Goal: Task Accomplishment & Management: Manage account settings

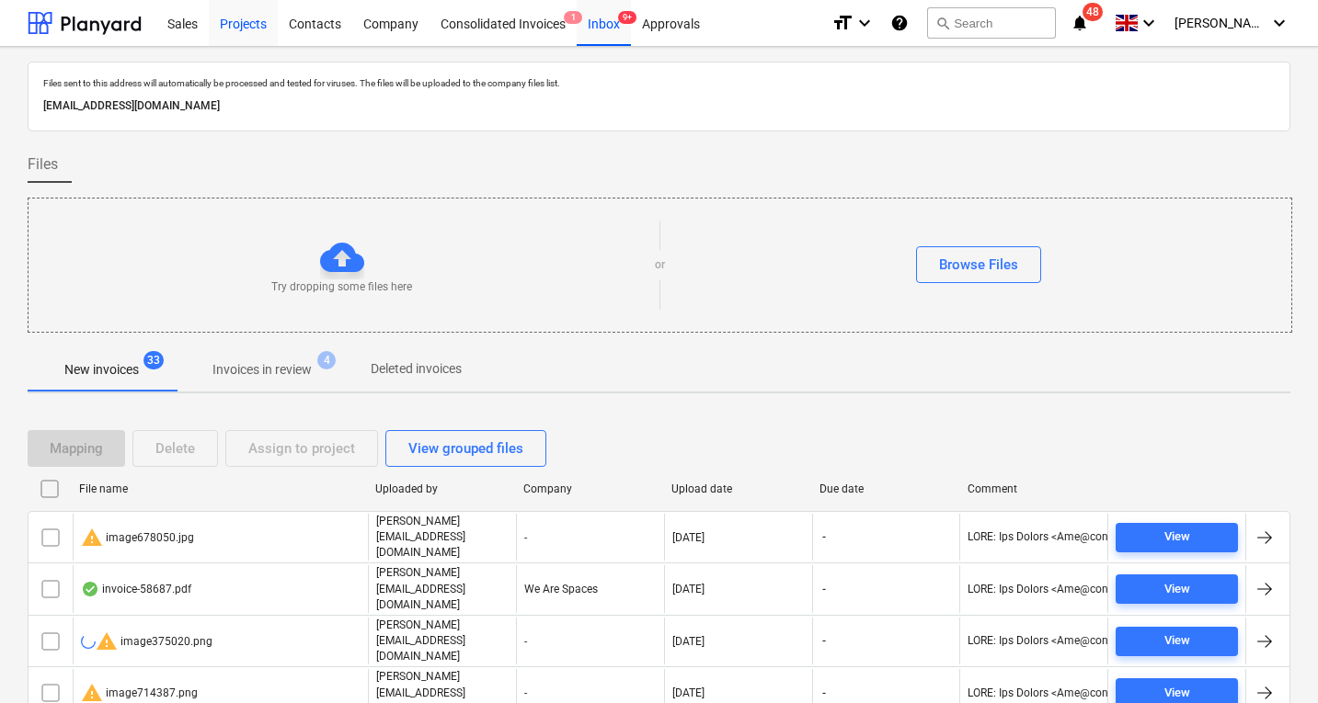
click at [238, 31] on div "Projects" at bounding box center [243, 22] width 69 height 47
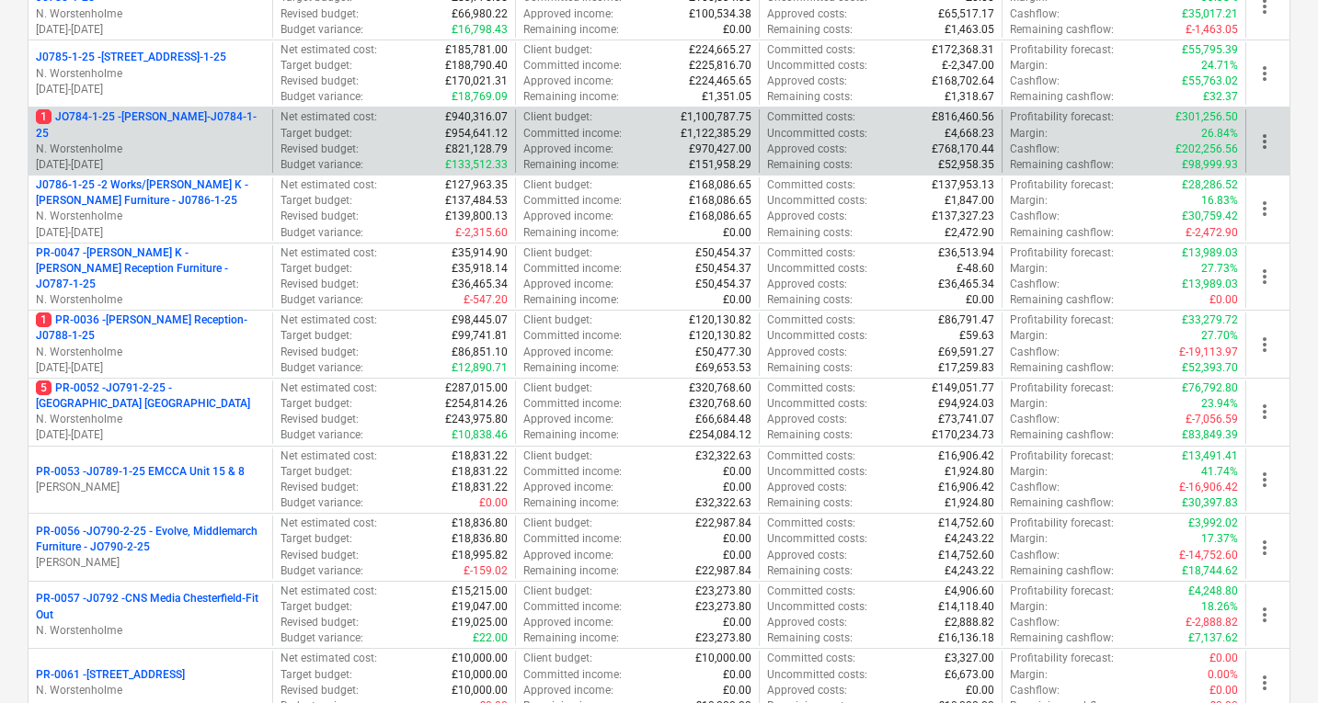
scroll to position [426, 0]
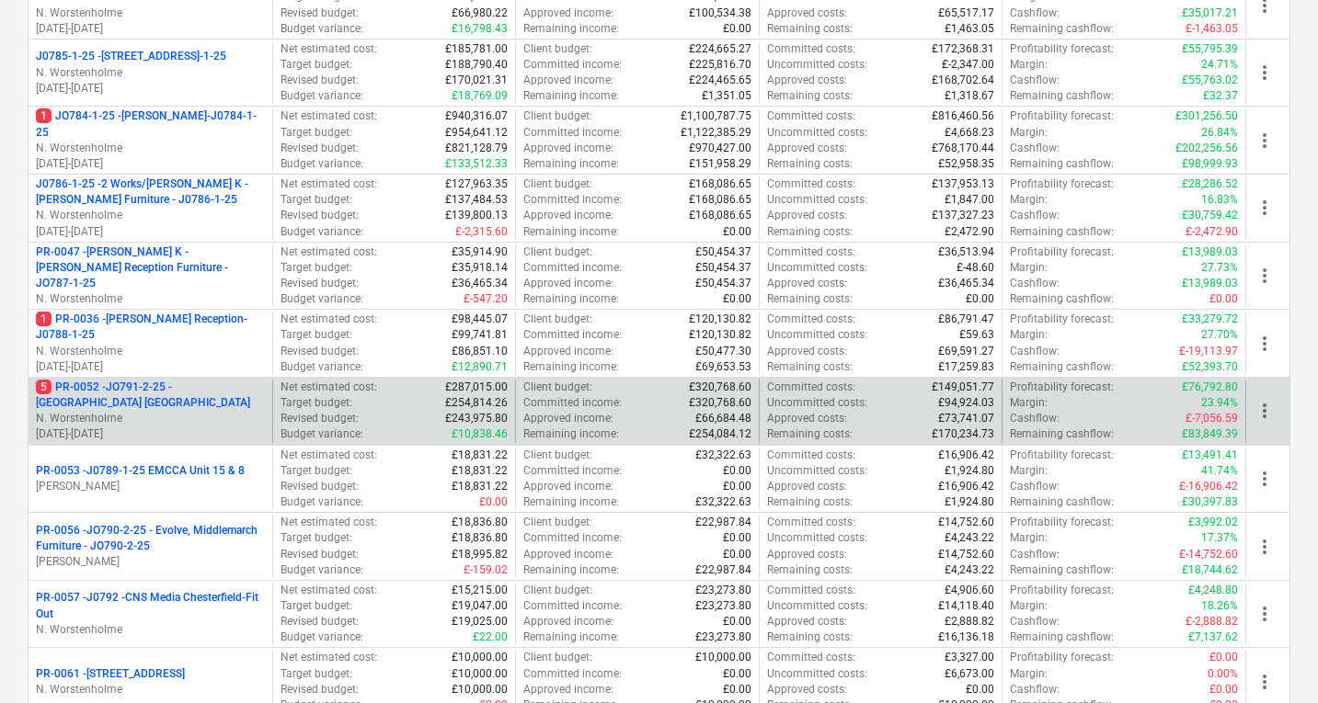
click at [163, 401] on p "5 PR-0052 - JO791-2-25 - Middlemarch Coventry" at bounding box center [150, 395] width 229 height 31
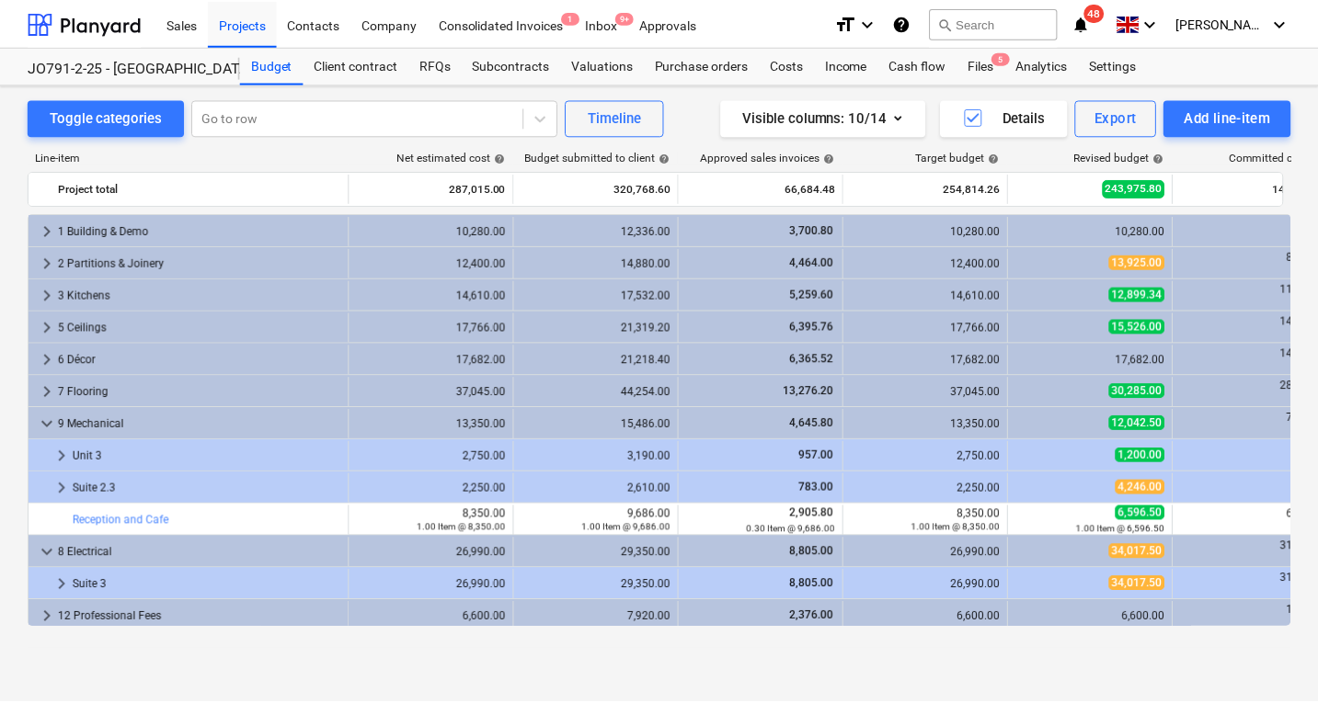
scroll to position [487, 0]
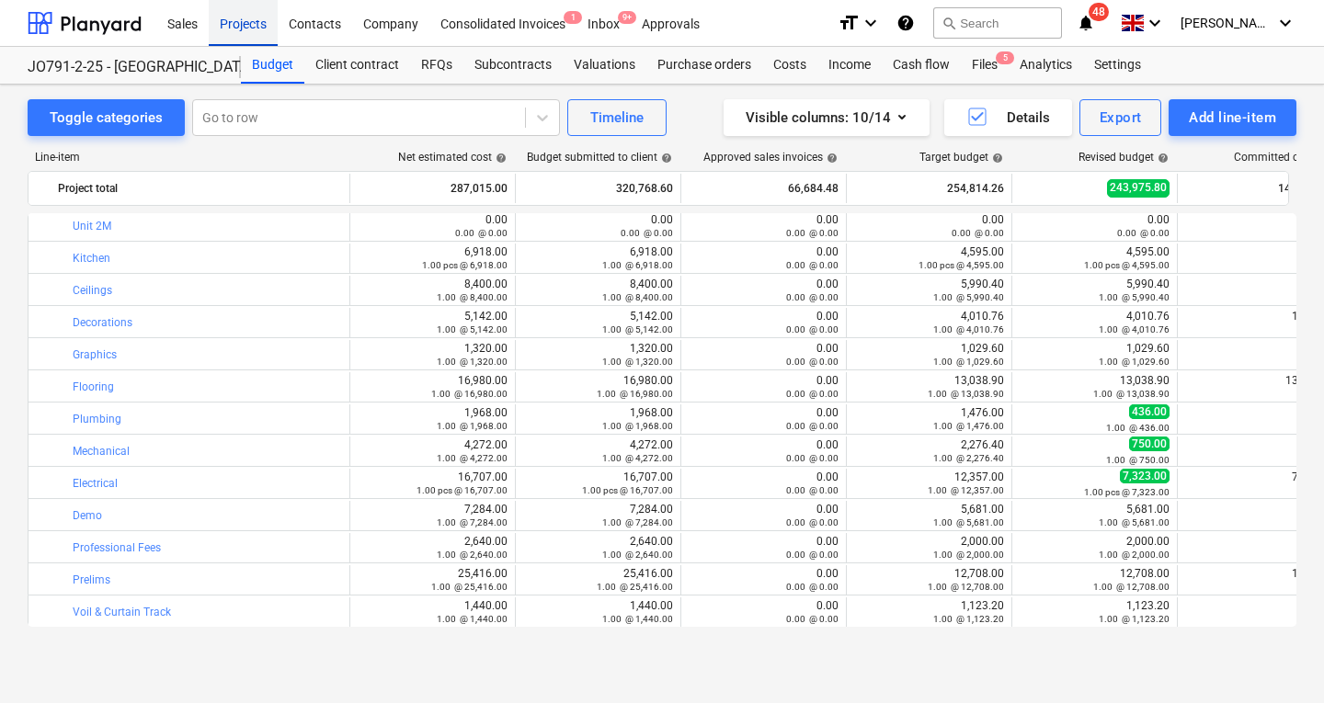
click at [249, 19] on div "Projects" at bounding box center [243, 22] width 69 height 47
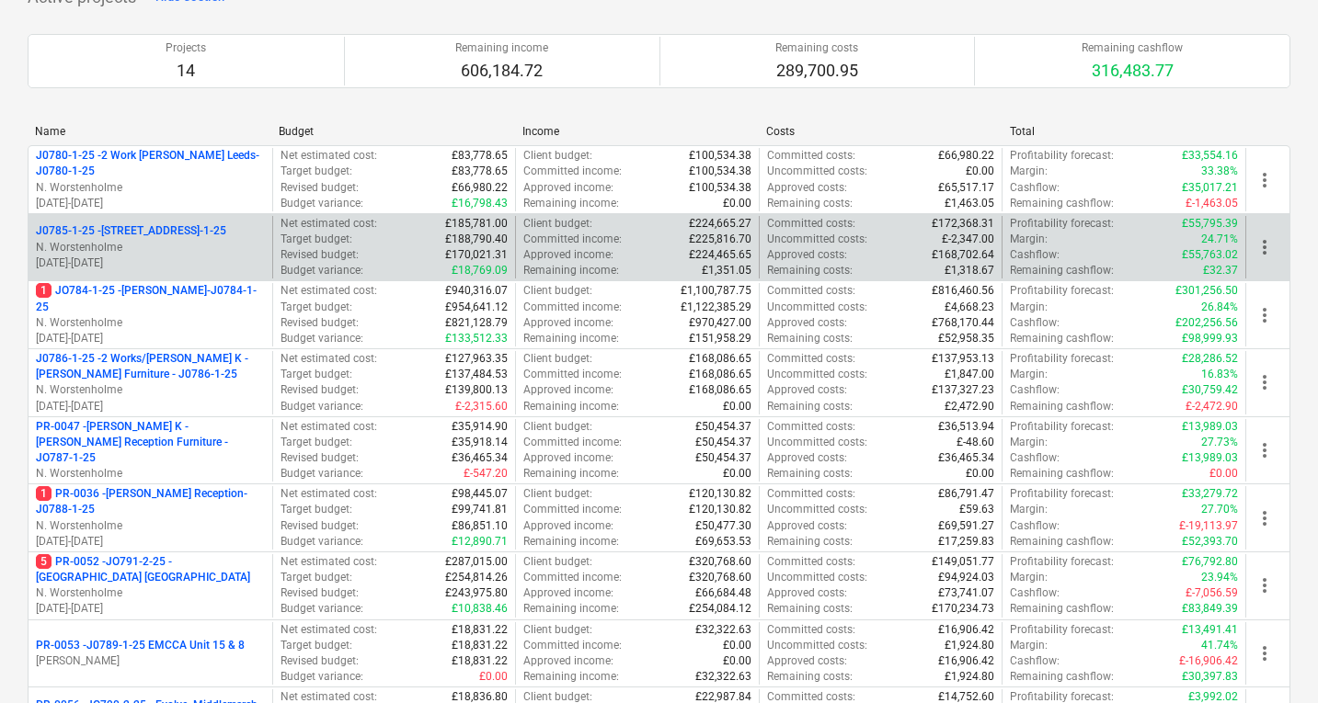
scroll to position [253, 0]
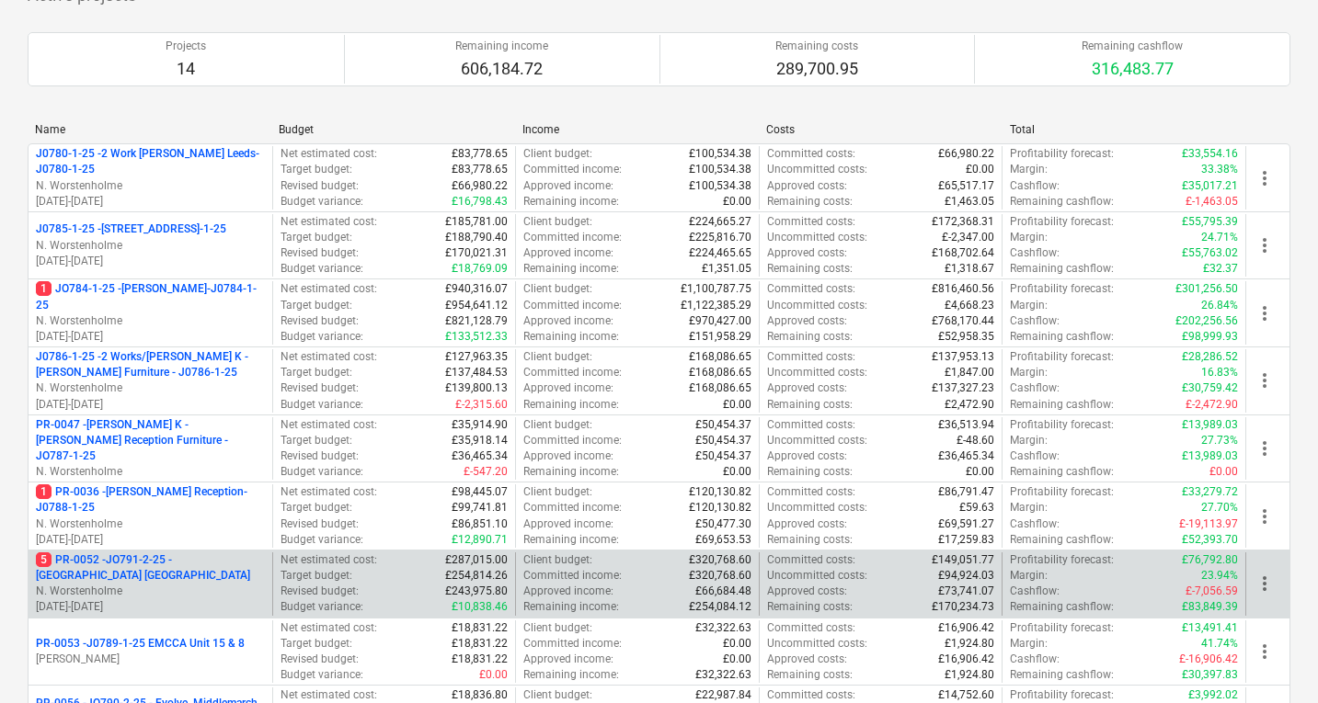
click at [155, 570] on p "5 PR-0052 - JO791-2-25 - Middlemarch Coventry" at bounding box center [150, 568] width 229 height 31
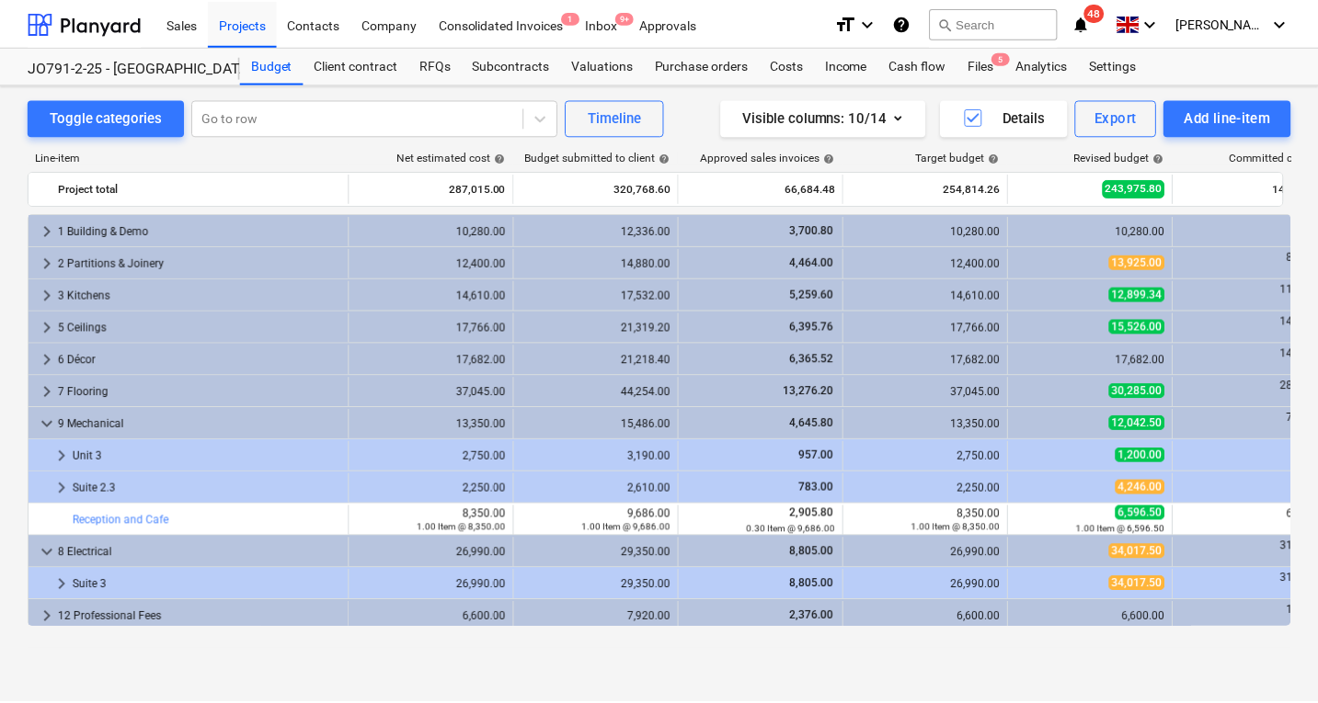
scroll to position [487, 0]
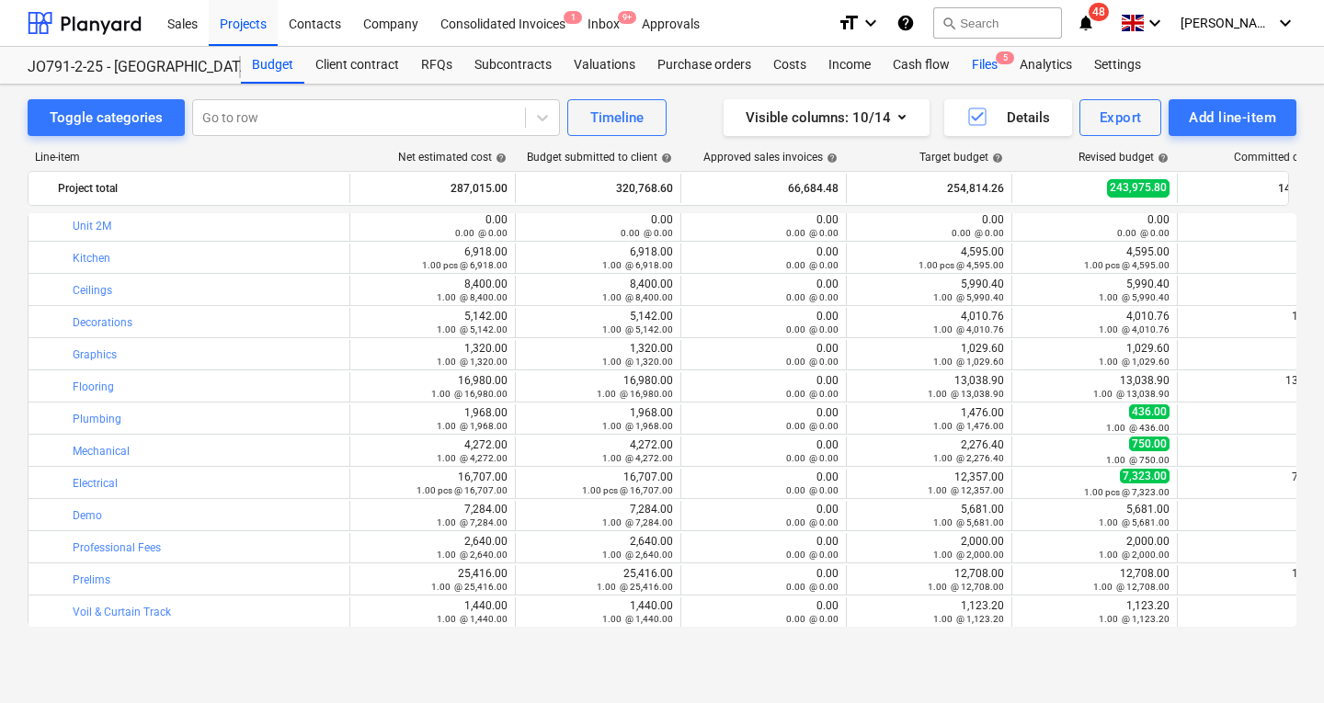
click at [987, 62] on div "Files 5" at bounding box center [985, 65] width 48 height 37
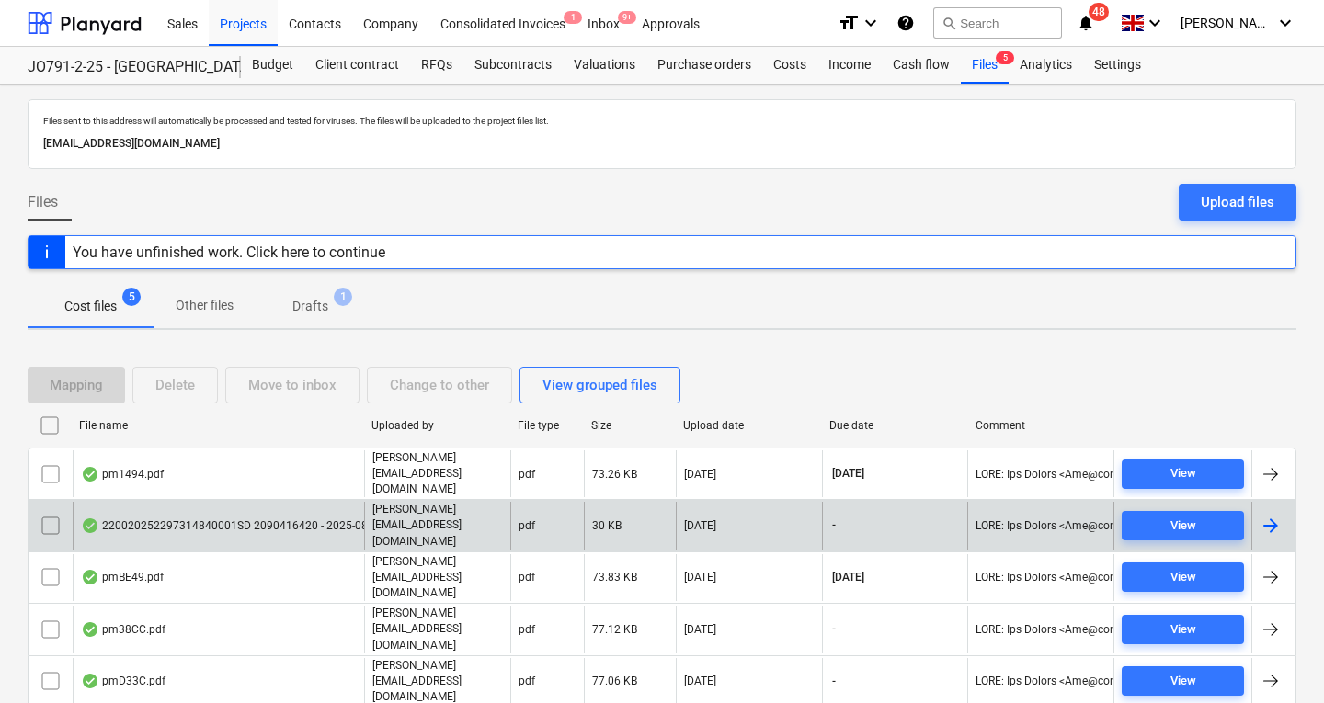
click at [327, 519] on div "220020252297314840001SD 2090416420 - 2025-08-01_11-17.pdf" at bounding box center [258, 526] width 355 height 15
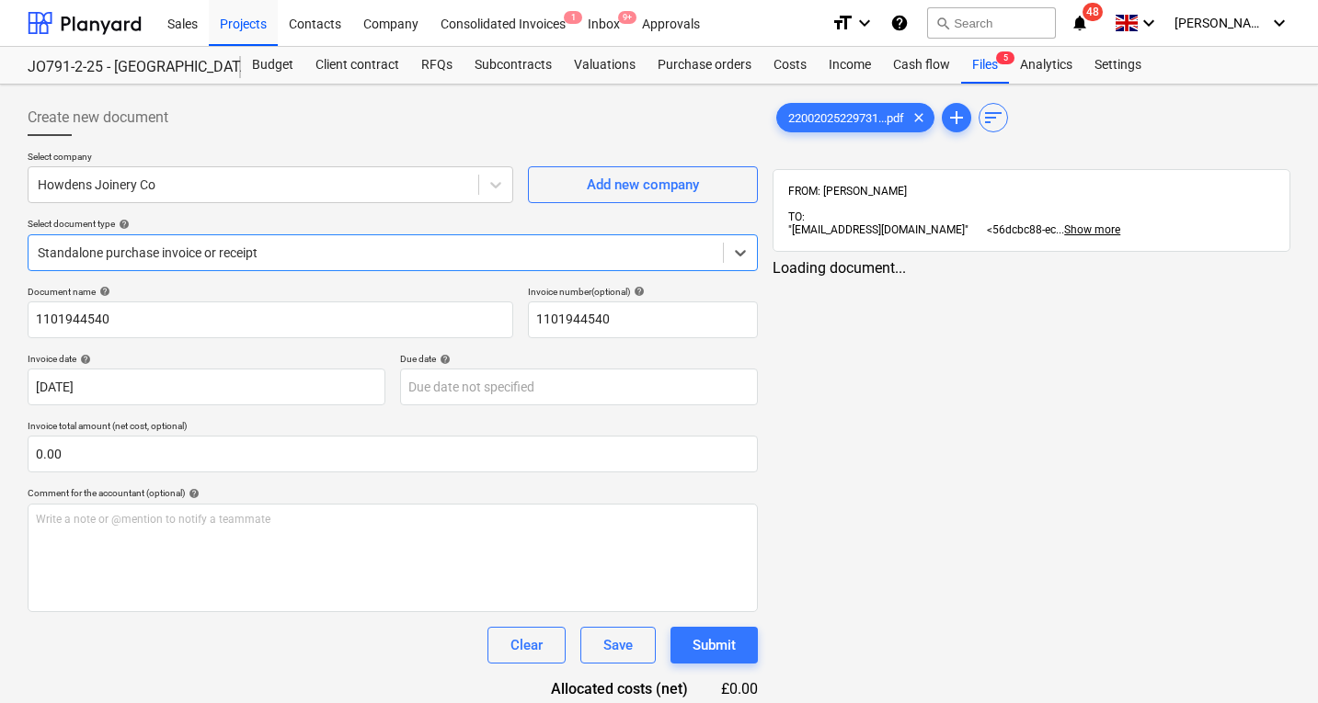
type input "1101944540"
type input "29 Jul 2025"
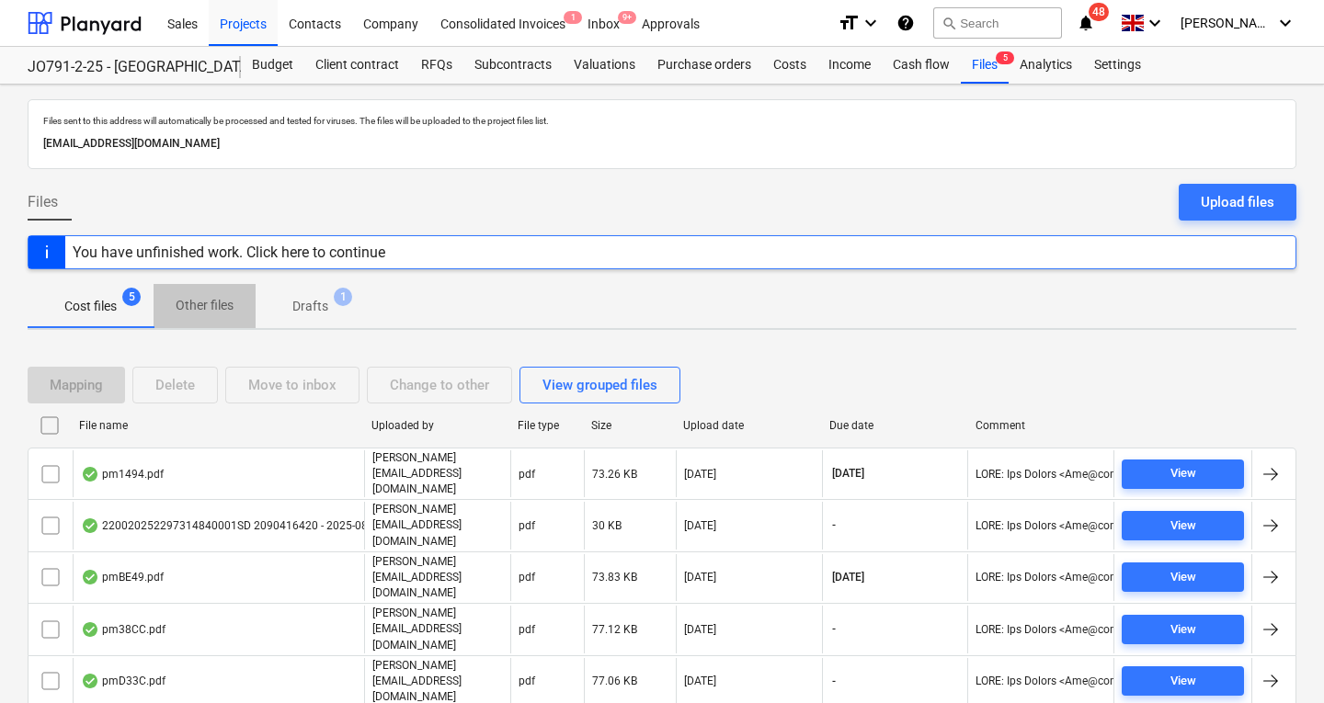
click at [205, 298] on p "Other files" at bounding box center [205, 305] width 58 height 19
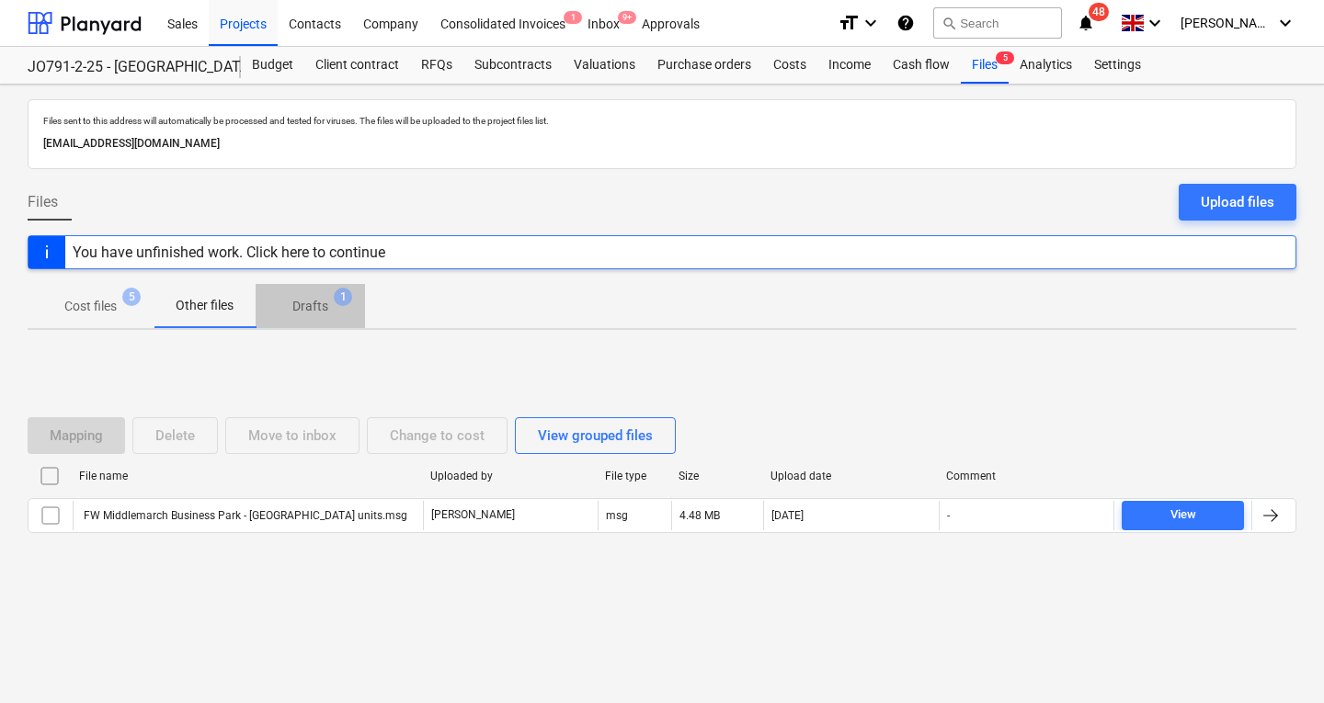
click at [307, 302] on p "Drafts" at bounding box center [310, 306] width 36 height 19
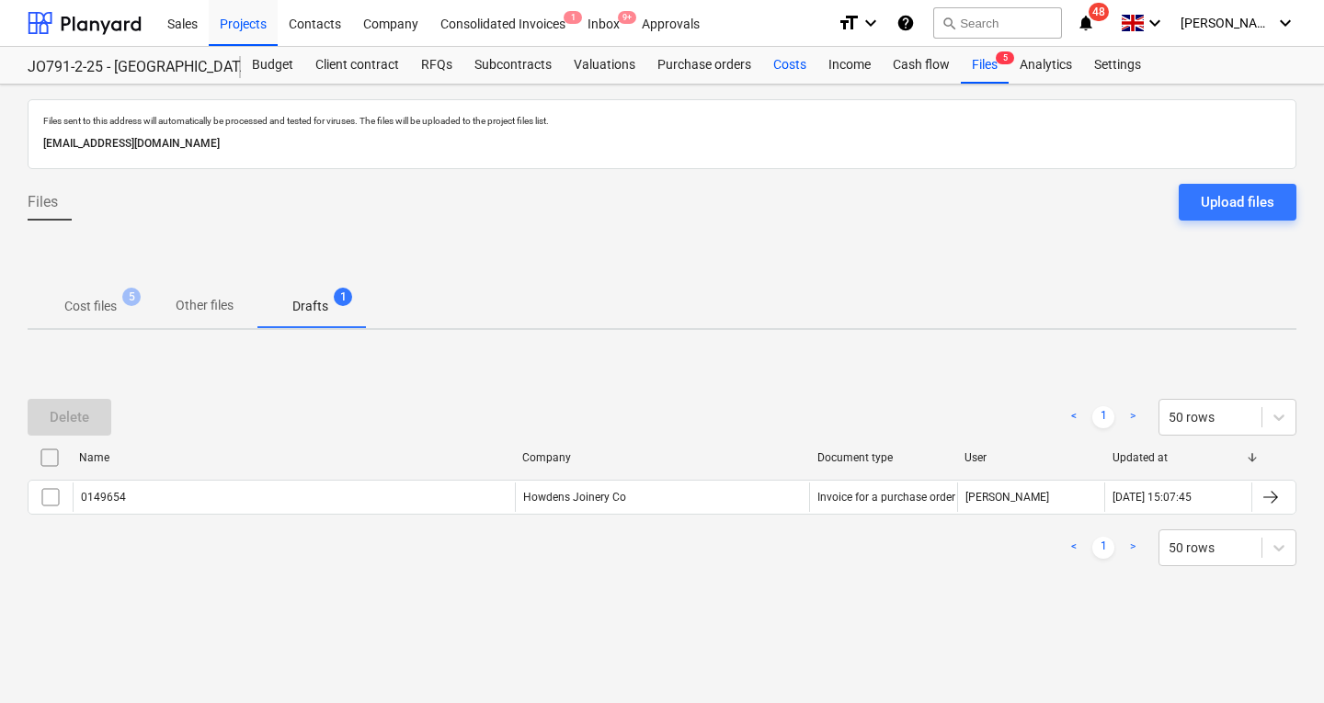
click at [793, 65] on div "Costs" at bounding box center [789, 65] width 55 height 37
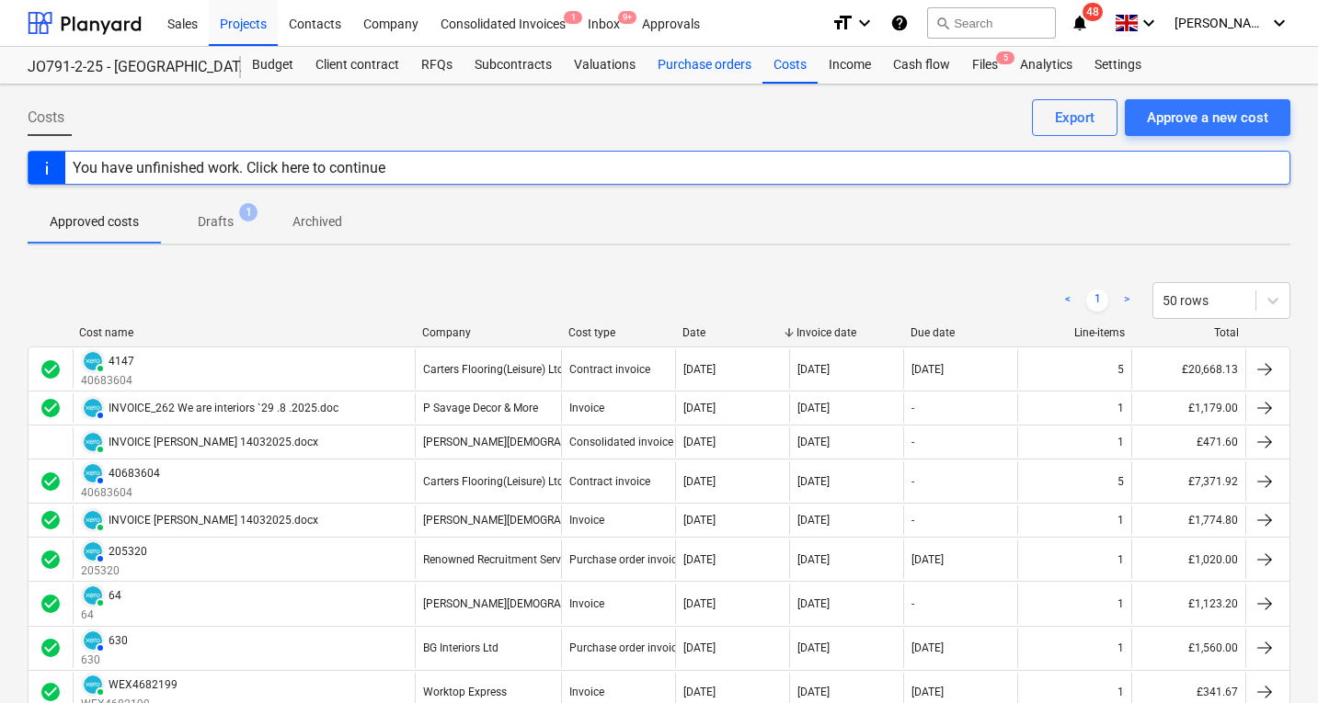
click at [688, 63] on div "Purchase orders" at bounding box center [704, 65] width 116 height 37
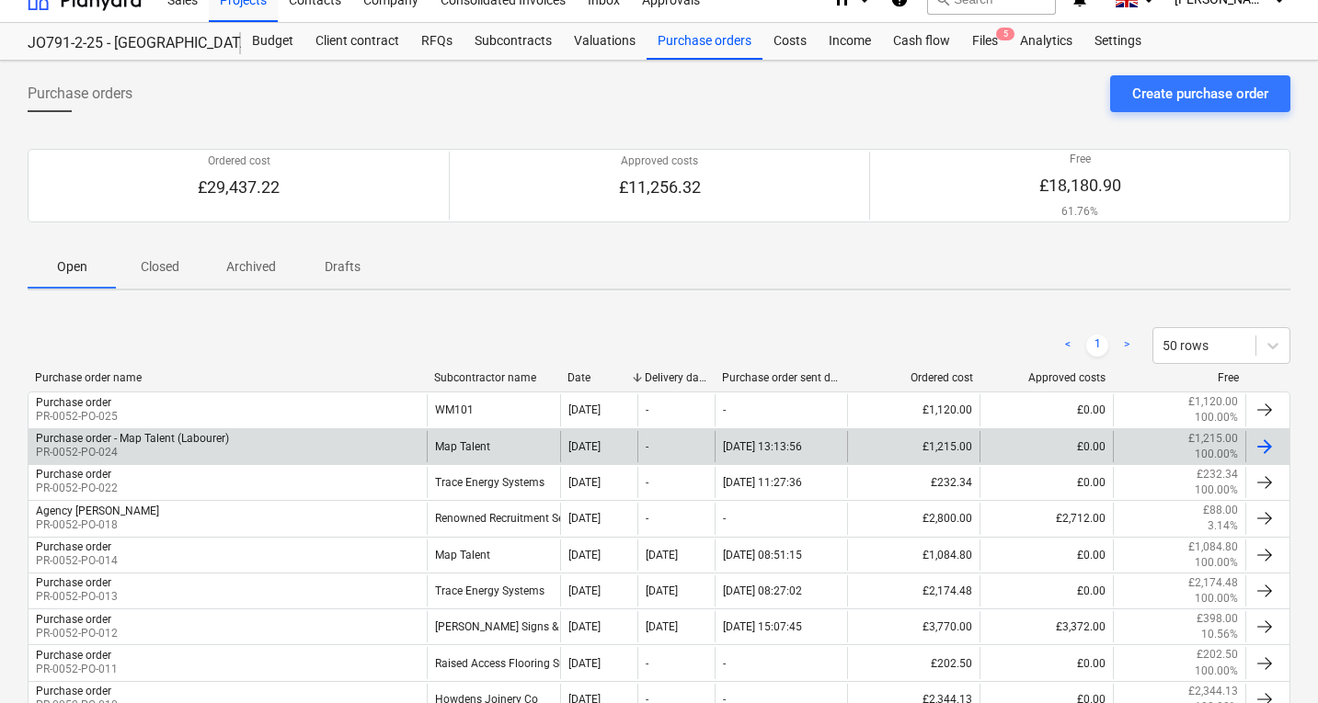
scroll to position [18, 0]
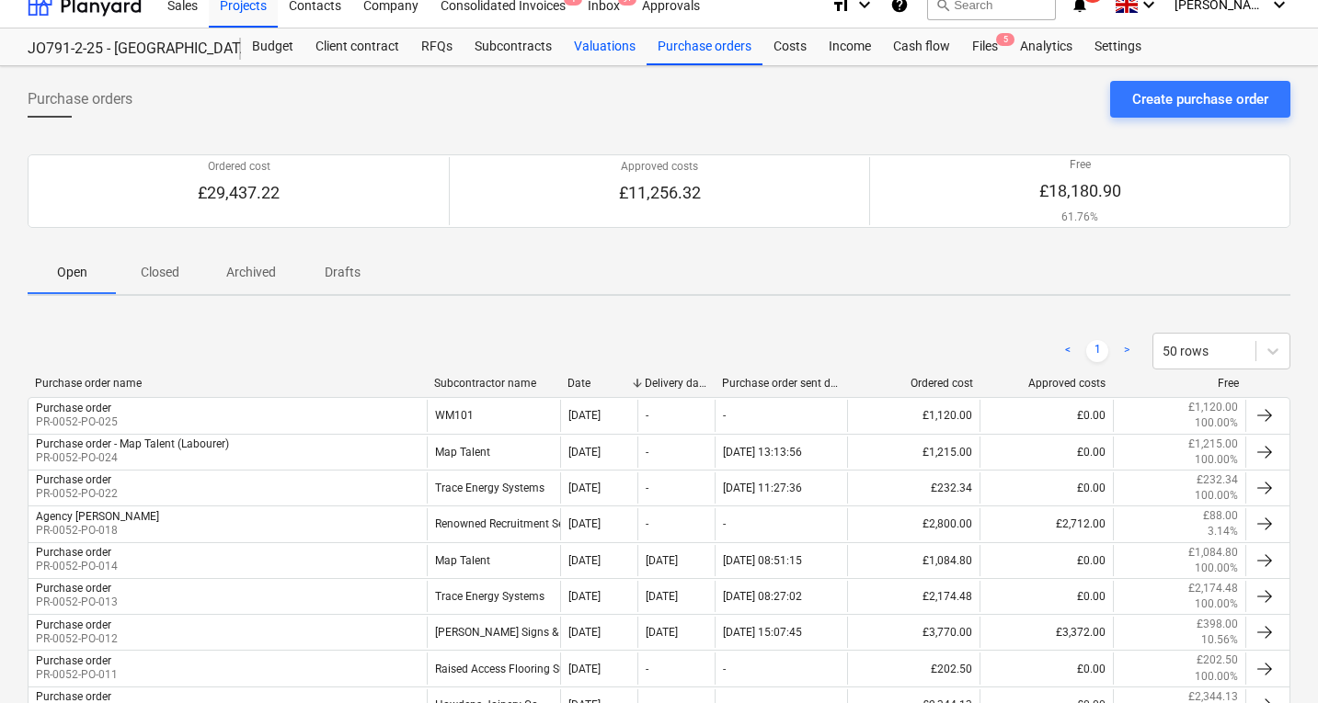
click at [591, 41] on div "Valuations" at bounding box center [605, 47] width 84 height 37
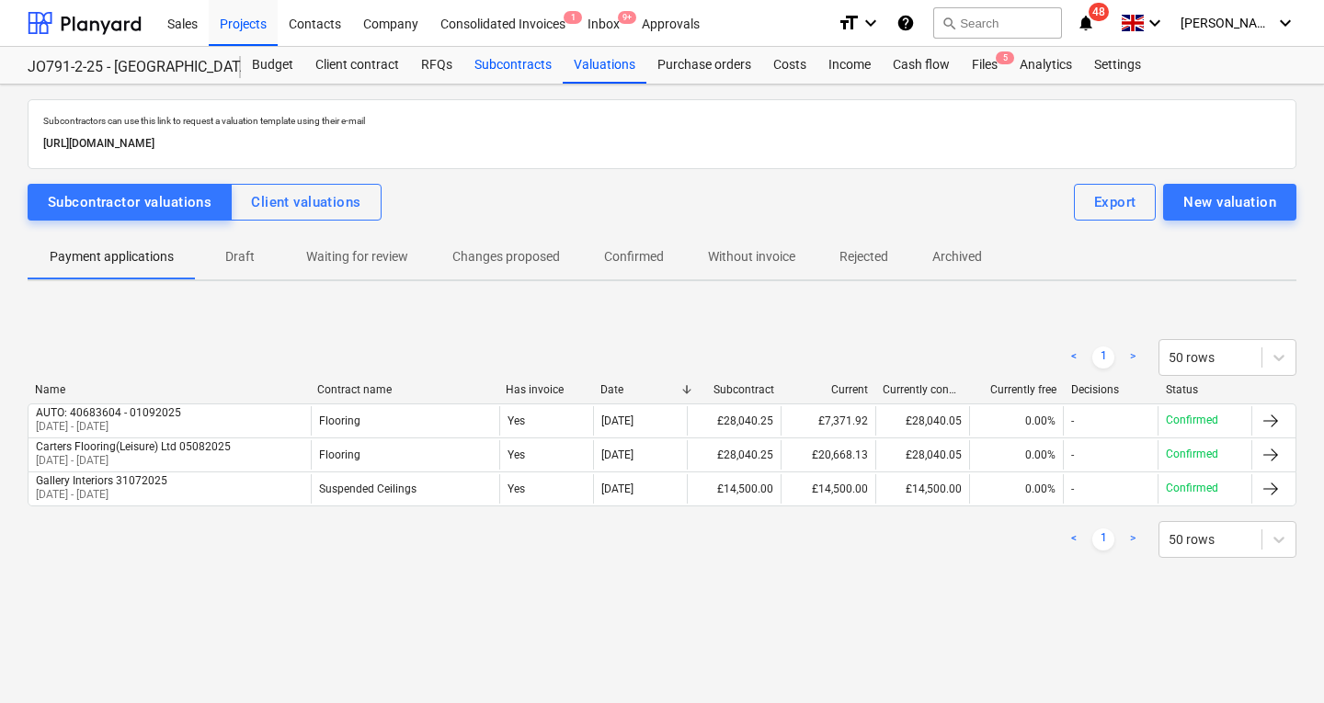
click at [526, 59] on div "Subcontracts" at bounding box center [512, 65] width 99 height 37
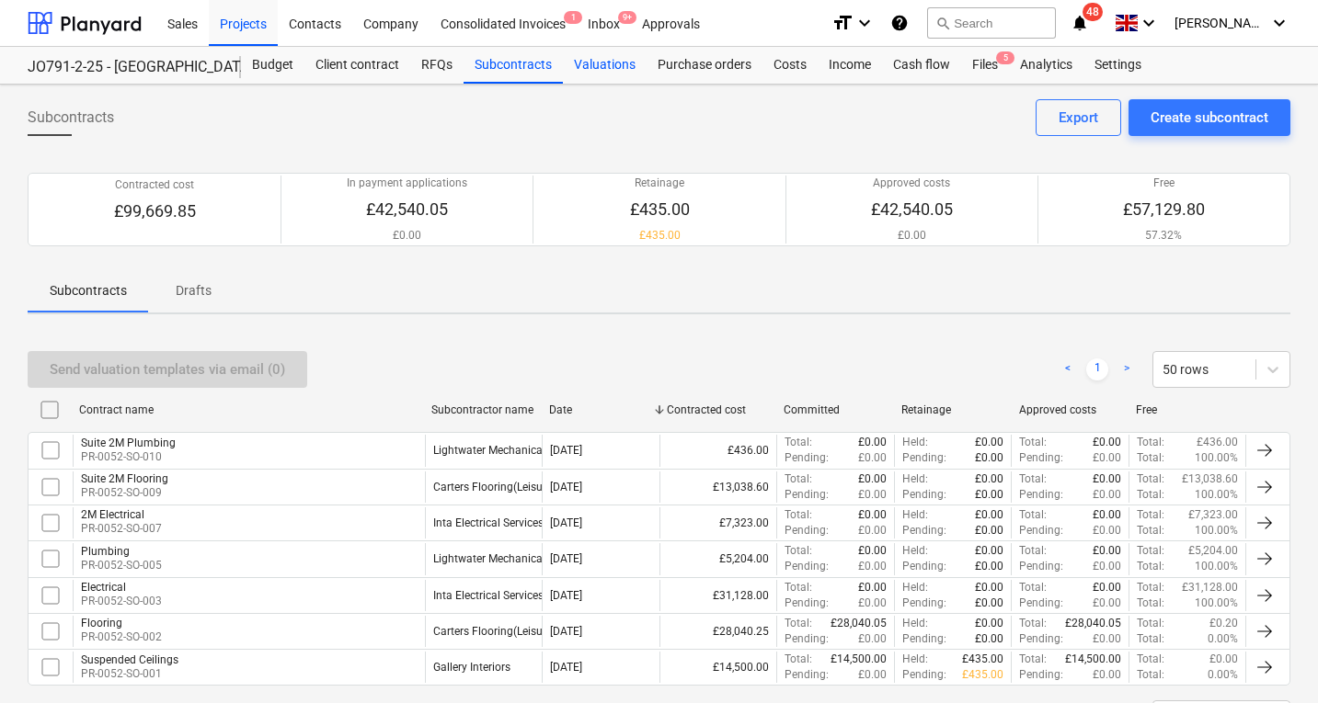
click at [620, 65] on div "Valuations" at bounding box center [605, 65] width 84 height 37
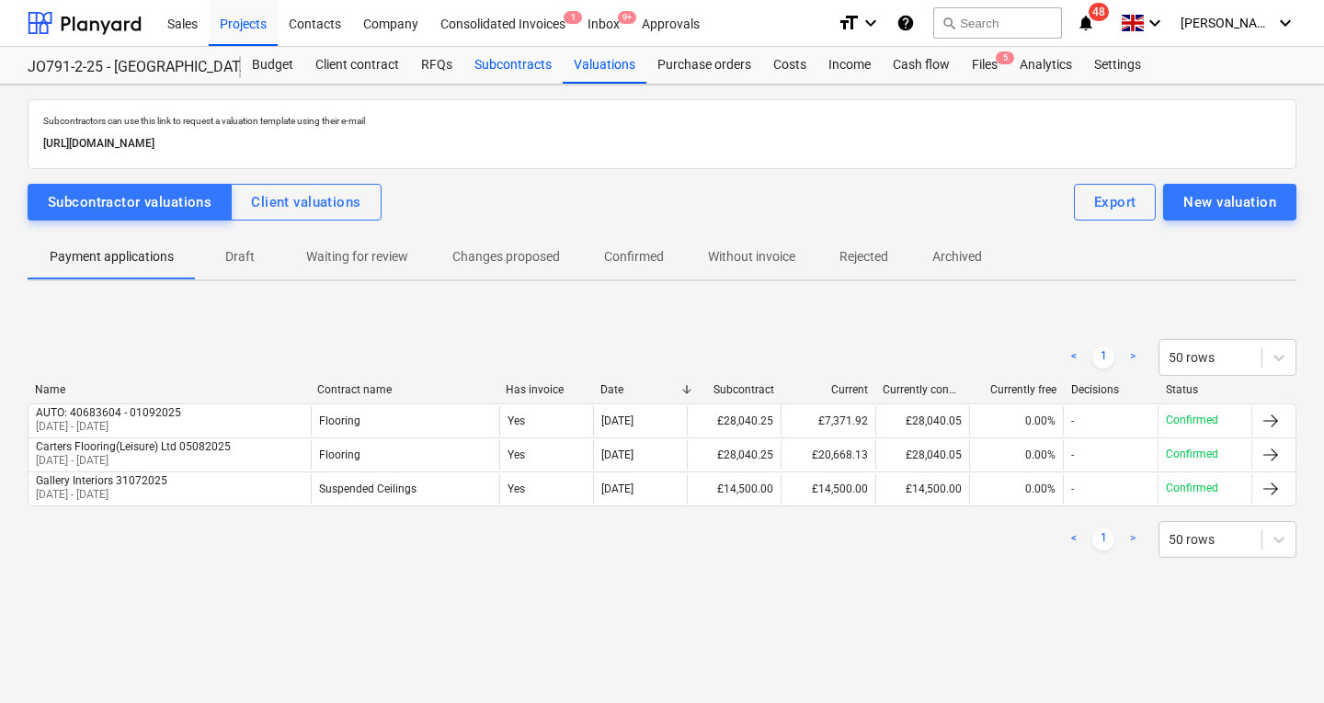
click at [492, 67] on div "Subcontracts" at bounding box center [512, 65] width 99 height 37
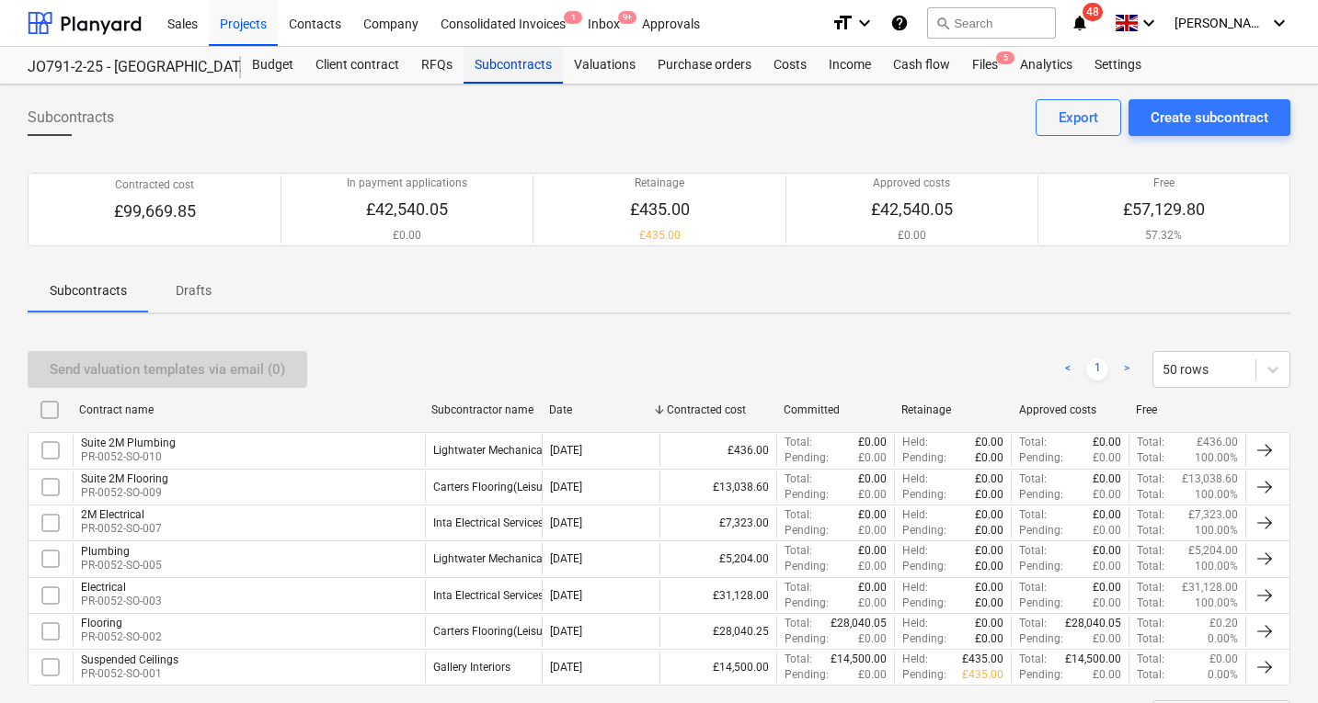
click at [498, 67] on div "Subcontracts" at bounding box center [512, 65] width 99 height 37
click at [589, 62] on div "Valuations" at bounding box center [605, 65] width 84 height 37
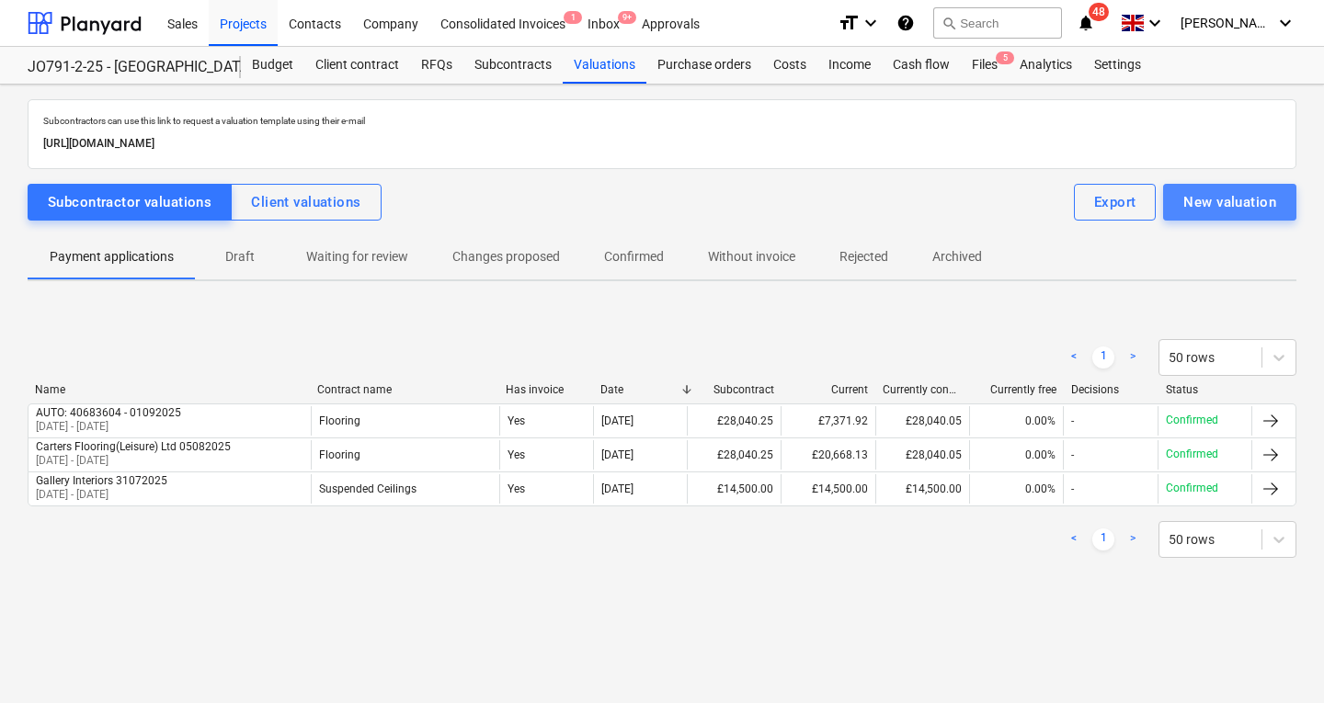
click at [1222, 199] on div "New valuation" at bounding box center [1229, 202] width 93 height 24
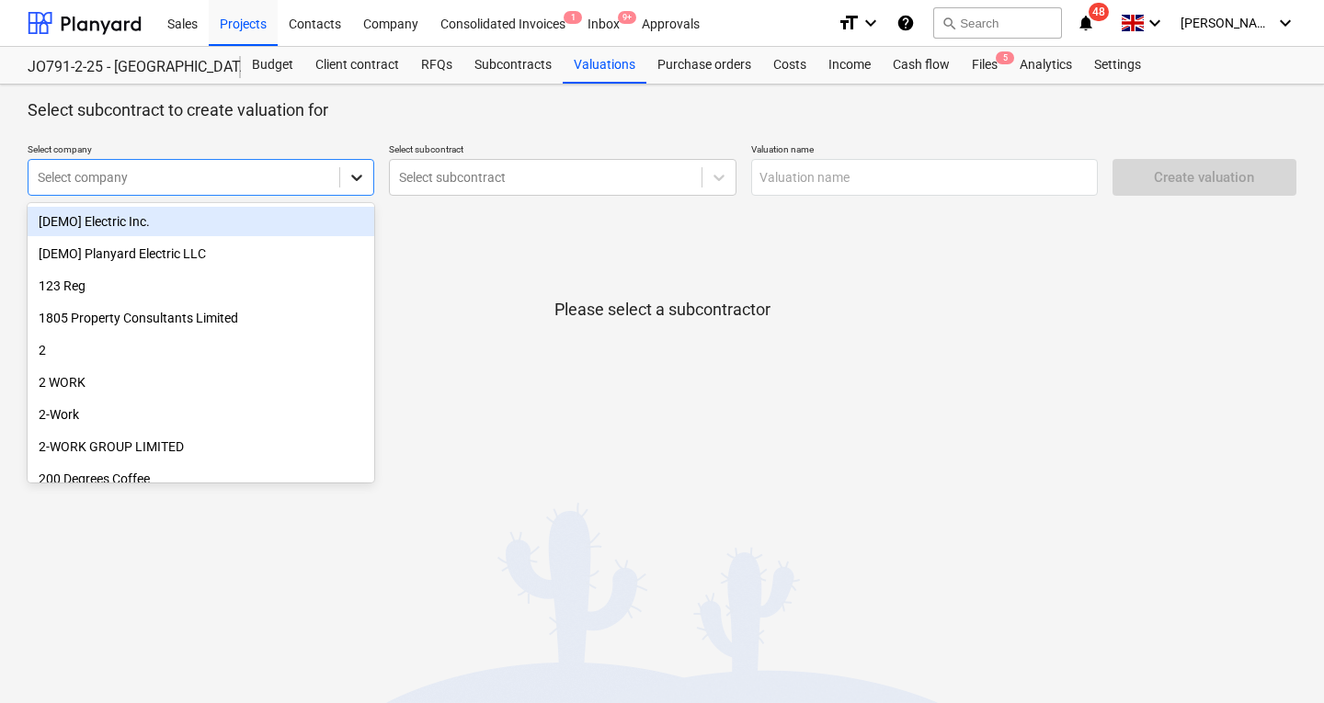
click at [350, 185] on icon at bounding box center [357, 177] width 18 height 18
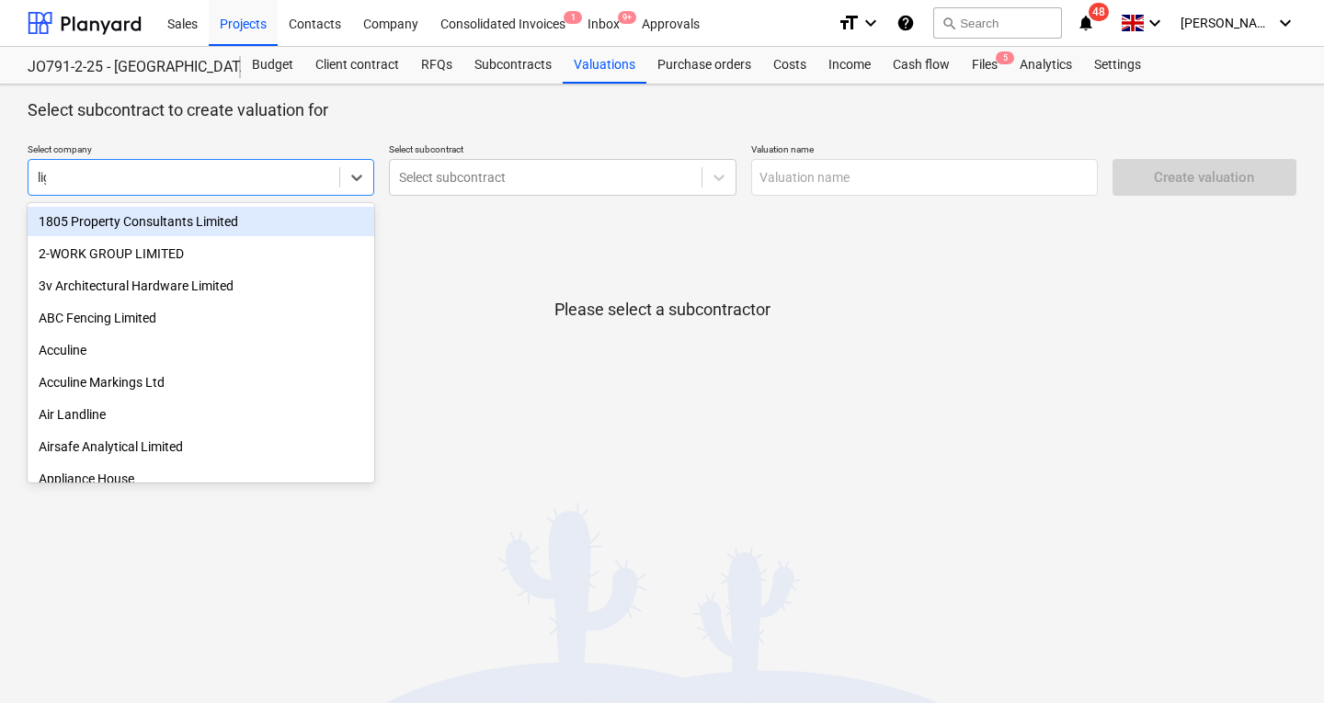
type input "ligh"
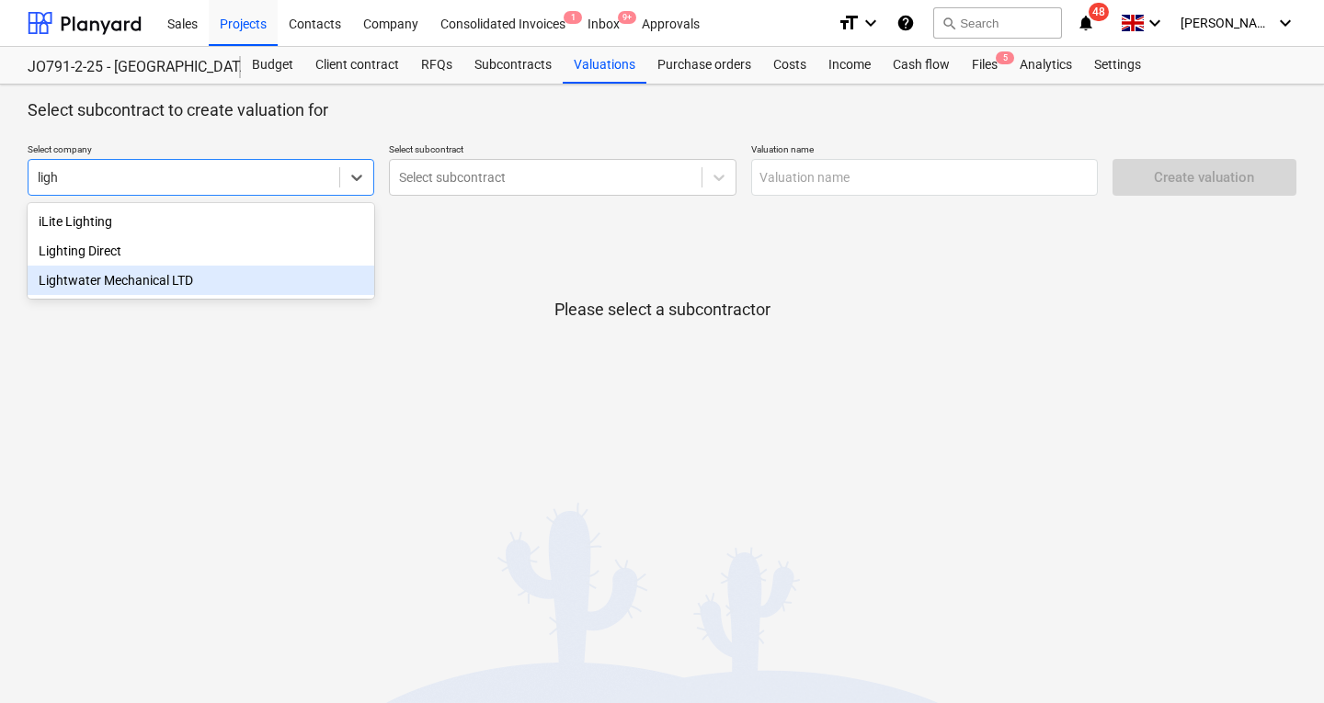
click at [172, 283] on div "Lightwater Mechanical LTD" at bounding box center [201, 280] width 347 height 29
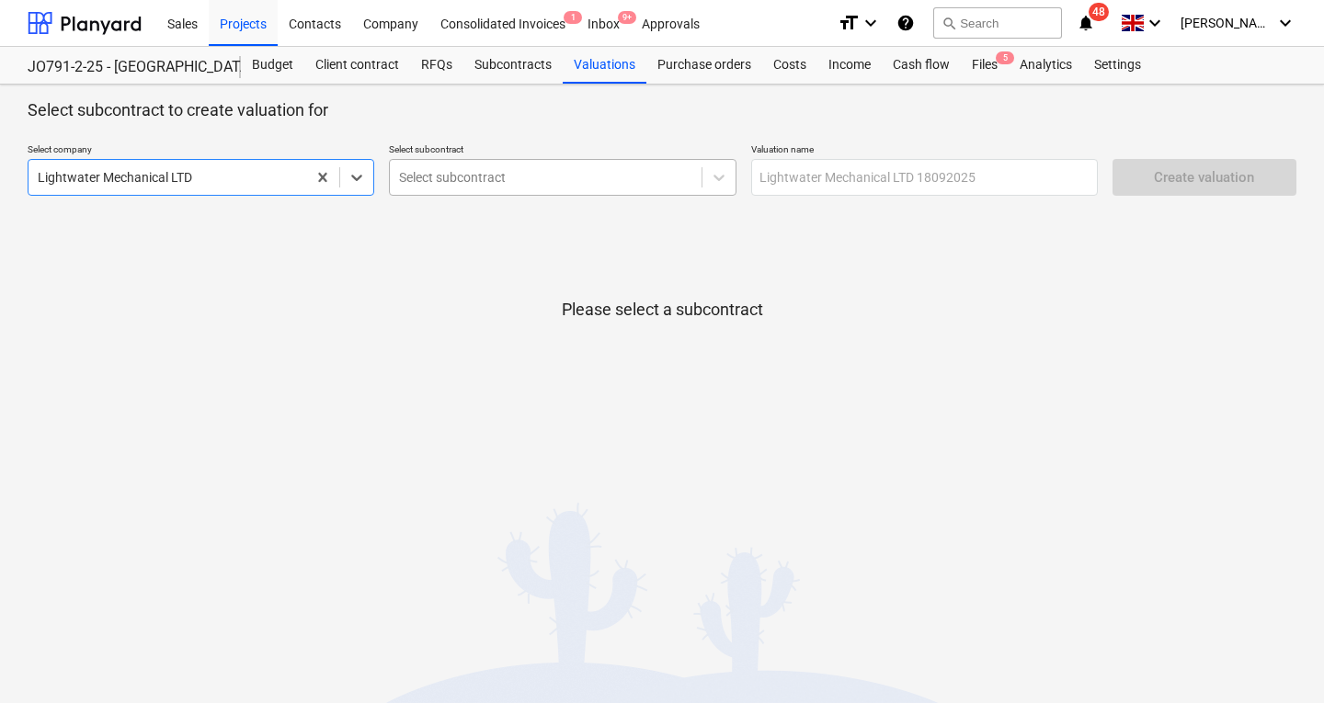
click at [465, 176] on div at bounding box center [545, 177] width 292 height 18
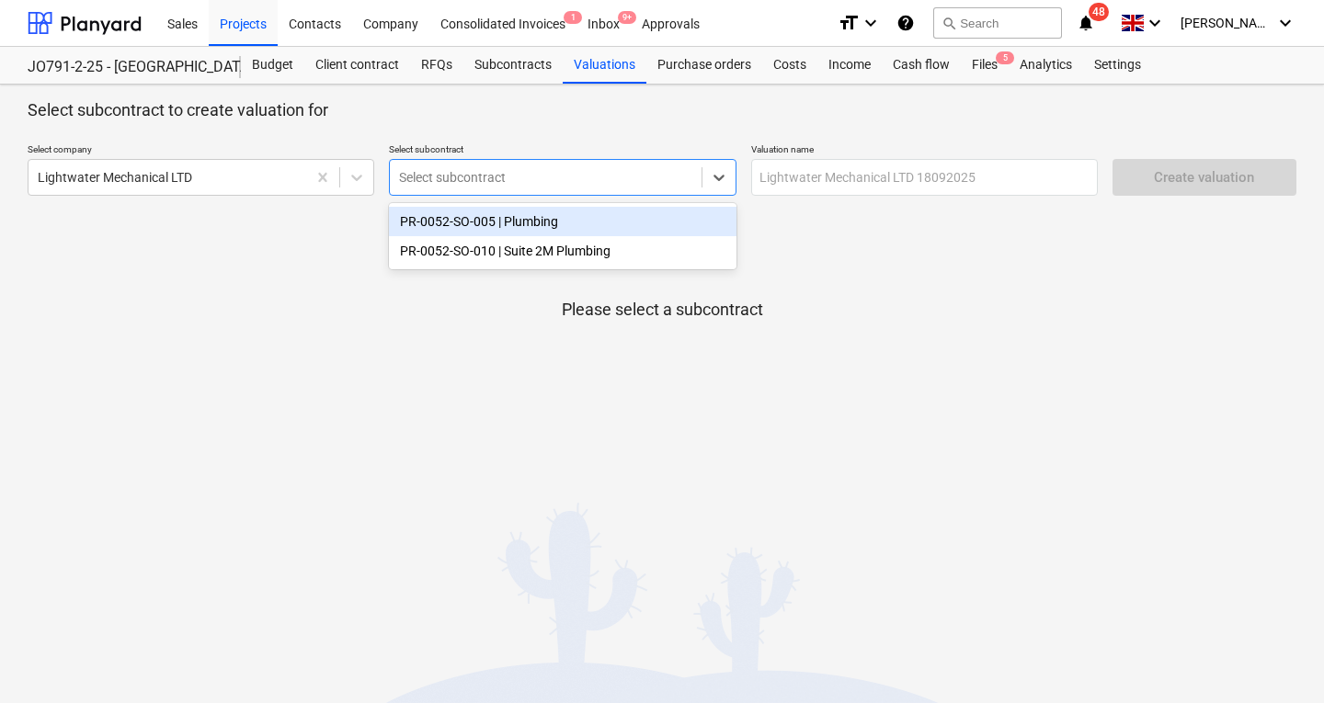
click at [478, 224] on div "PR-0052-SO-005 | Plumbing" at bounding box center [562, 221] width 347 height 29
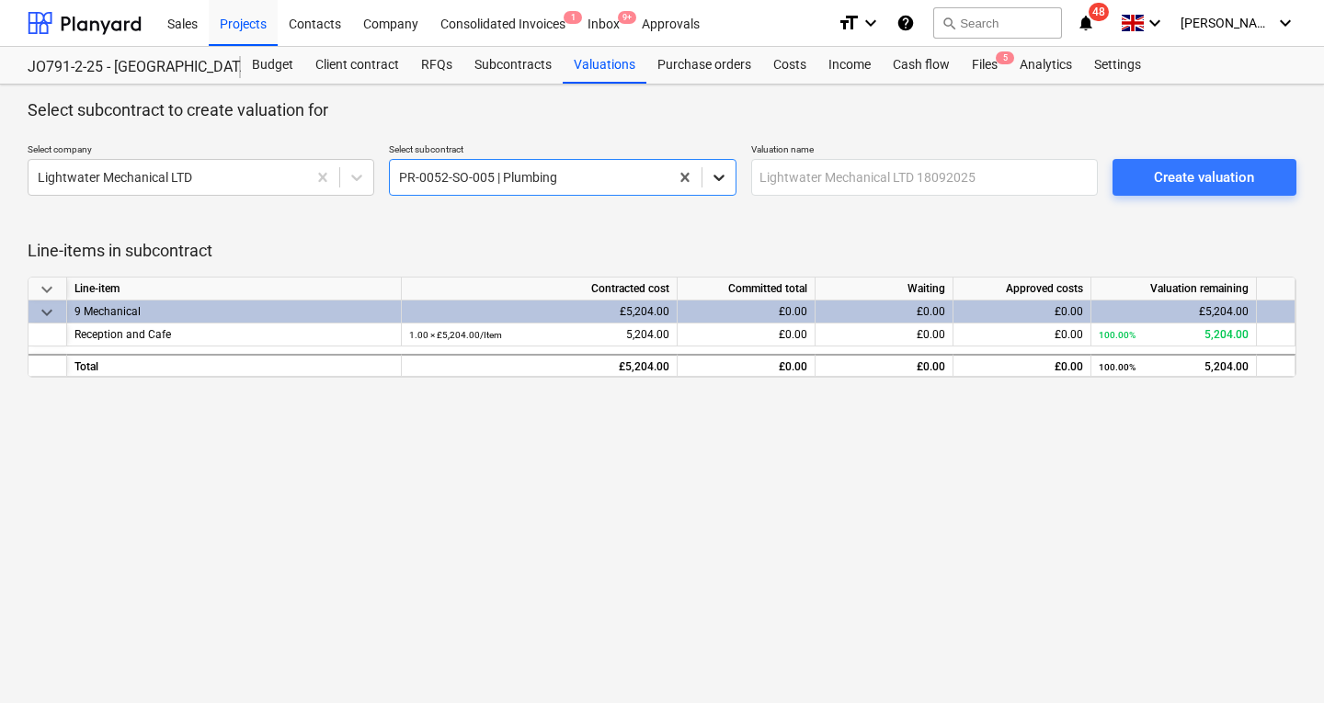
click at [718, 177] on icon at bounding box center [719, 177] width 18 height 18
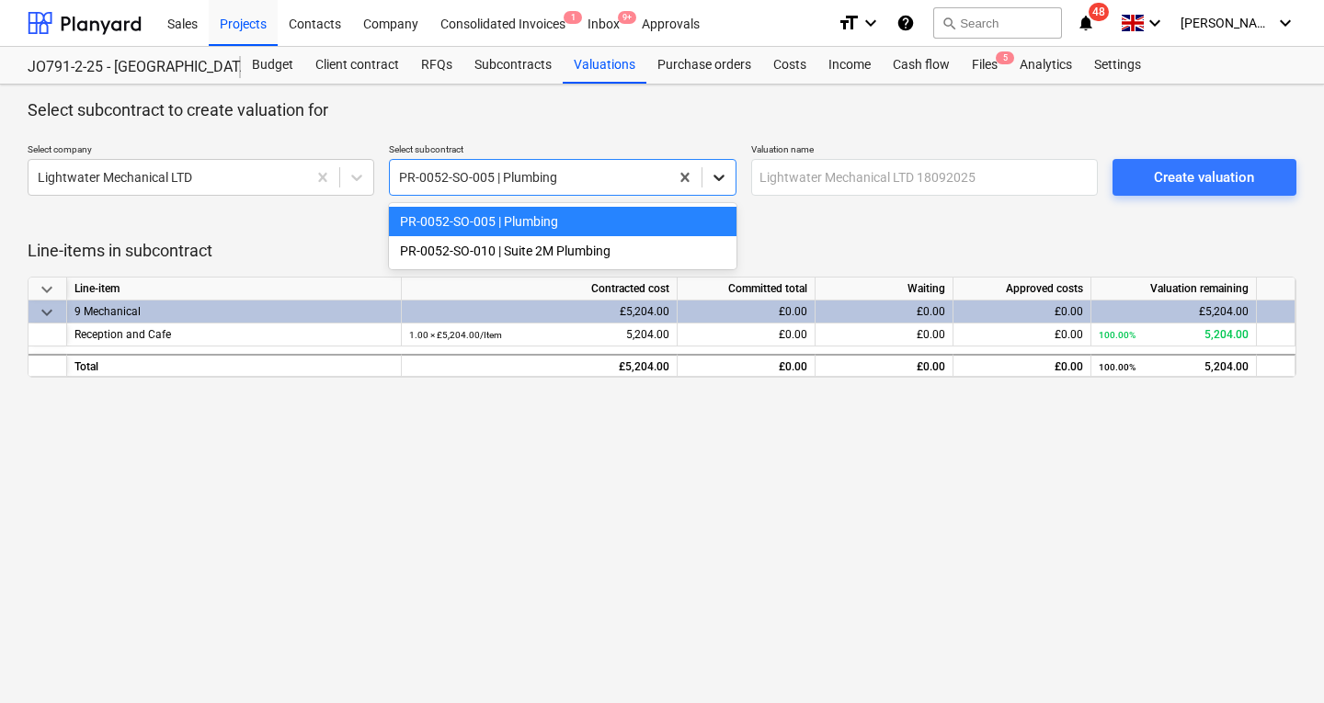
click at [716, 175] on icon at bounding box center [719, 177] width 18 height 18
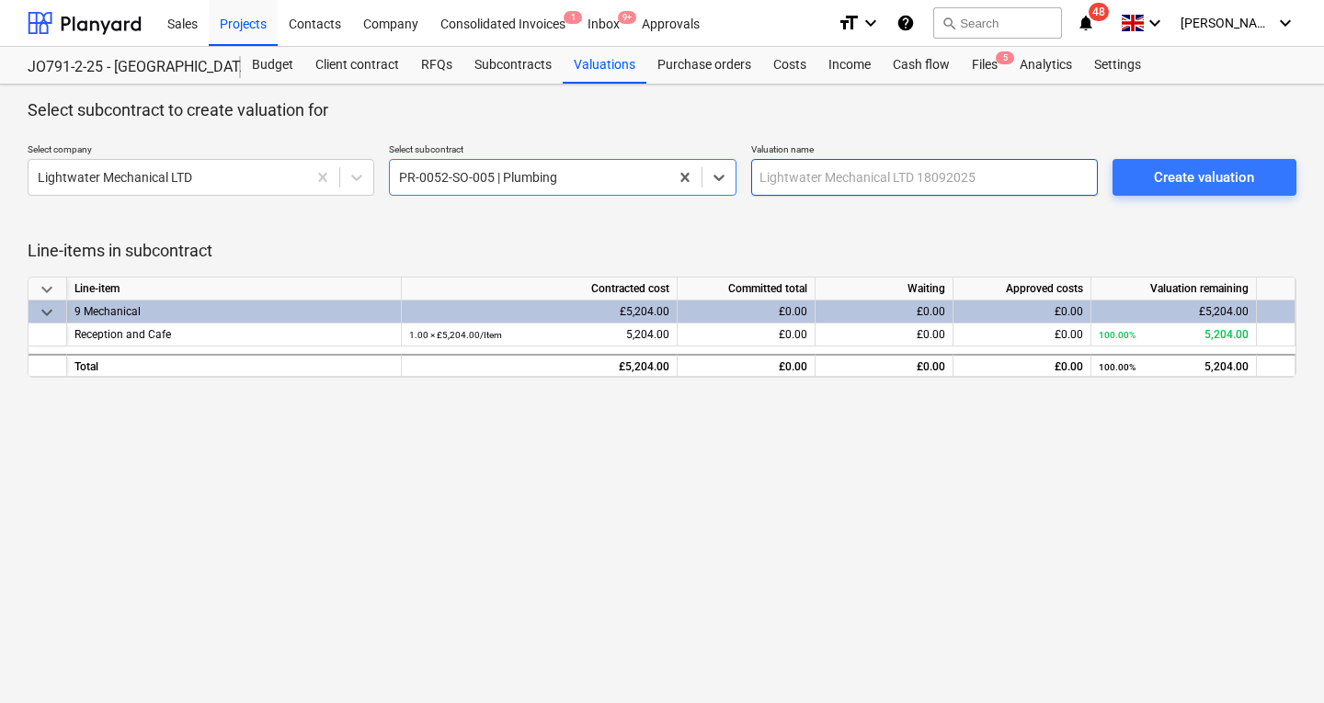
click at [847, 179] on input "text" at bounding box center [924, 177] width 347 height 37
type input "Final Account"
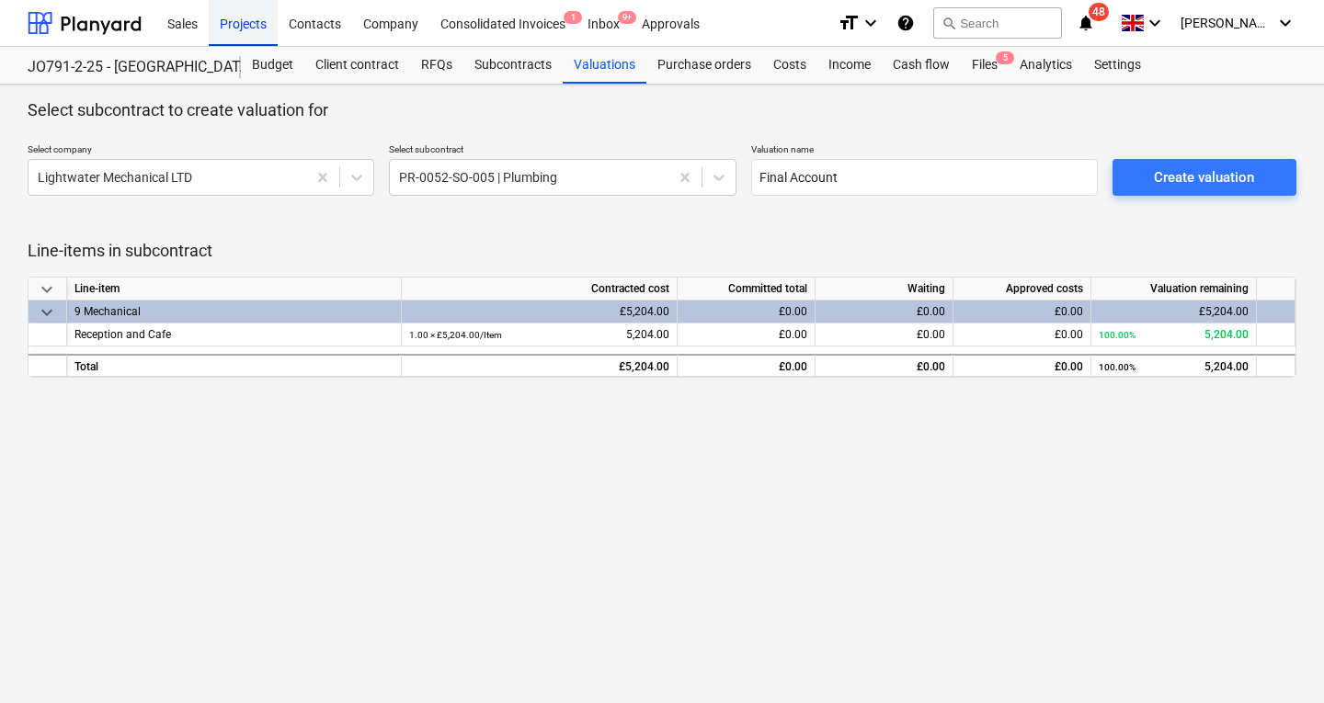
click at [240, 14] on div "Projects" at bounding box center [243, 22] width 69 height 47
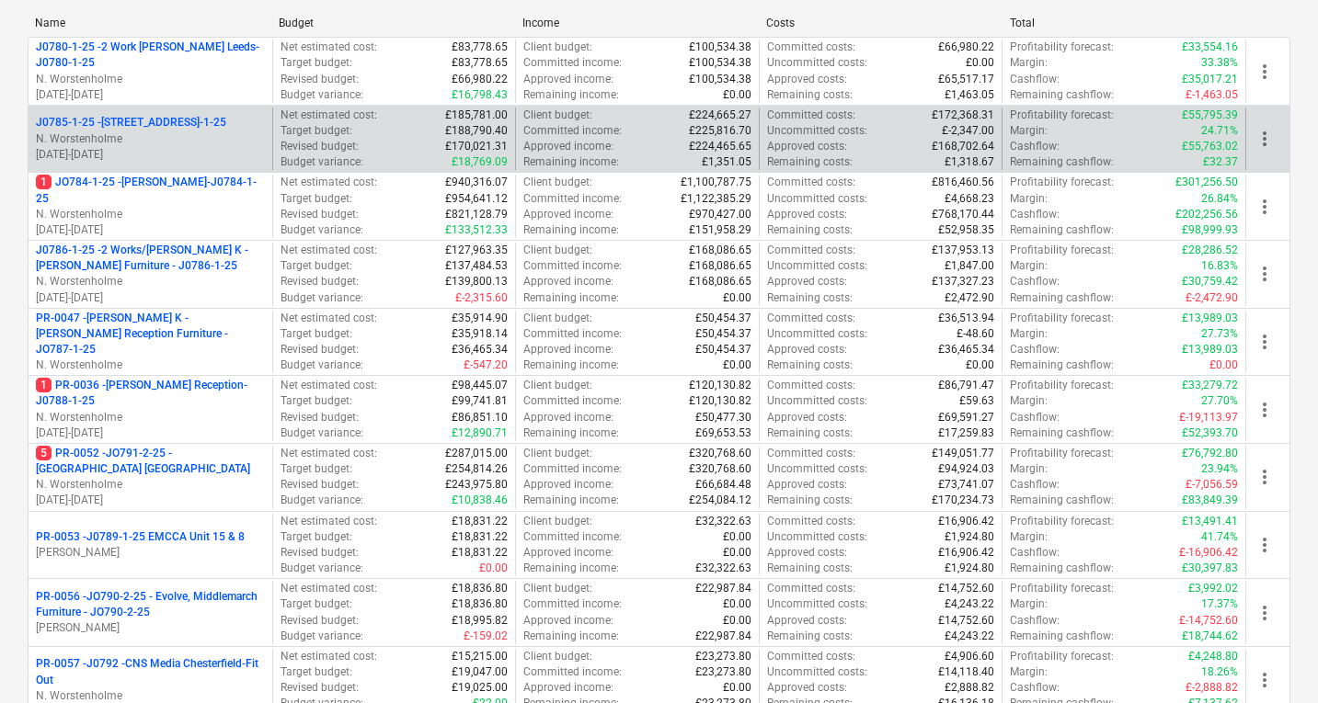
scroll to position [363, 0]
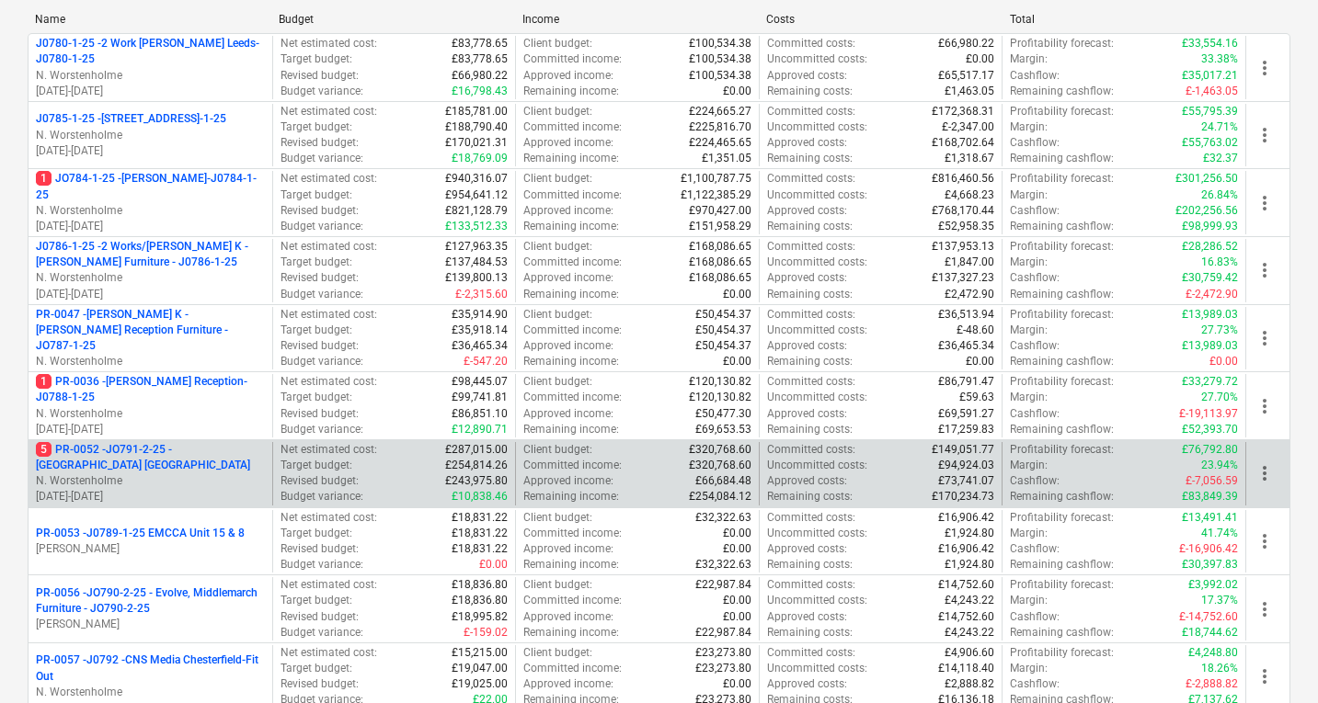
click at [172, 472] on p "5 PR-0052 - JO791-2-25 - Middlemarch Coventry" at bounding box center [150, 457] width 229 height 31
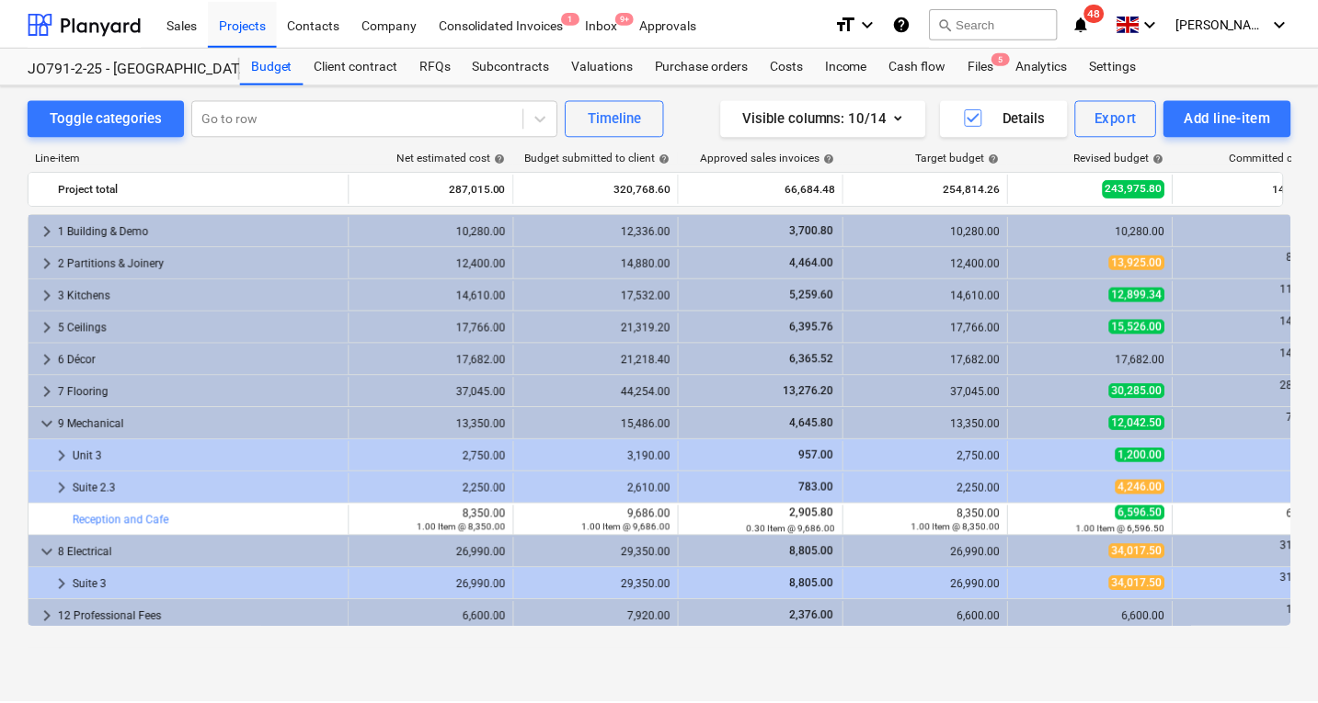
scroll to position [487, 0]
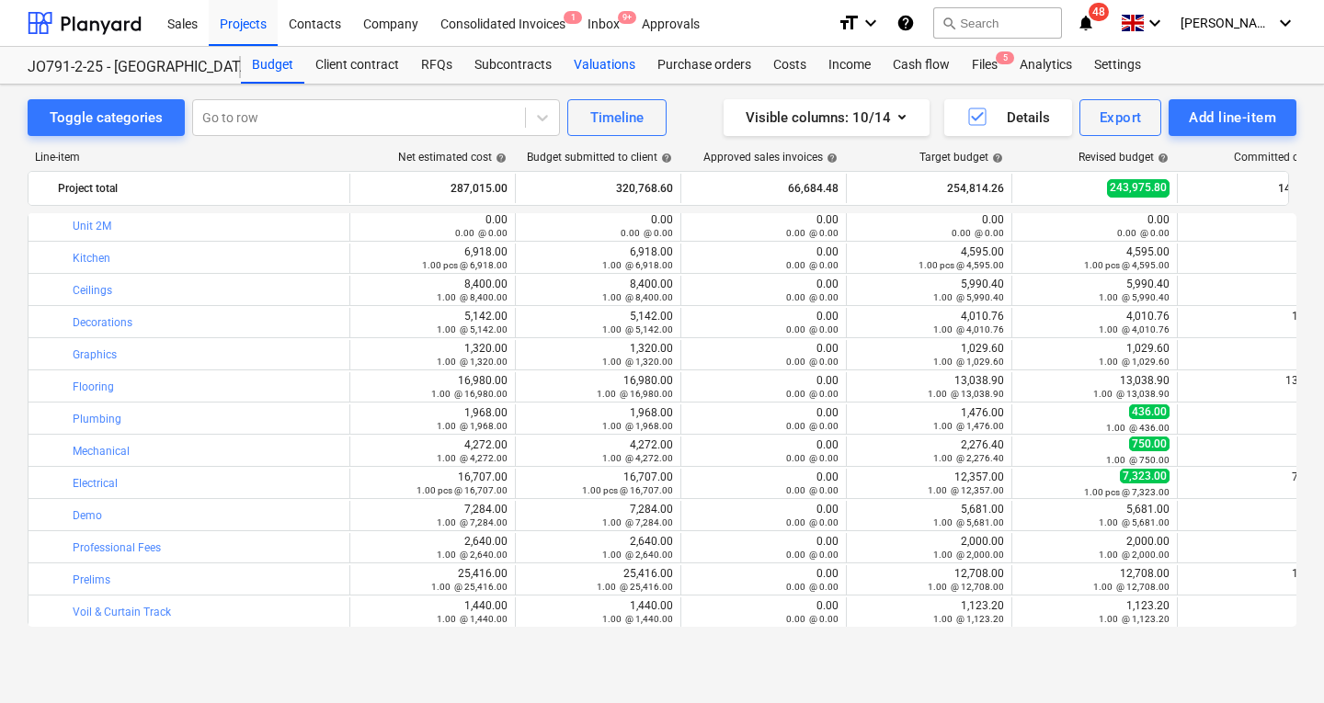
click at [588, 63] on div "Valuations" at bounding box center [605, 65] width 84 height 37
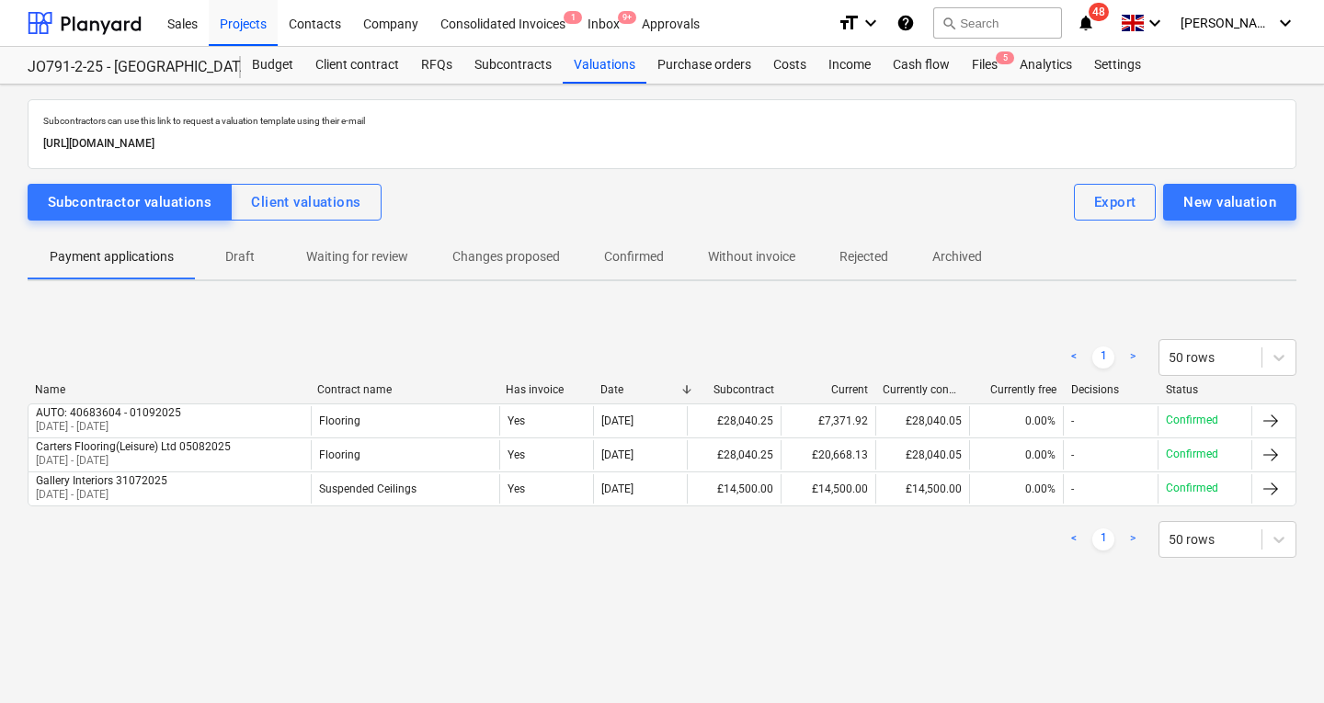
click at [388, 214] on div "Subcontractor valuations Client valuations Export New valuation" at bounding box center [662, 202] width 1269 height 37
click at [771, 250] on p "Without invoice" at bounding box center [751, 256] width 87 height 19
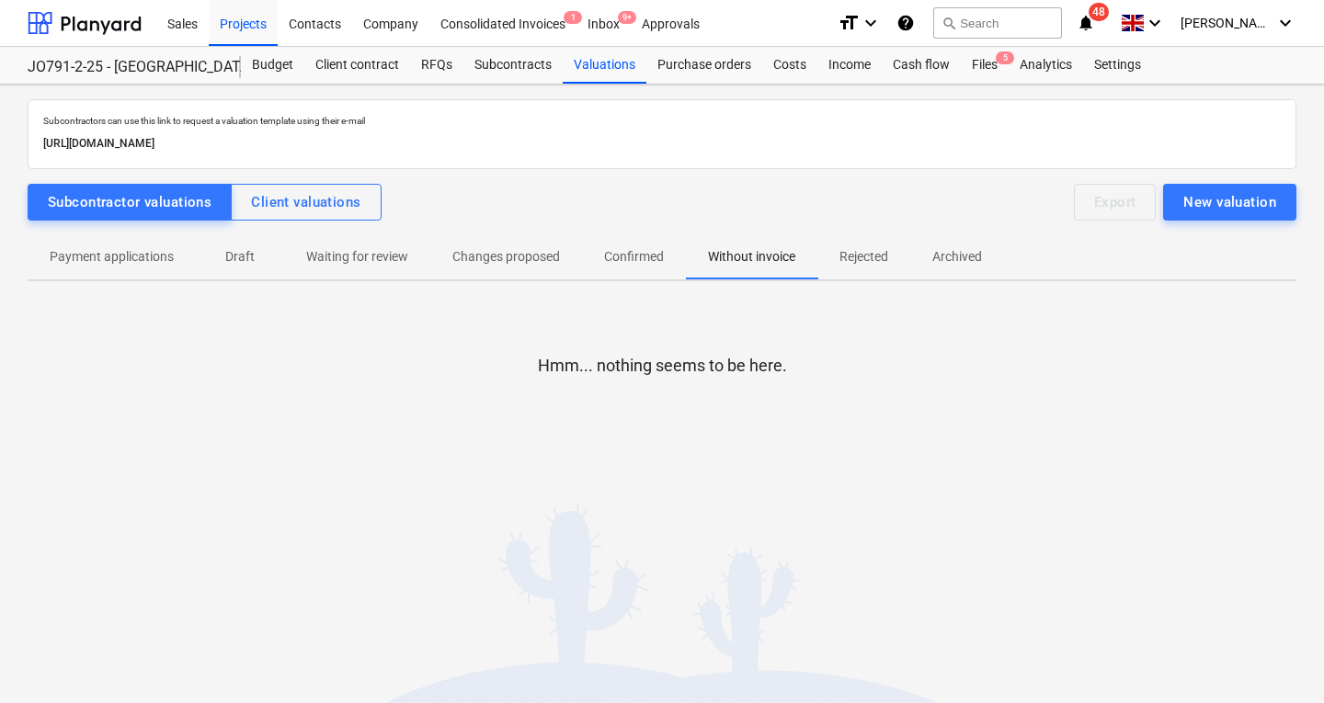
click at [665, 248] on span "Confirmed" at bounding box center [634, 257] width 104 height 30
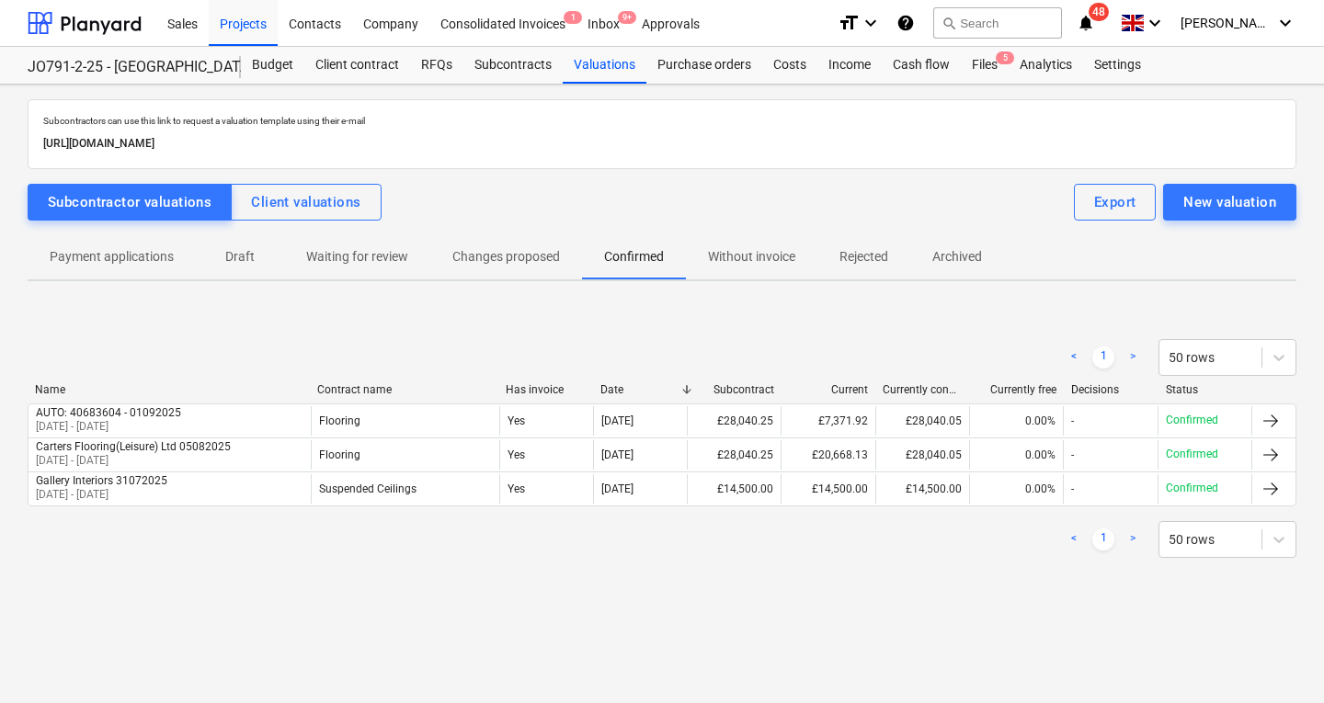
click at [522, 253] on p "Changes proposed" at bounding box center [506, 256] width 108 height 19
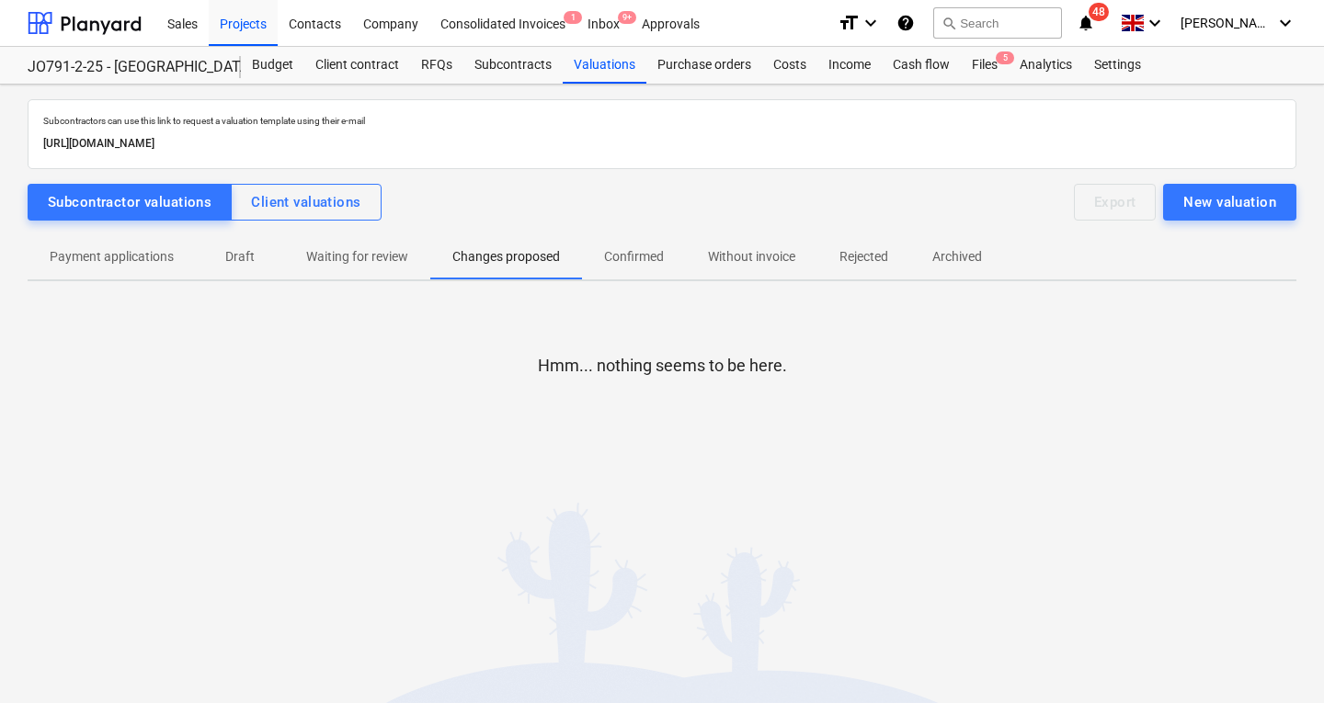
click at [357, 253] on p "Waiting for review" at bounding box center [357, 256] width 102 height 19
click at [241, 252] on p "Draft" at bounding box center [240, 256] width 44 height 19
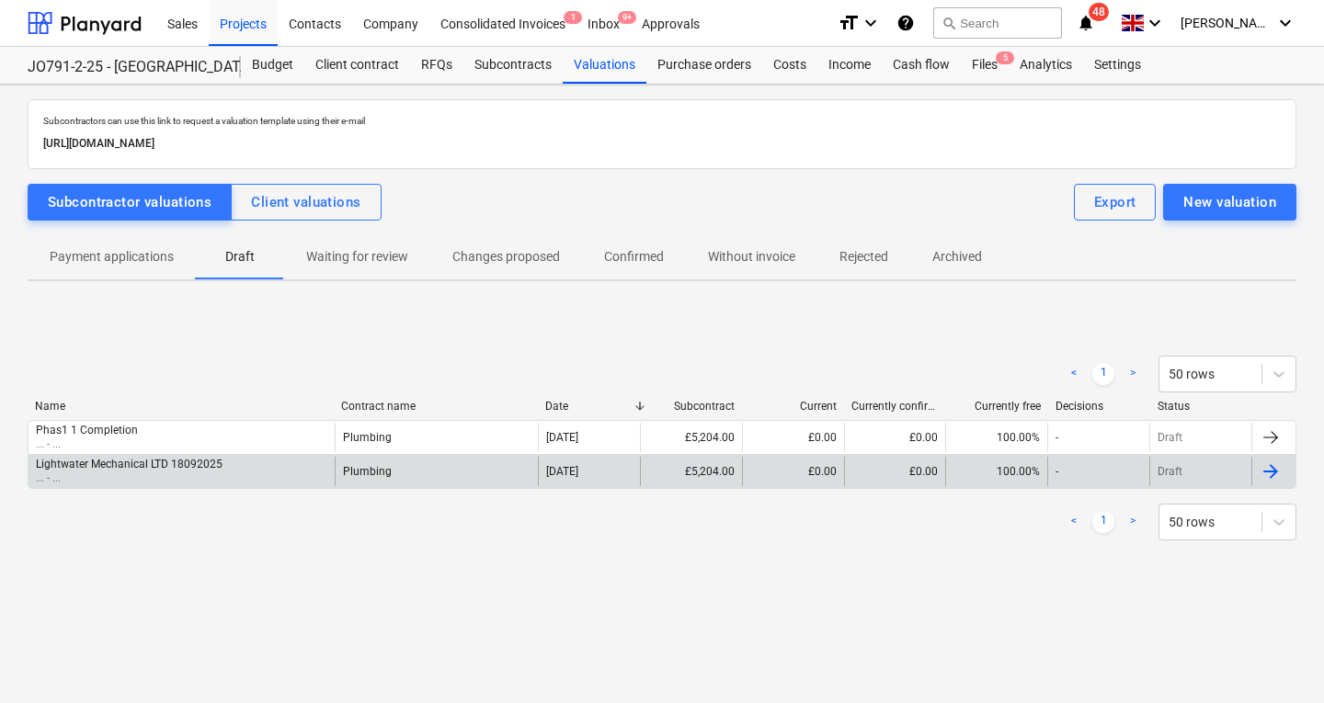
click at [718, 477] on div "£5,204.00" at bounding box center [691, 471] width 102 height 29
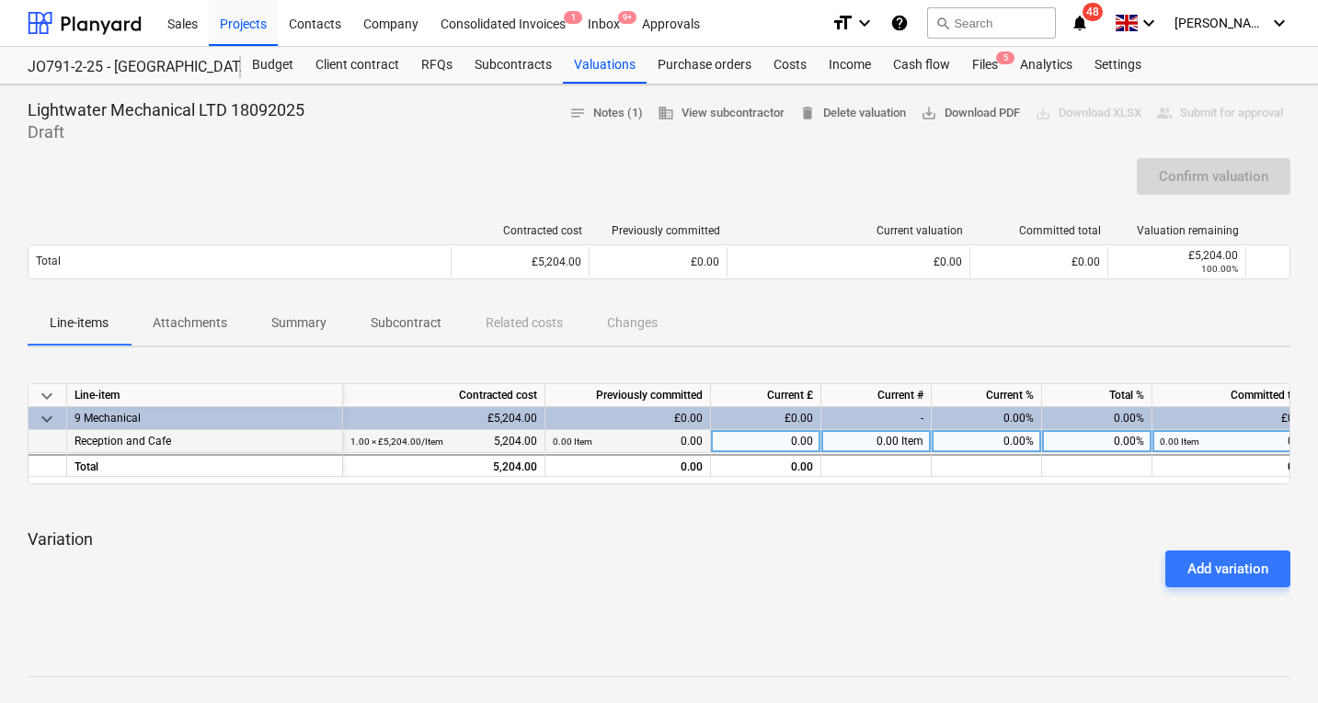
click at [664, 444] on div "0.00 Item 0.00" at bounding box center [628, 441] width 150 height 23
click at [767, 453] on div "0.00" at bounding box center [766, 441] width 110 height 23
type input "5204"
click at [833, 555] on div "Add variation" at bounding box center [658, 568] width 1277 height 51
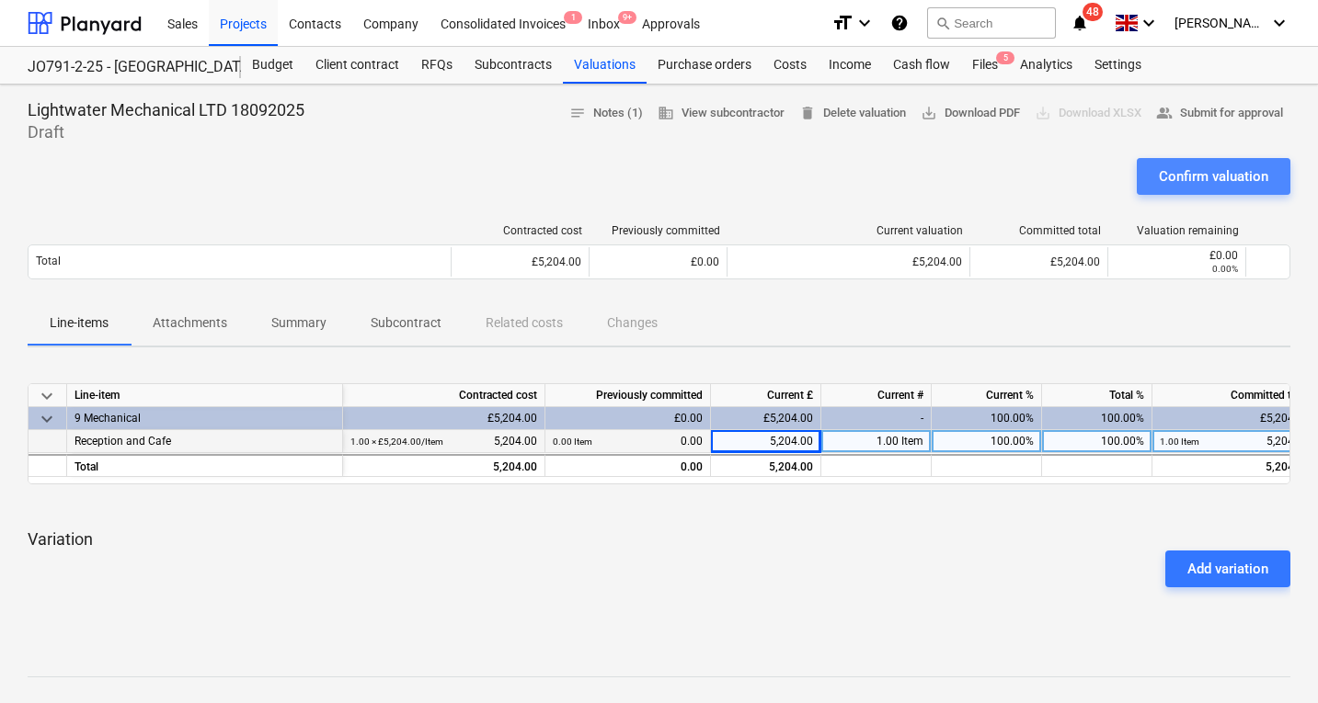
click at [1249, 173] on div "Confirm valuation" at bounding box center [1212, 177] width 109 height 24
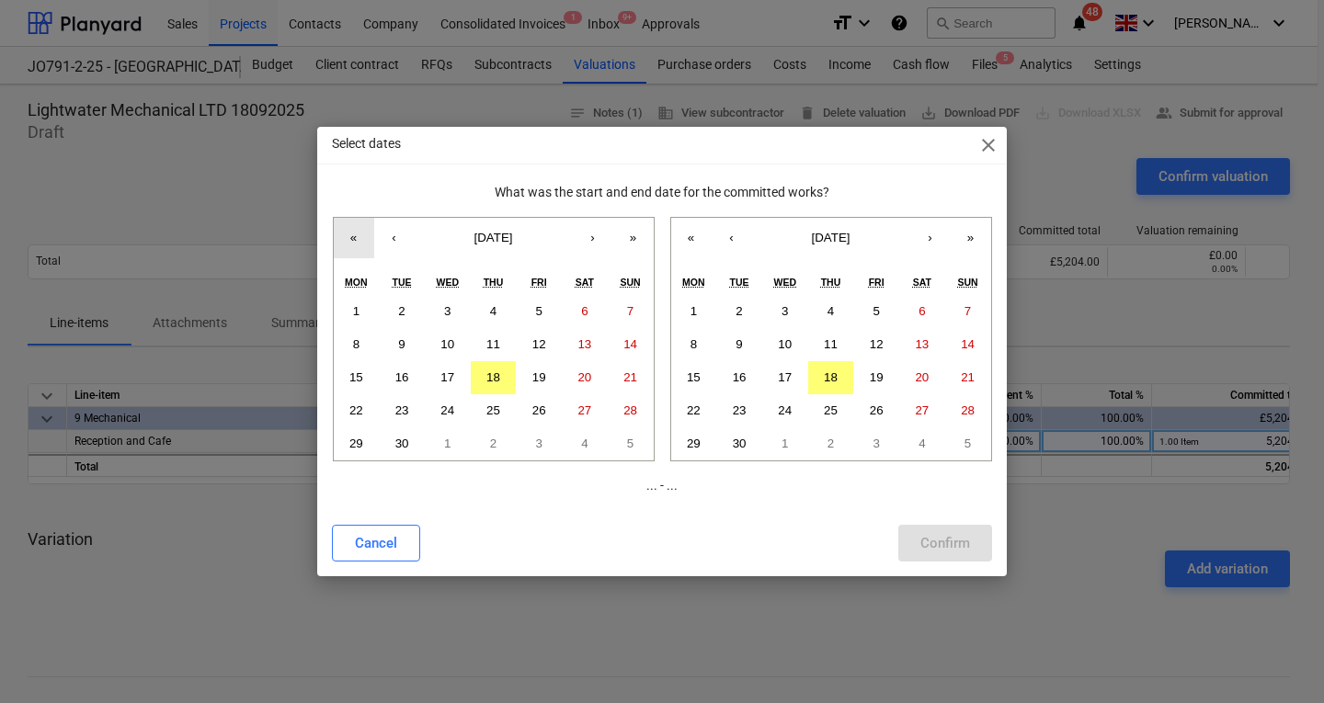
click at [352, 235] on button "«" at bounding box center [354, 238] width 40 height 40
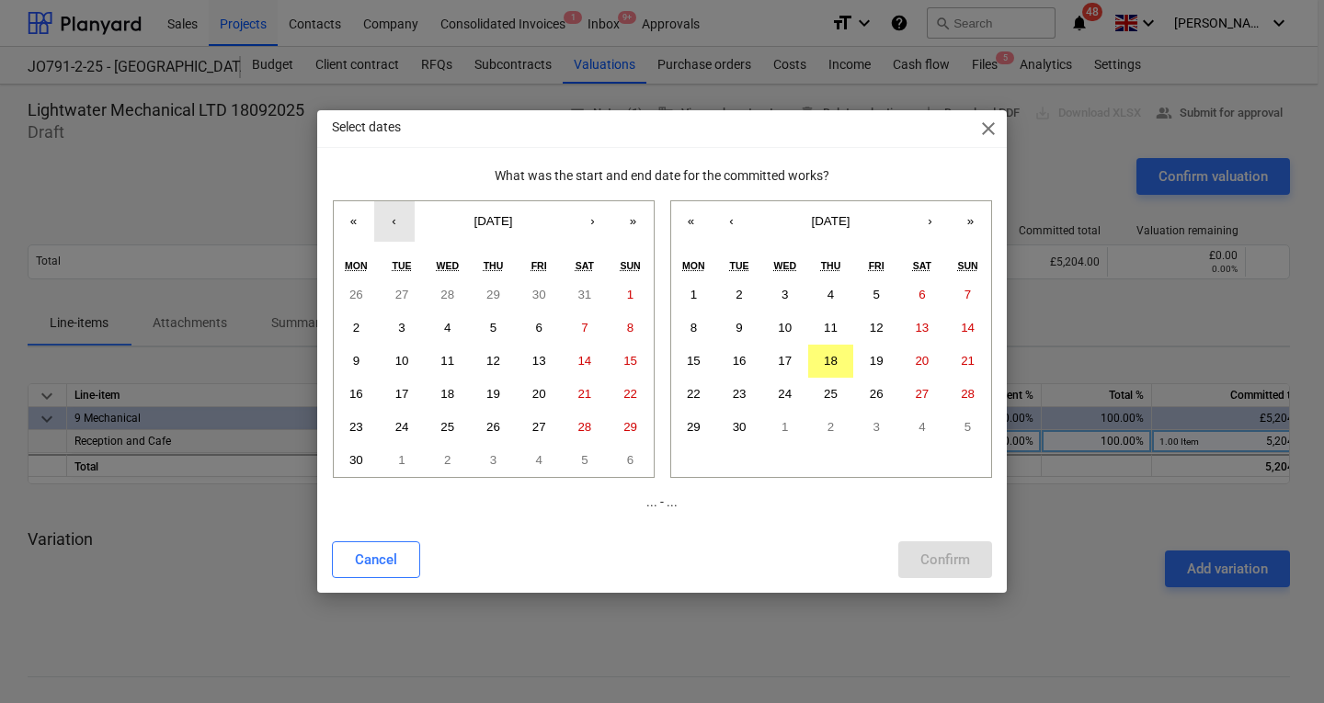
click at [392, 222] on button "‹" at bounding box center [394, 221] width 40 height 40
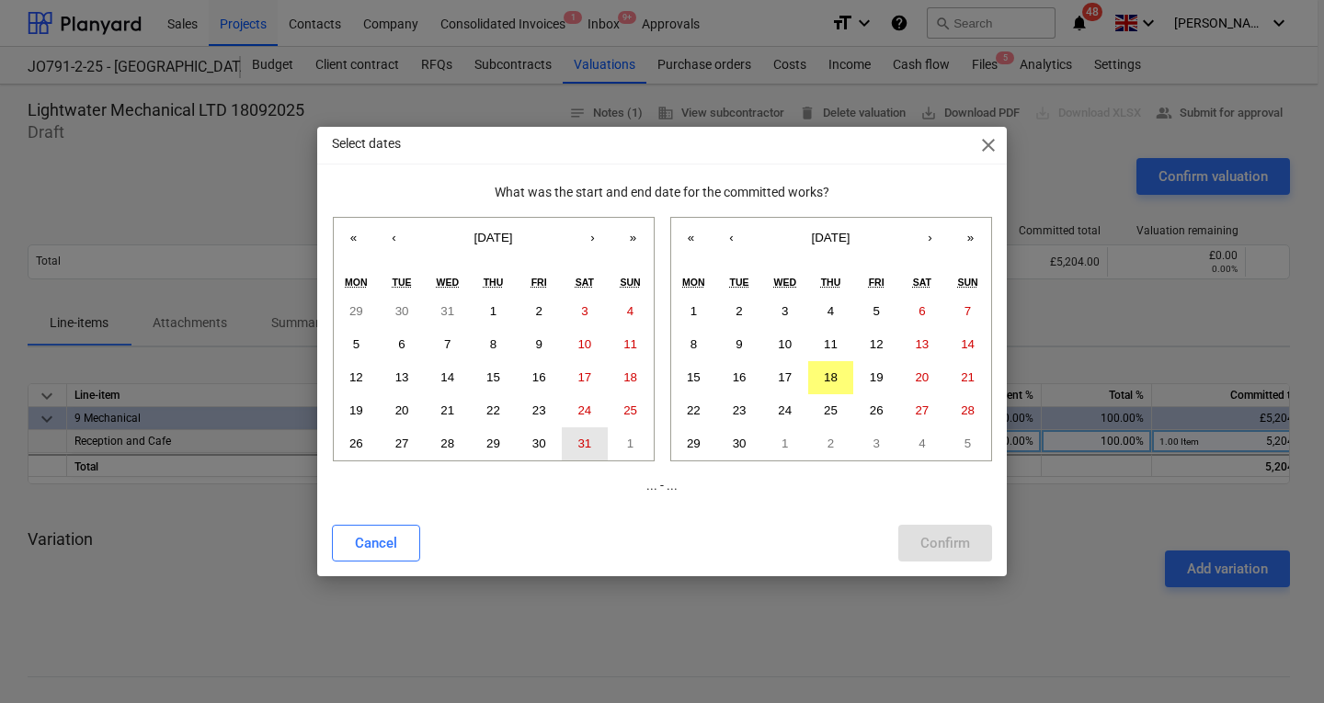
click at [579, 437] on abbr "31" at bounding box center [584, 444] width 14 height 14
click at [959, 542] on div "Cancel Confirm" at bounding box center [662, 543] width 660 height 37
click at [830, 381] on abbr "18" at bounding box center [831, 378] width 14 height 14
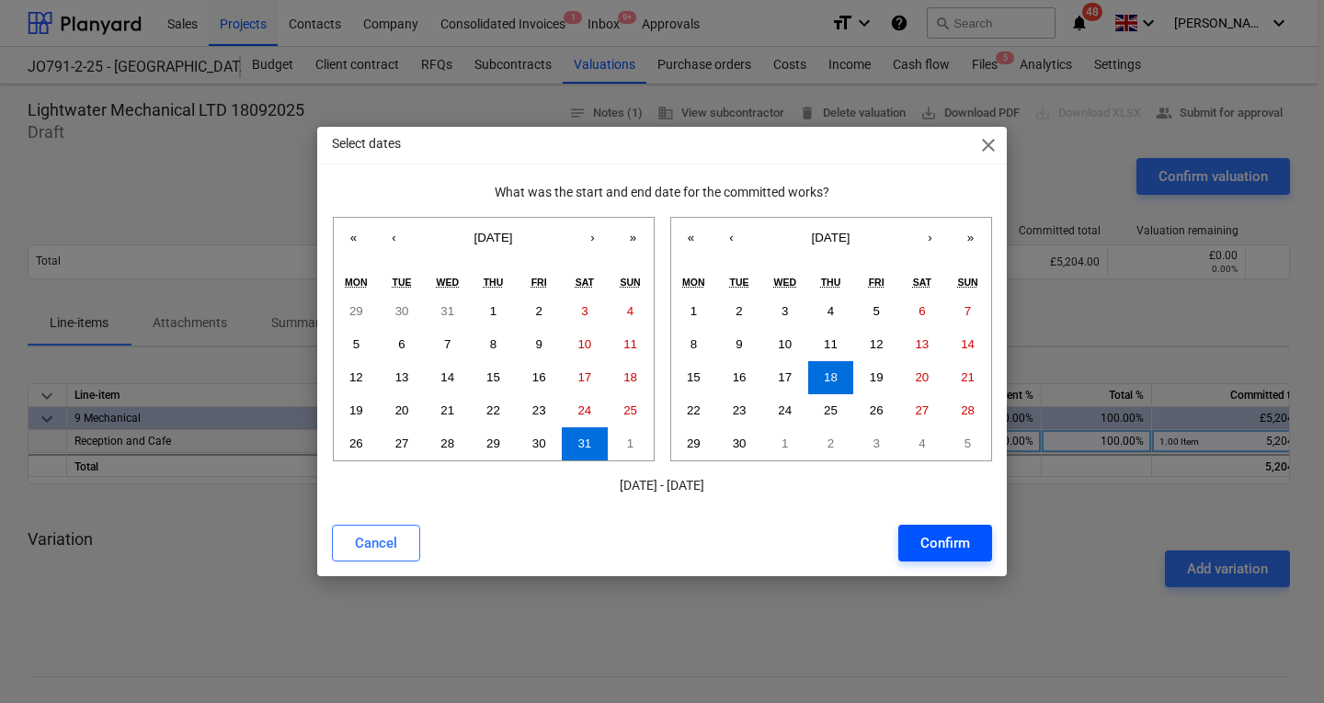
click at [925, 542] on div "Confirm" at bounding box center [945, 543] width 50 height 24
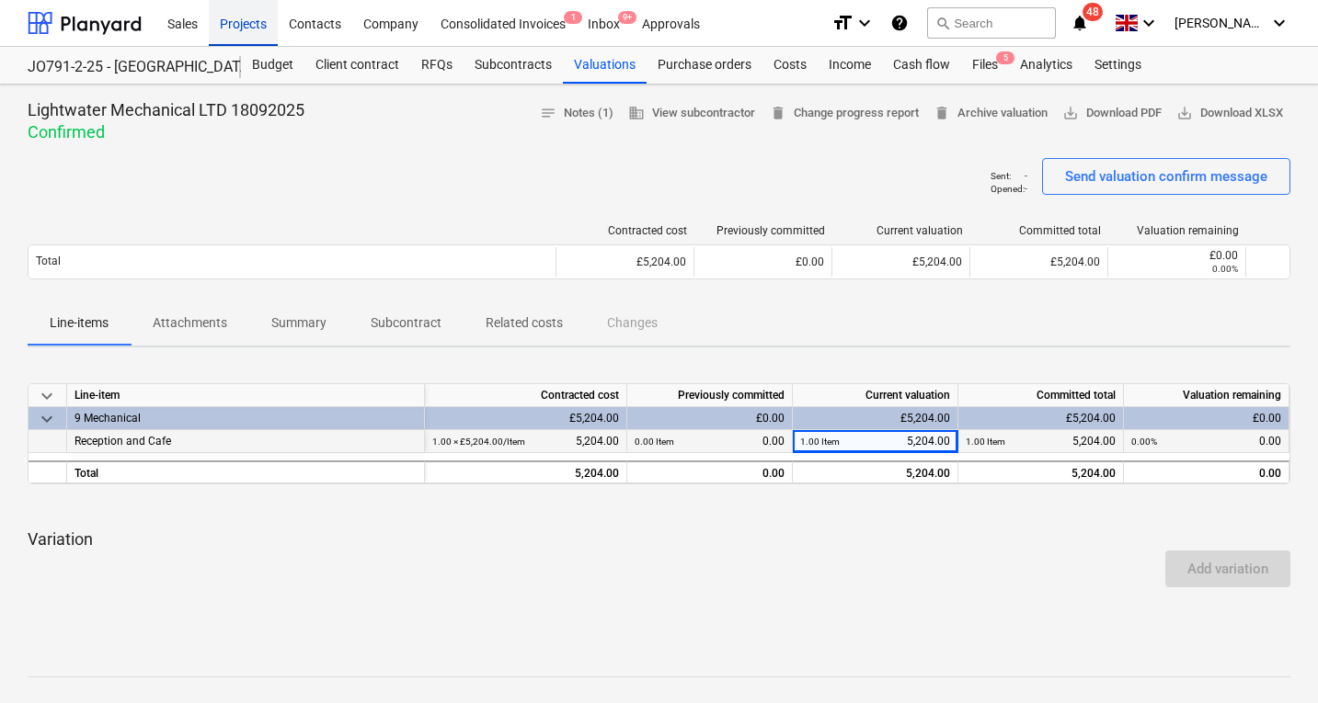
click at [235, 22] on div "Projects" at bounding box center [243, 22] width 69 height 47
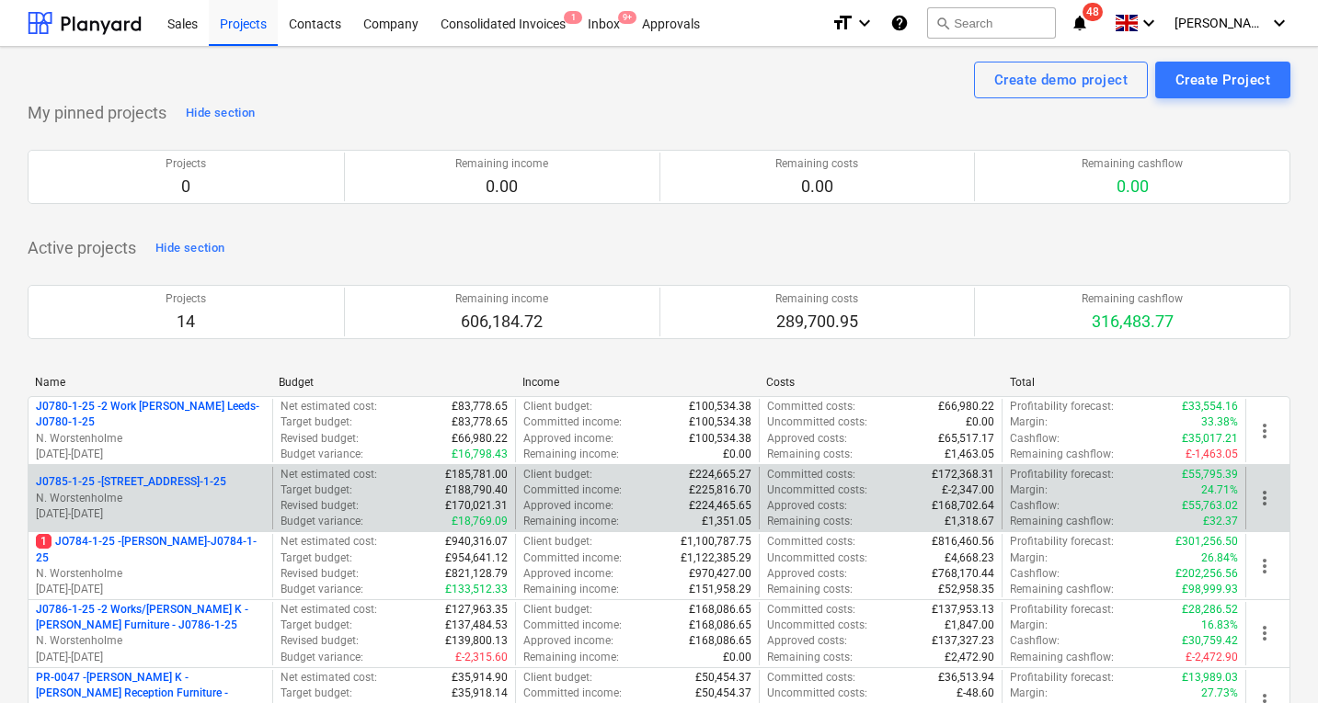
scroll to position [247, 0]
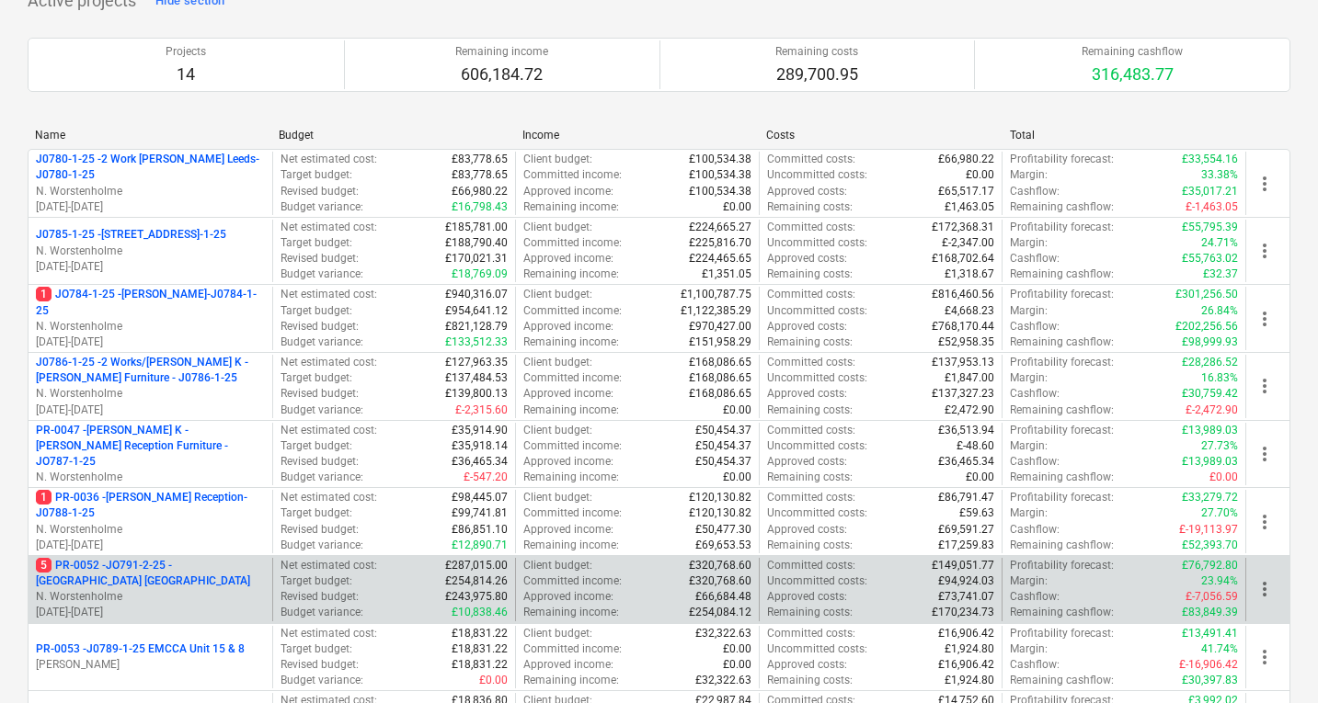
click at [181, 577] on p "5 PR-0052 - JO791-2-25 - Middlemarch Coventry" at bounding box center [150, 573] width 229 height 31
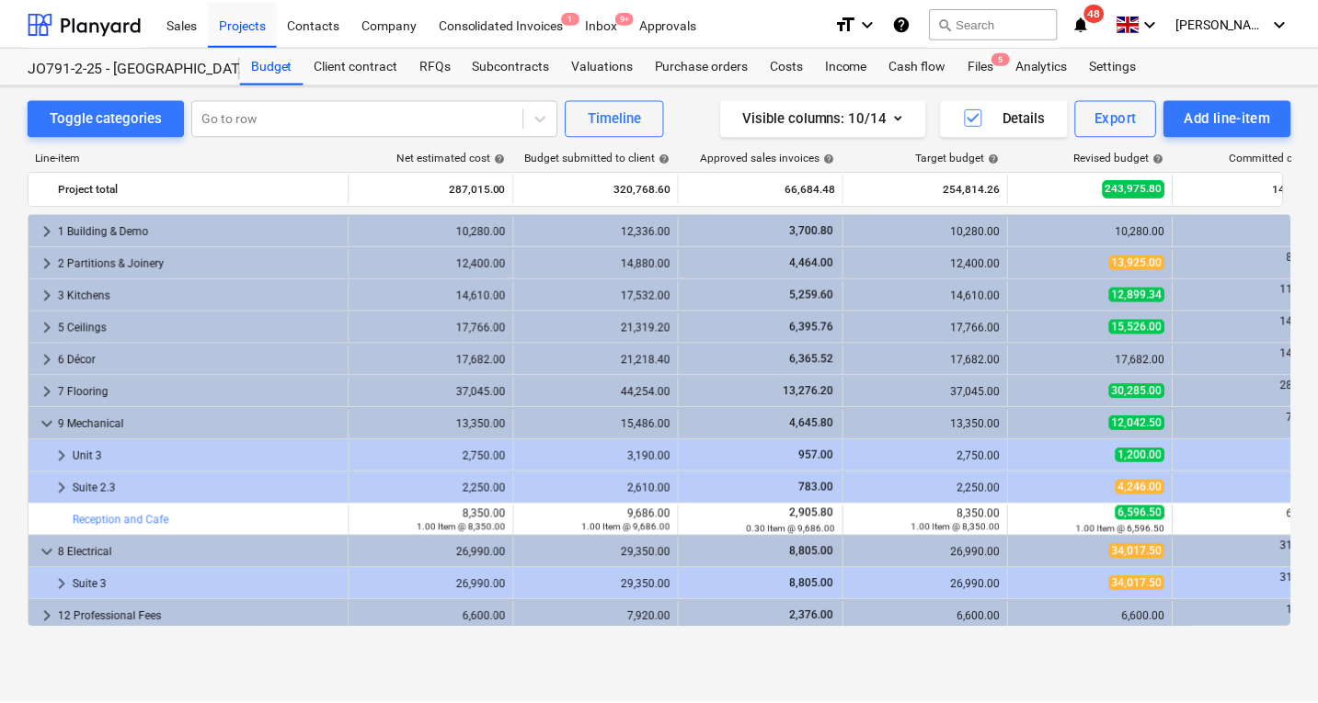
scroll to position [487, 0]
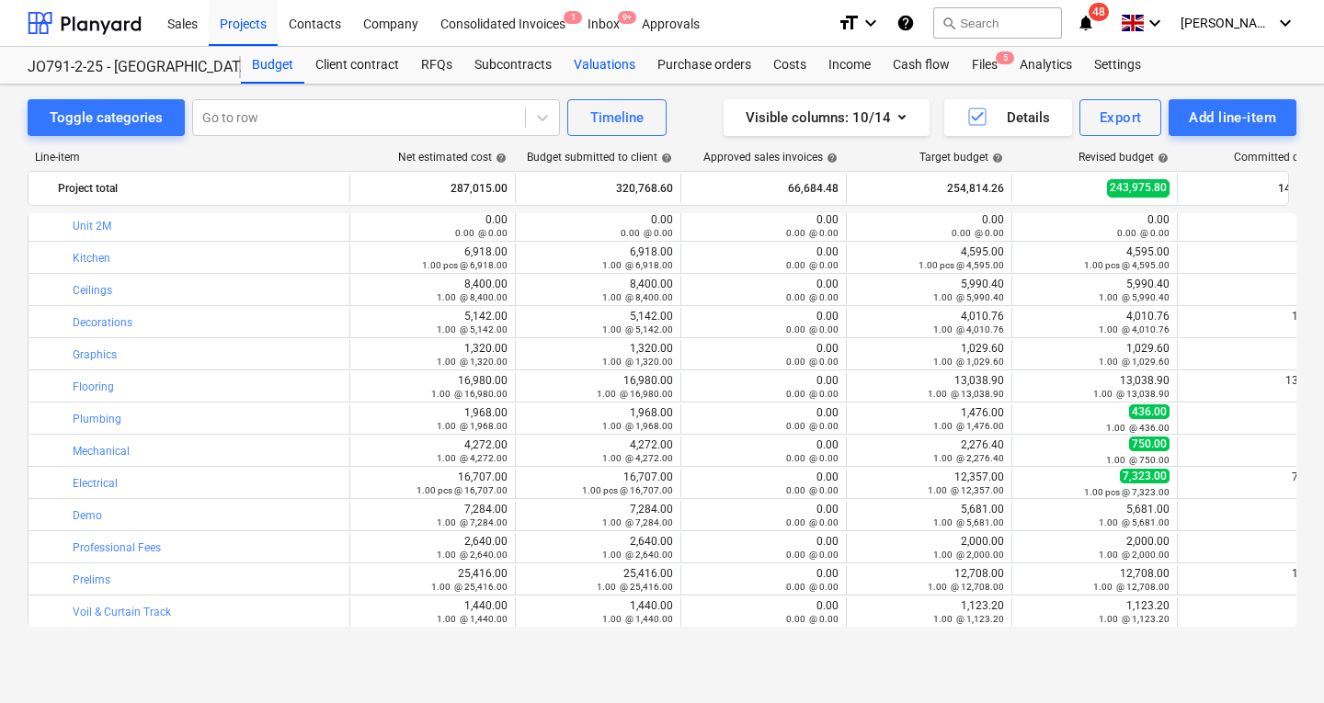
click at [594, 61] on div "Valuations" at bounding box center [605, 65] width 84 height 37
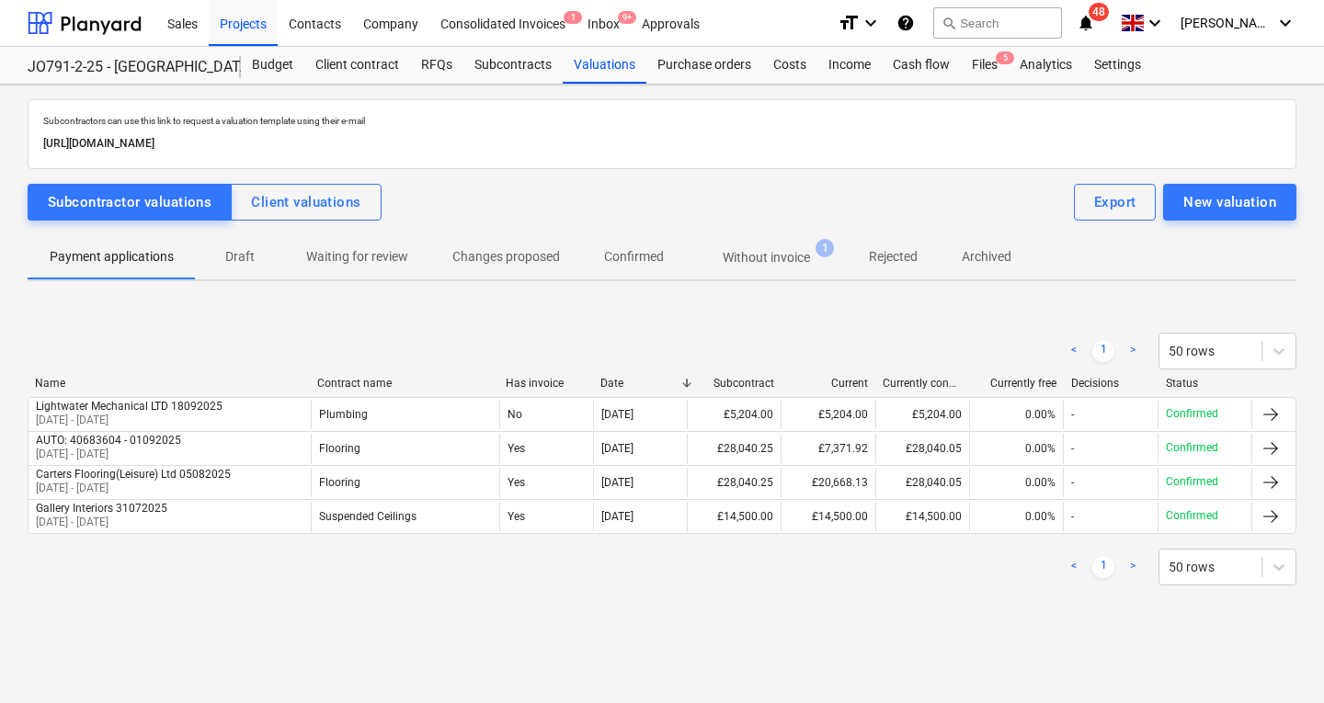
click at [786, 263] on p "Without invoice" at bounding box center [766, 257] width 87 height 19
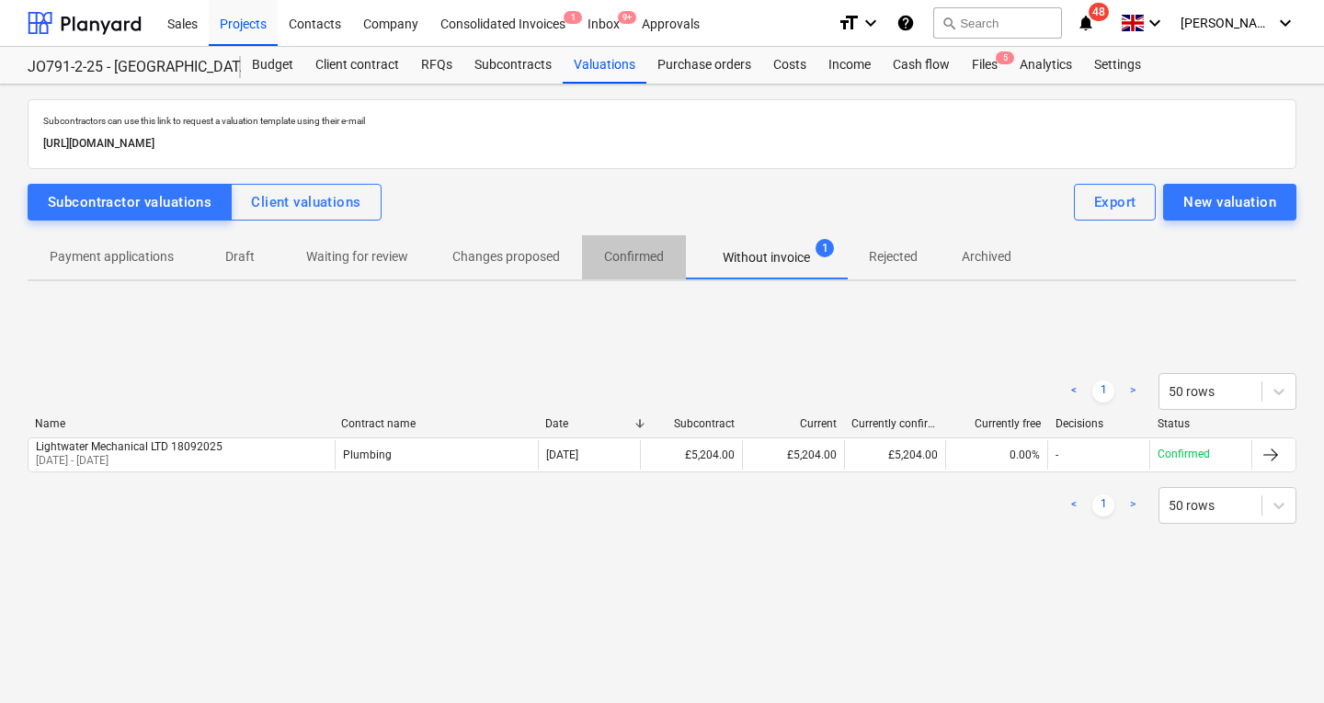
click at [645, 255] on p "Confirmed" at bounding box center [634, 256] width 60 height 19
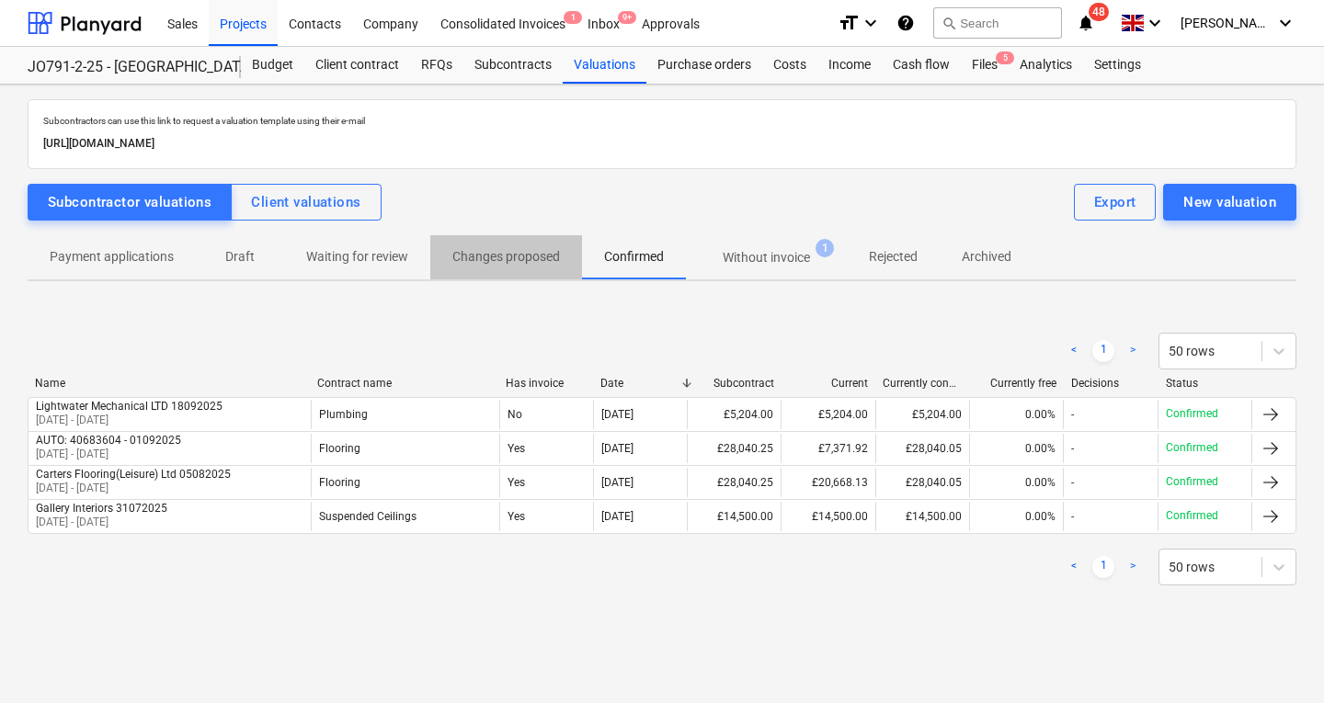
click at [527, 257] on p "Changes proposed" at bounding box center [506, 256] width 108 height 19
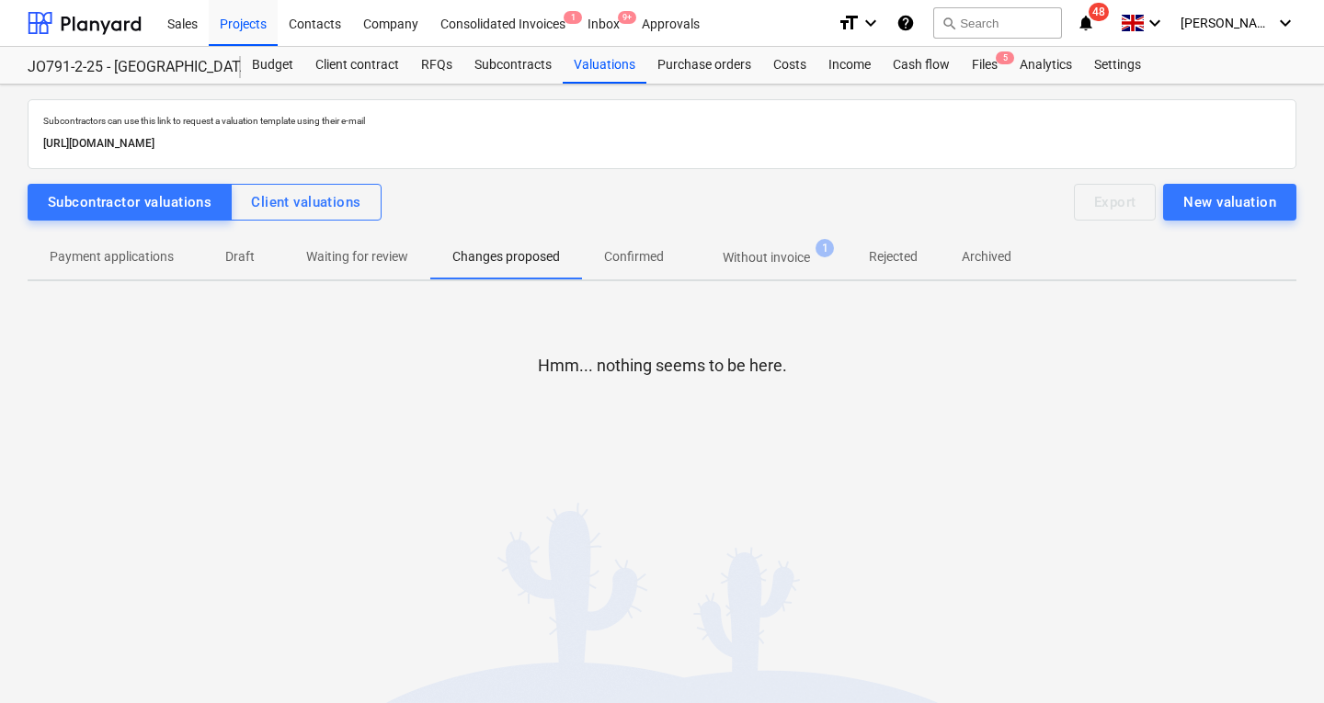
click at [379, 262] on p "Waiting for review" at bounding box center [357, 256] width 102 height 19
click at [975, 259] on p "Archived" at bounding box center [987, 256] width 50 height 19
drag, startPoint x: 270, startPoint y: 245, endPoint x: 259, endPoint y: 249, distance: 12.0
click at [259, 249] on span "Draft" at bounding box center [240, 257] width 88 height 30
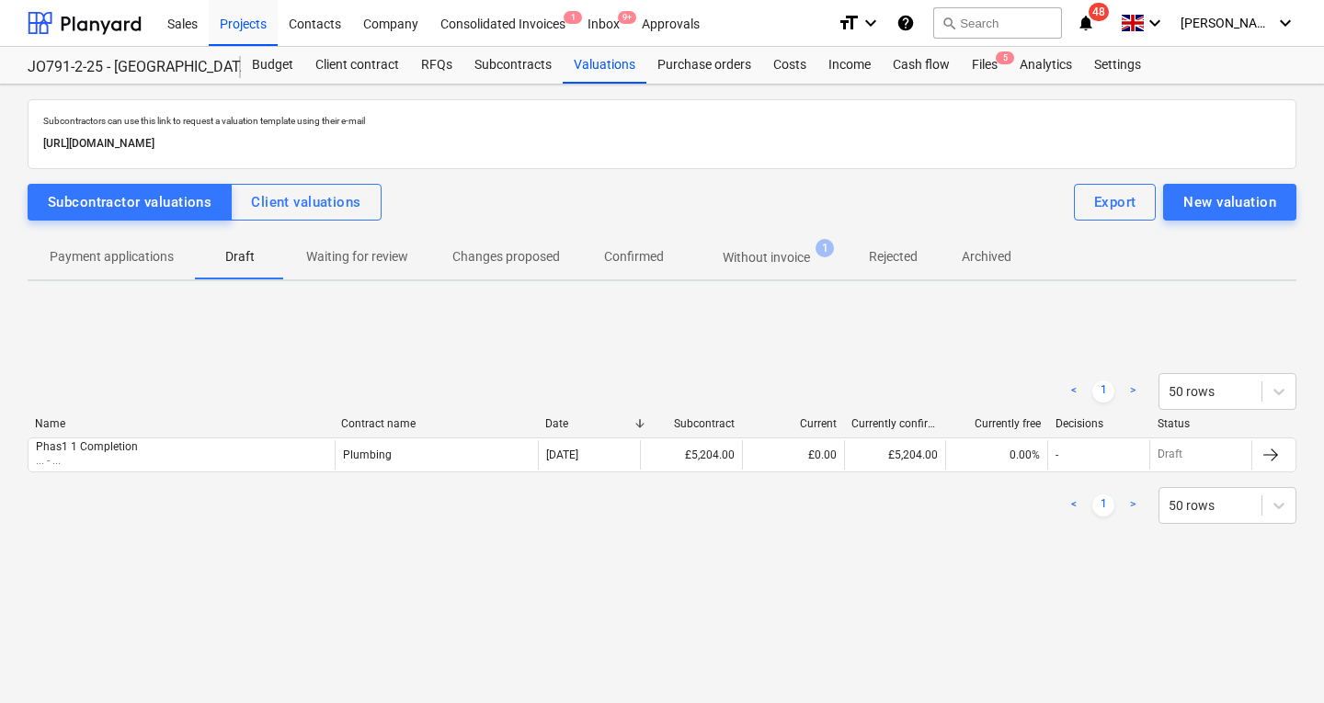
drag, startPoint x: 1272, startPoint y: 451, endPoint x: 706, endPoint y: 539, distance: 572.1
click at [706, 539] on div "< 1 > 50 rows Name Contract name Date Subcontract Current Currently confirmed t…" at bounding box center [662, 448] width 1269 height 195
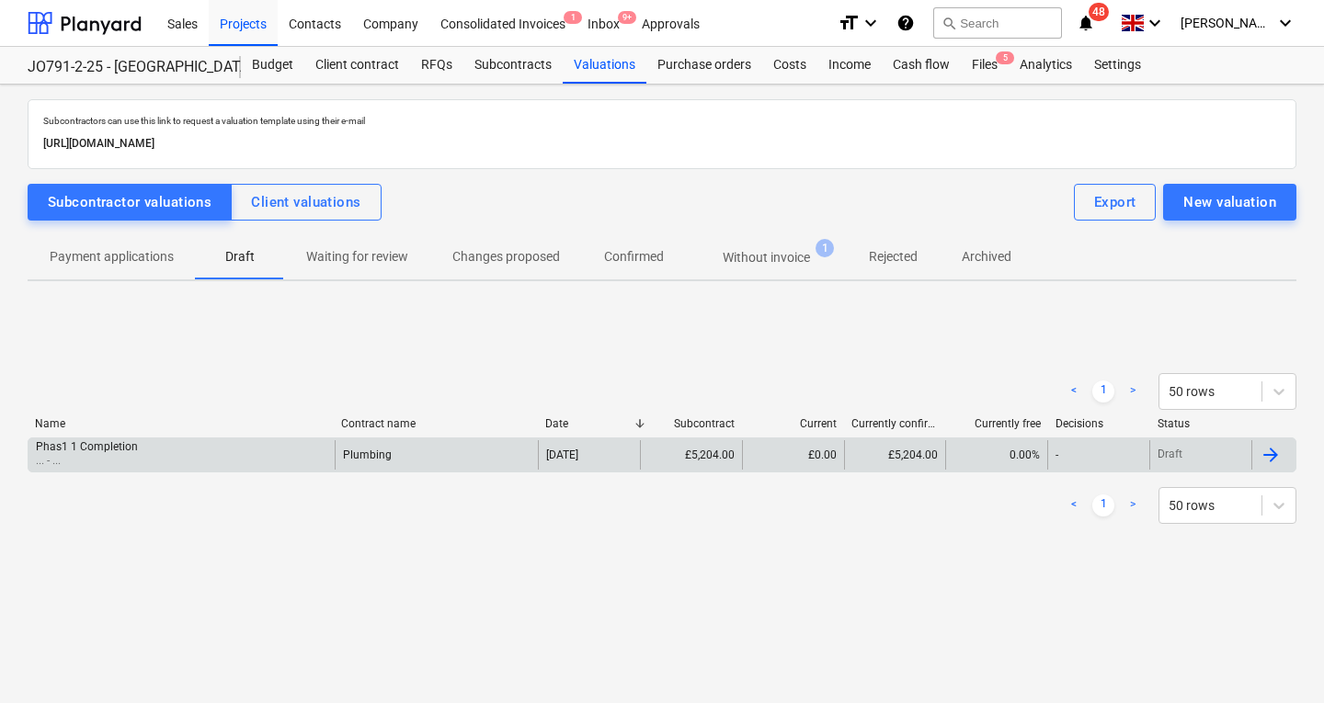
click at [110, 447] on div "Phas1 1 Completion" at bounding box center [87, 446] width 102 height 13
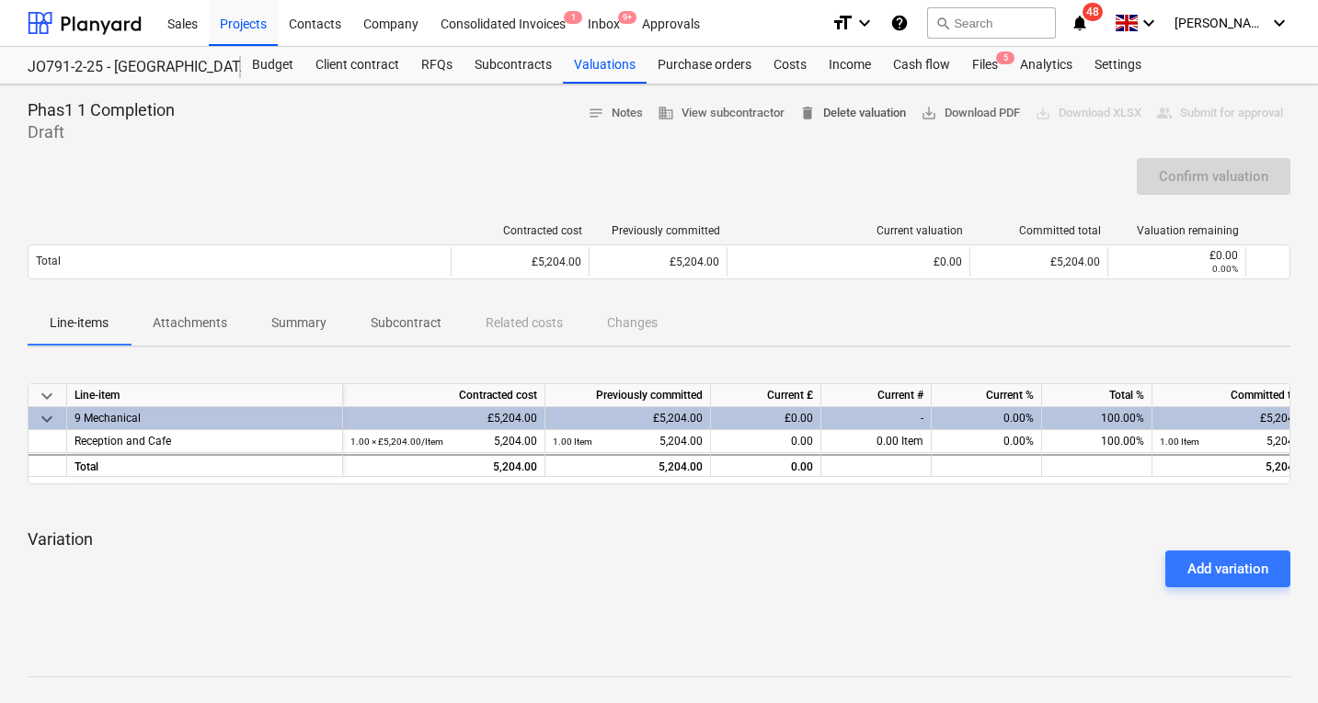
click at [863, 108] on span "delete Delete valuation" at bounding box center [852, 113] width 107 height 21
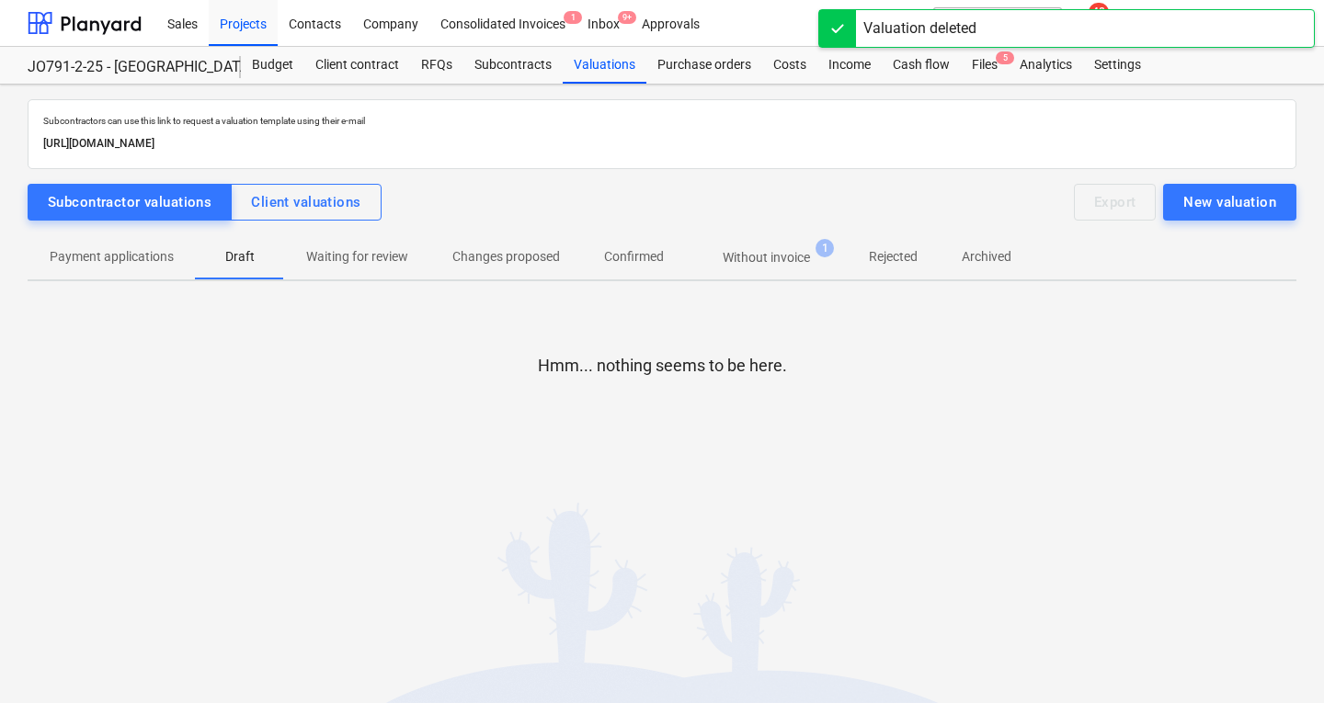
click at [777, 252] on p "Without invoice" at bounding box center [766, 257] width 87 height 19
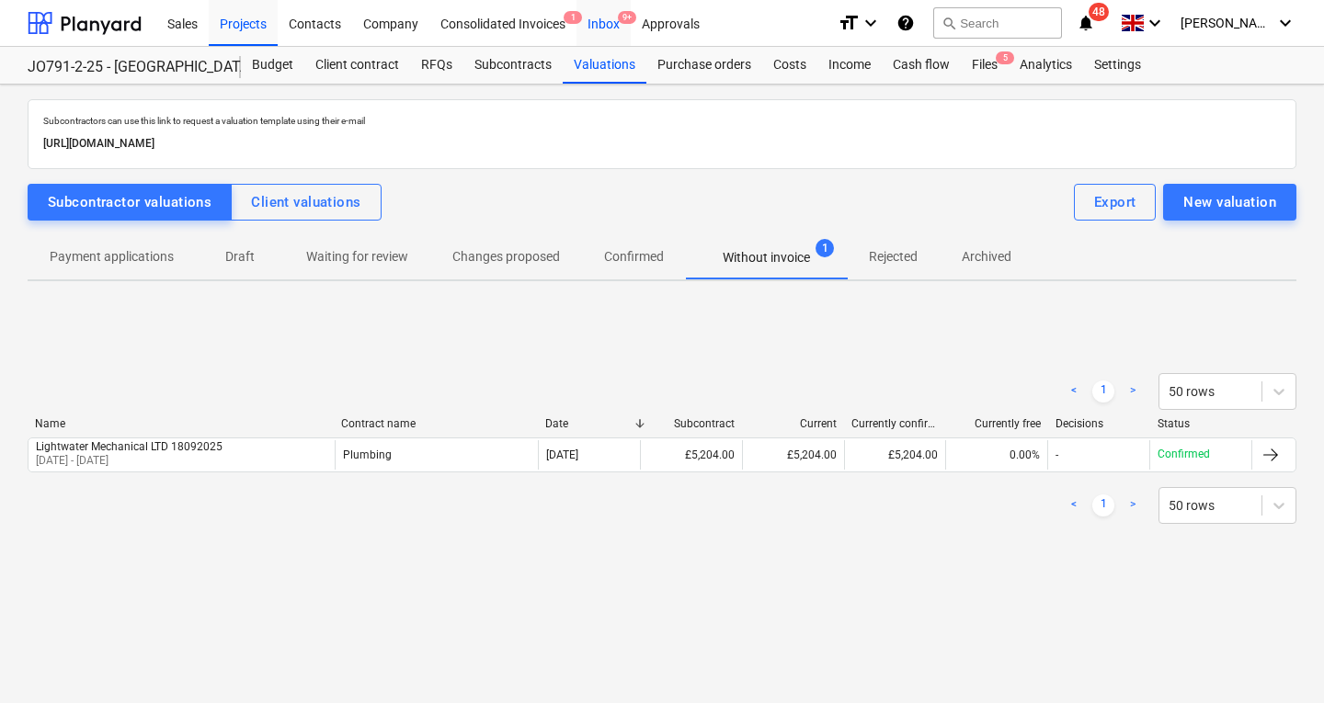
click at [603, 24] on div "Inbox 9+" at bounding box center [603, 22] width 54 height 47
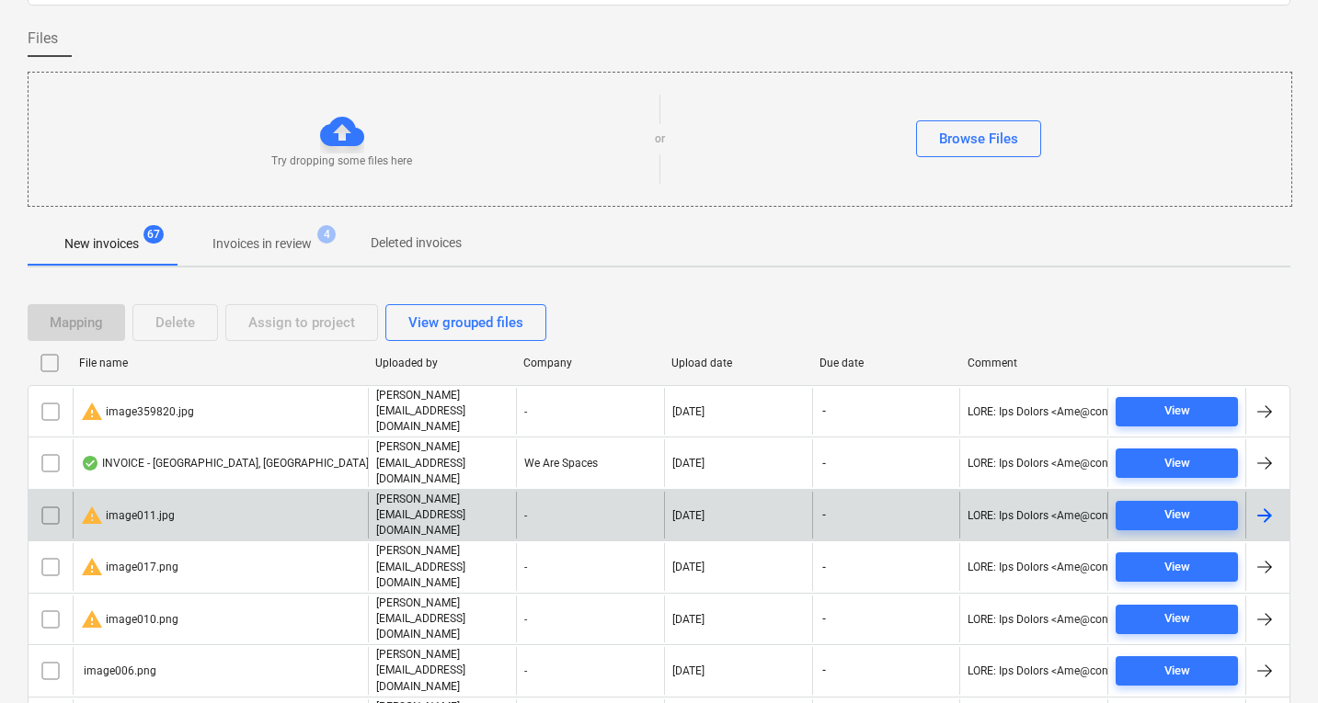
scroll to position [153, 0]
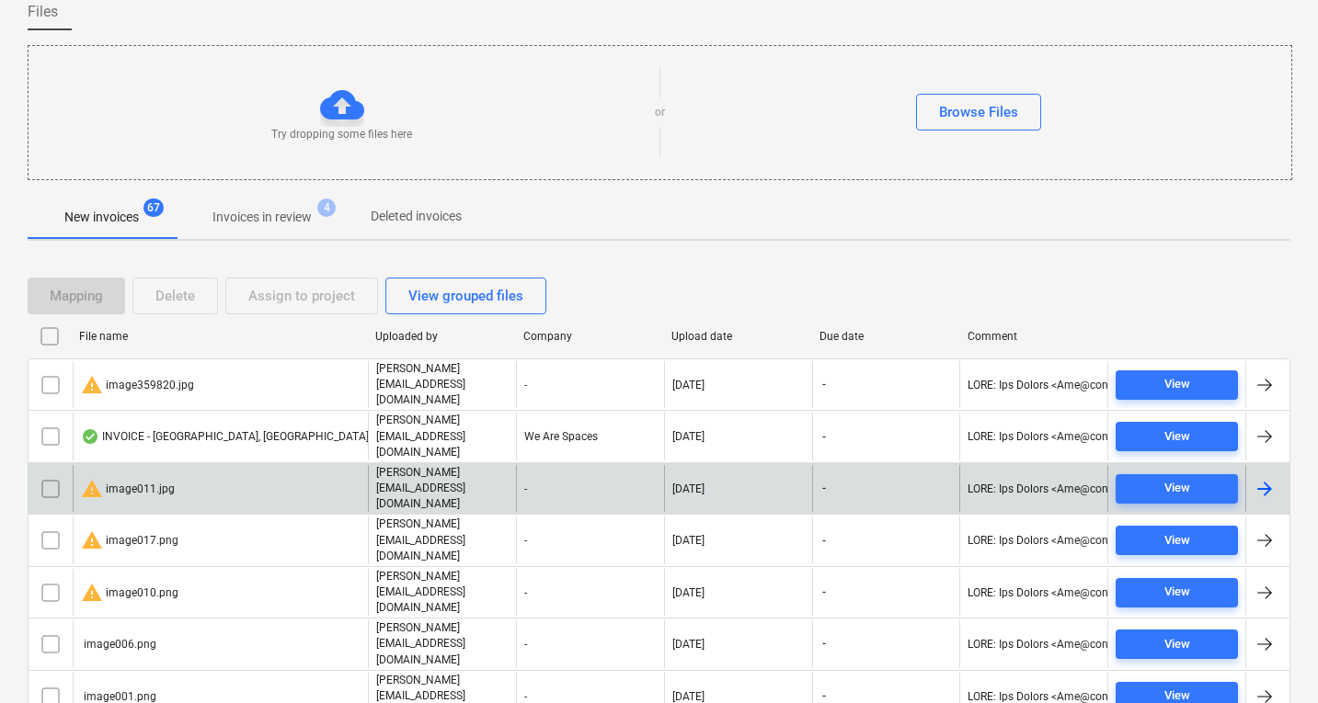
click at [250, 429] on div "INVOICE - MIDDLEMARCH BUSINESS PARK, COVENTRY_000294.pdf" at bounding box center [233, 436] width 304 height 15
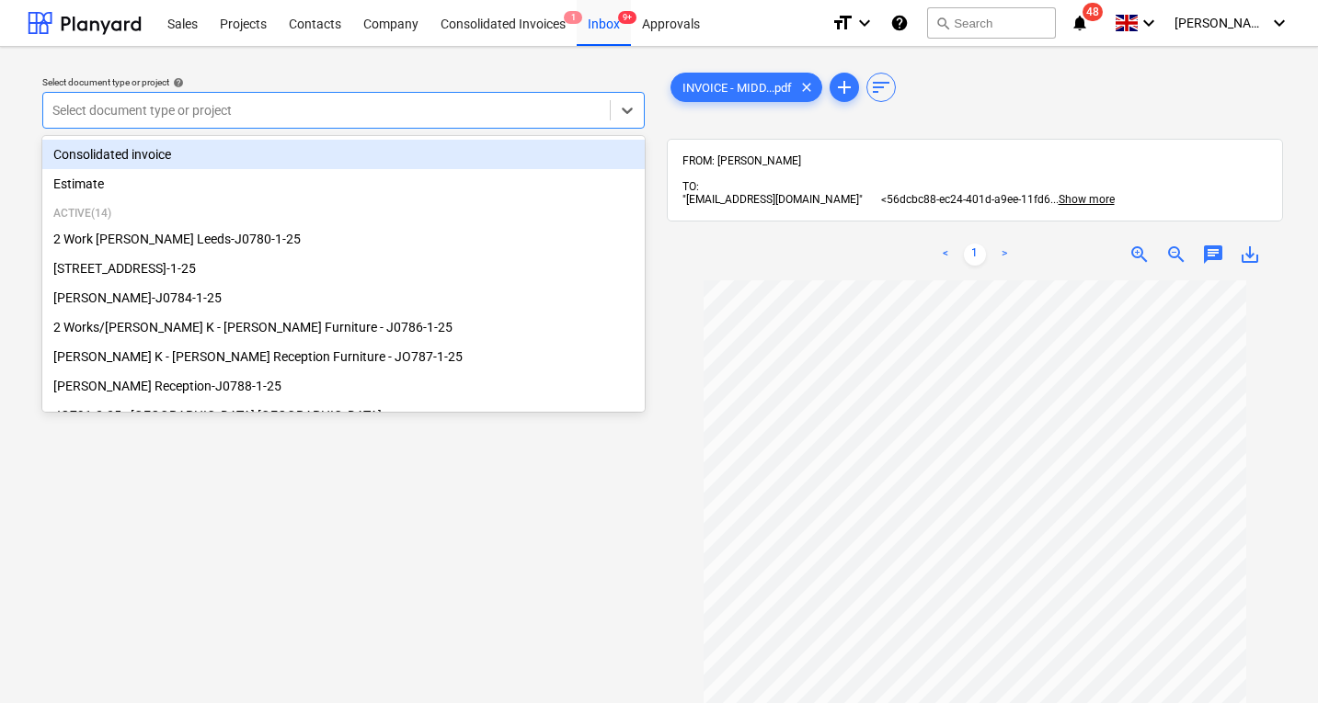
click at [300, 115] on div at bounding box center [326, 110] width 548 height 18
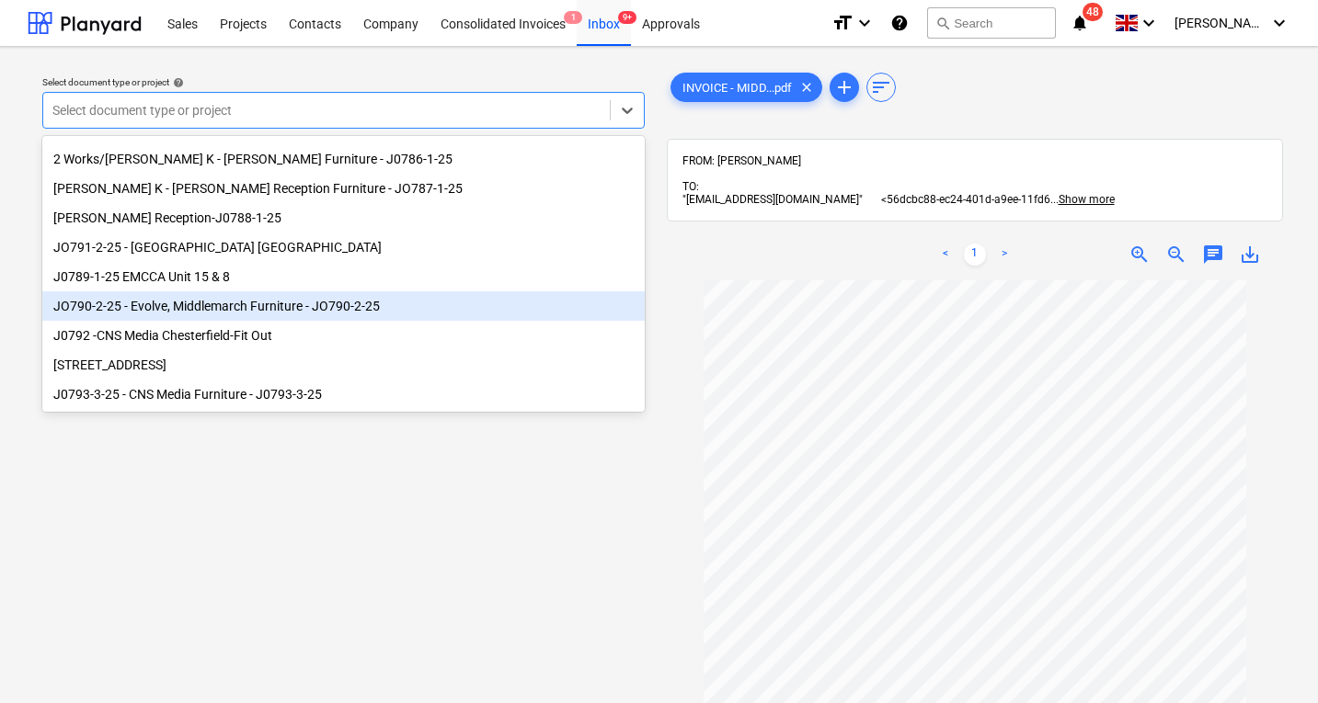
scroll to position [163, 0]
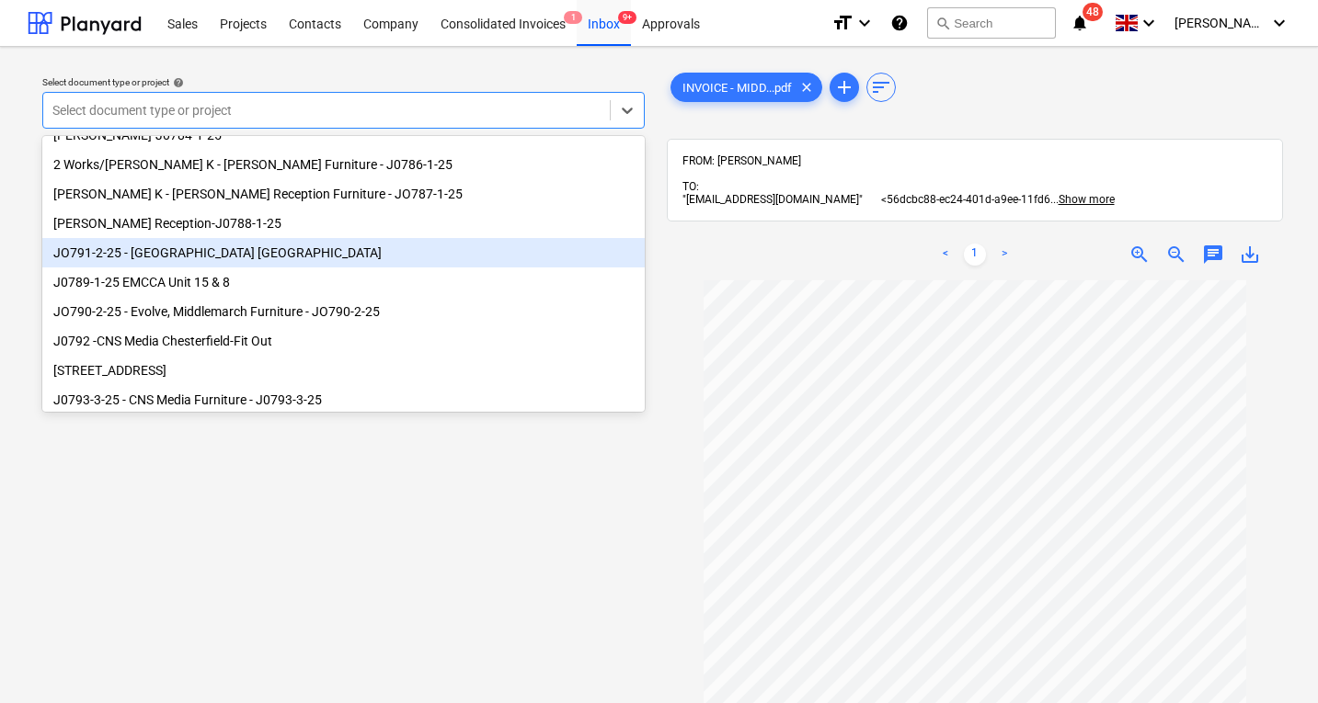
click at [257, 255] on div "JO791-2-25 - [GEOGRAPHIC_DATA] [GEOGRAPHIC_DATA]" at bounding box center [343, 252] width 602 height 29
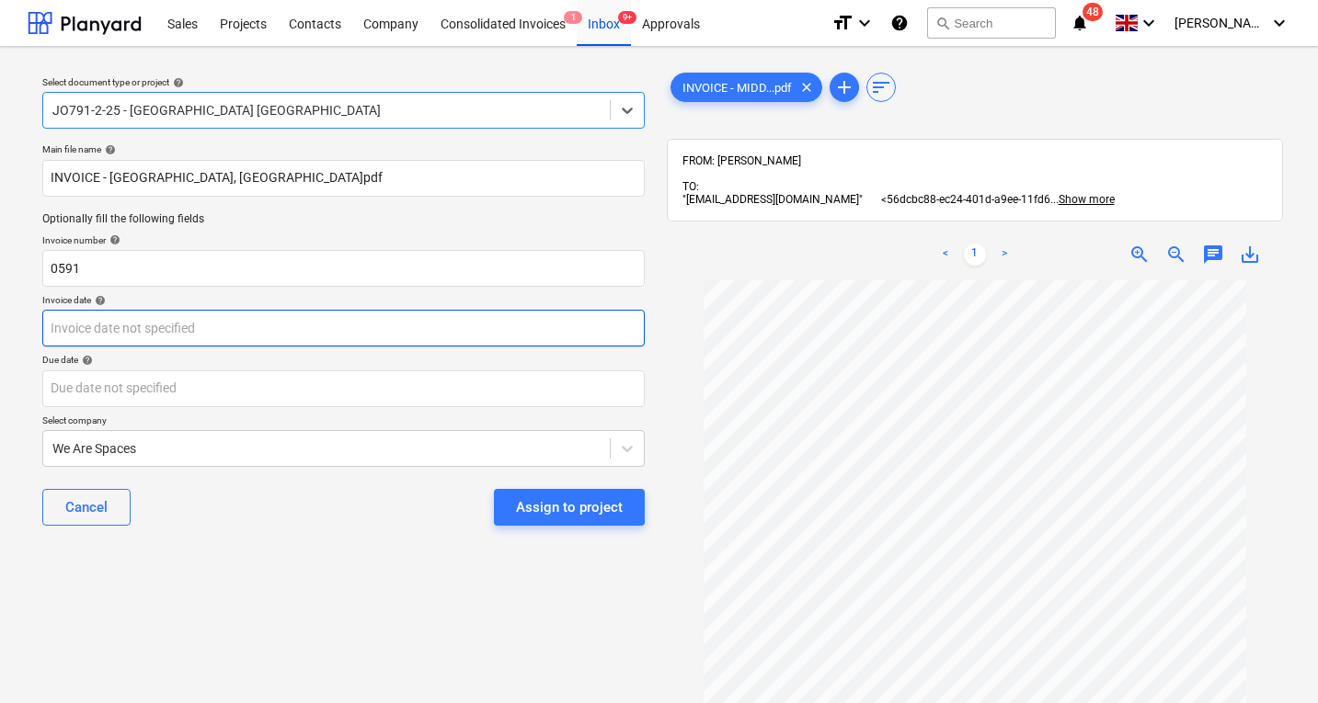
click at [205, 334] on body "Sales Projects Contacts Company Consolidated Invoices 1 Inbox 9+ Approvals form…" at bounding box center [659, 351] width 1318 height 703
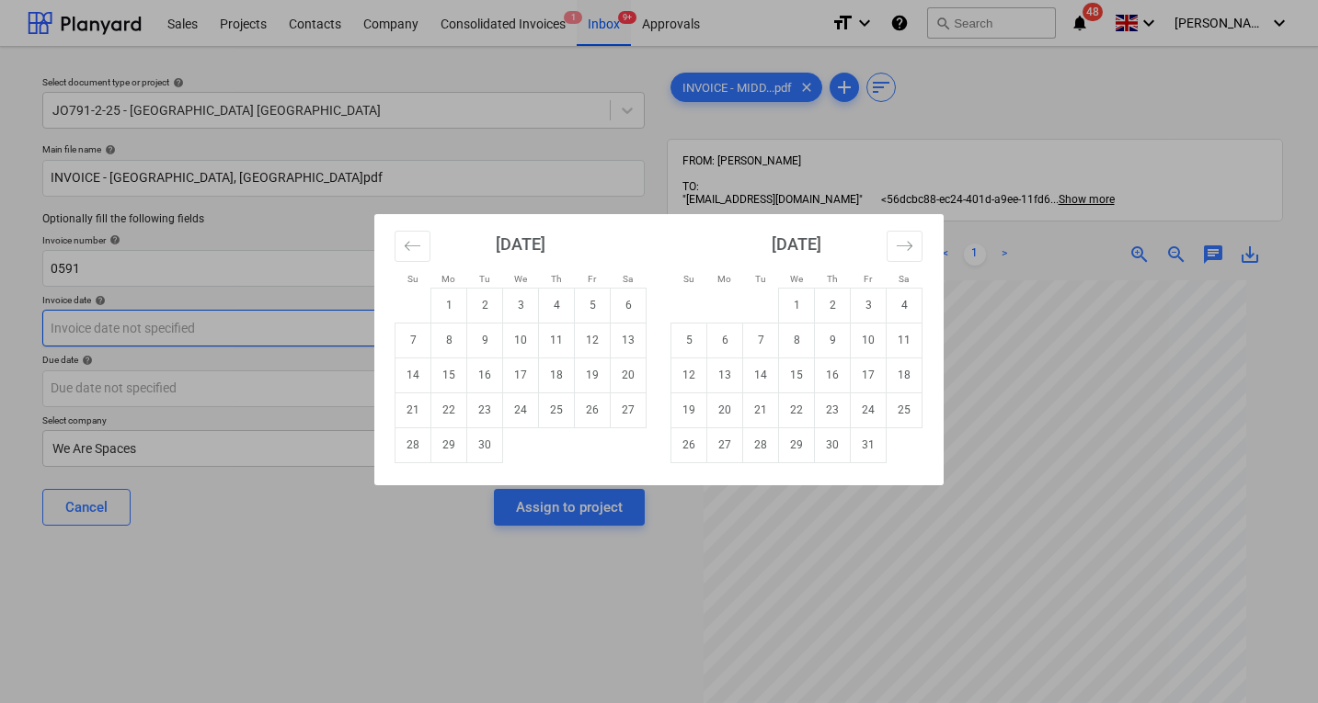
click at [205, 334] on div "Su Mo Tu We Th Fr Sa Su Mo Tu We Th Fr Sa August 2025 1 2 3 4 5 6 7 8 9 10 11 1…" at bounding box center [659, 351] width 1318 height 703
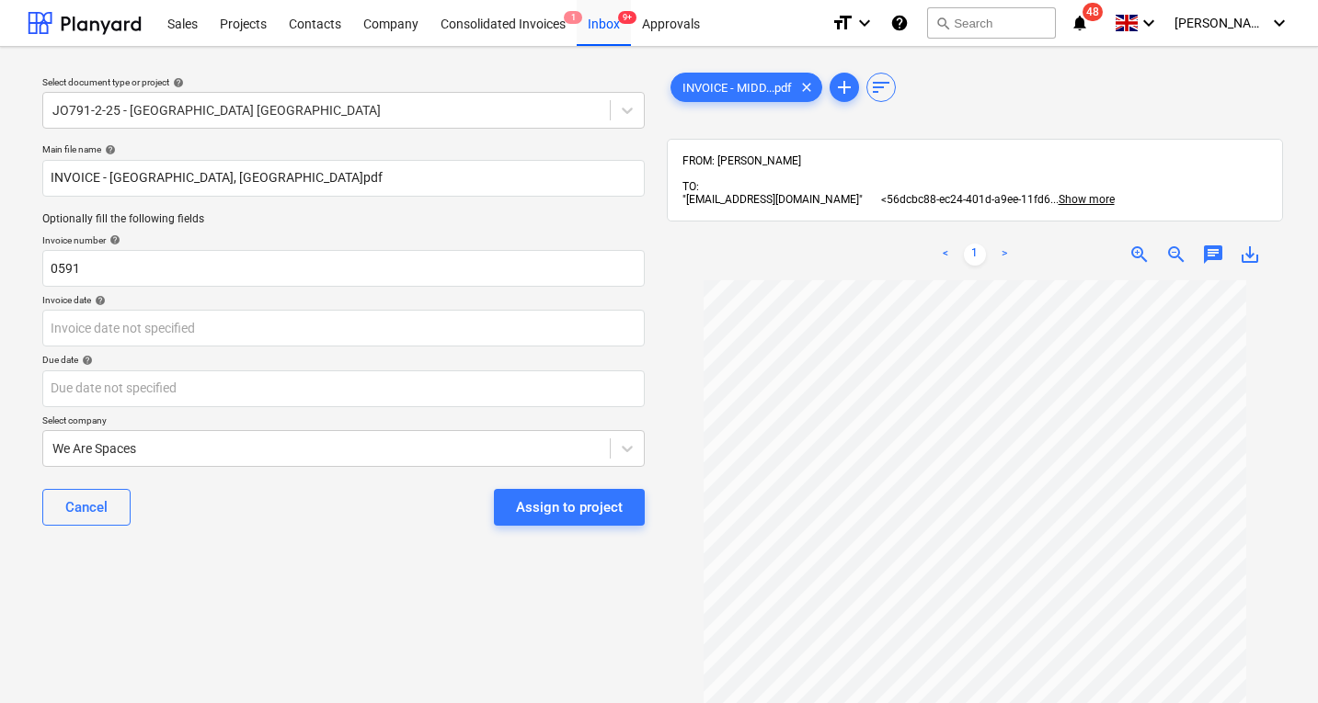
click at [343, 575] on div "Select document type or project help JO791-2-25 - Middlemarch Coventry Main fil…" at bounding box center [344, 501] width 632 height 878
click at [204, 319] on body "Sales Projects Contacts Company Consolidated Invoices 1 Inbox 9+ Approvals form…" at bounding box center [659, 351] width 1318 height 703
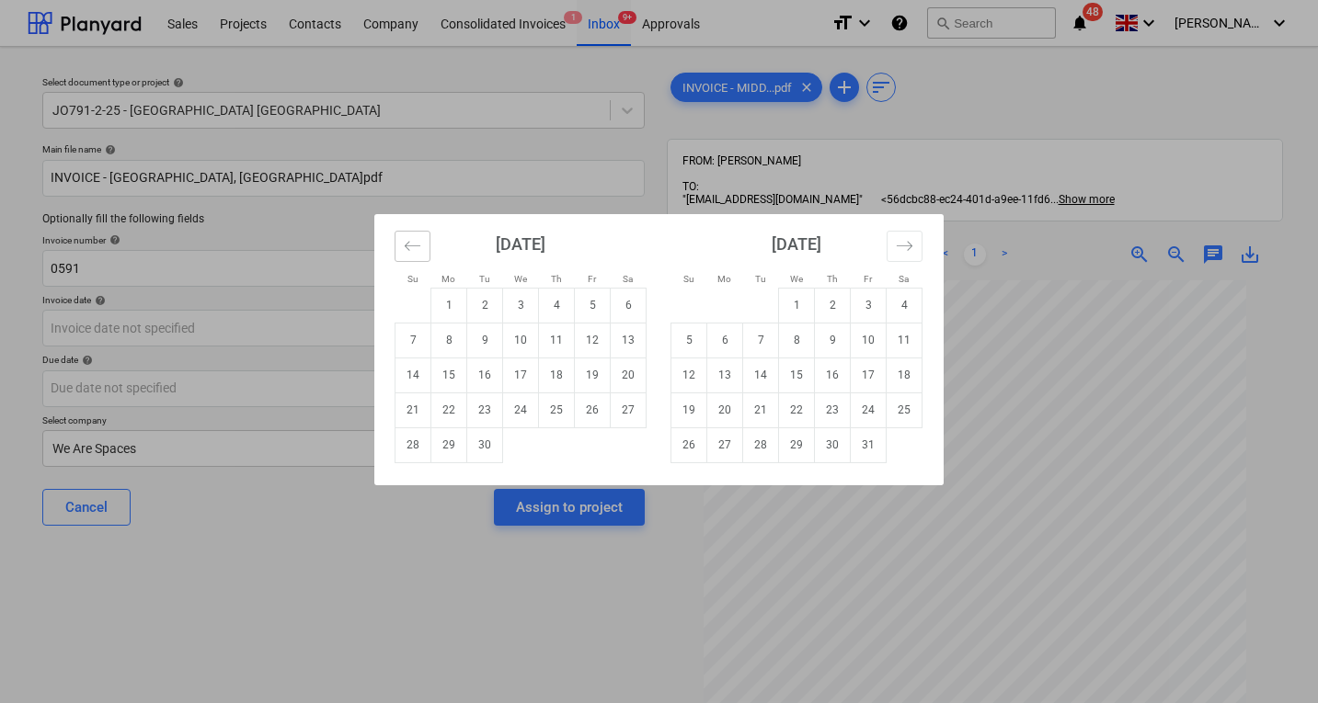
click at [412, 249] on icon "Move backward to switch to the previous month." at bounding box center [412, 245] width 17 height 17
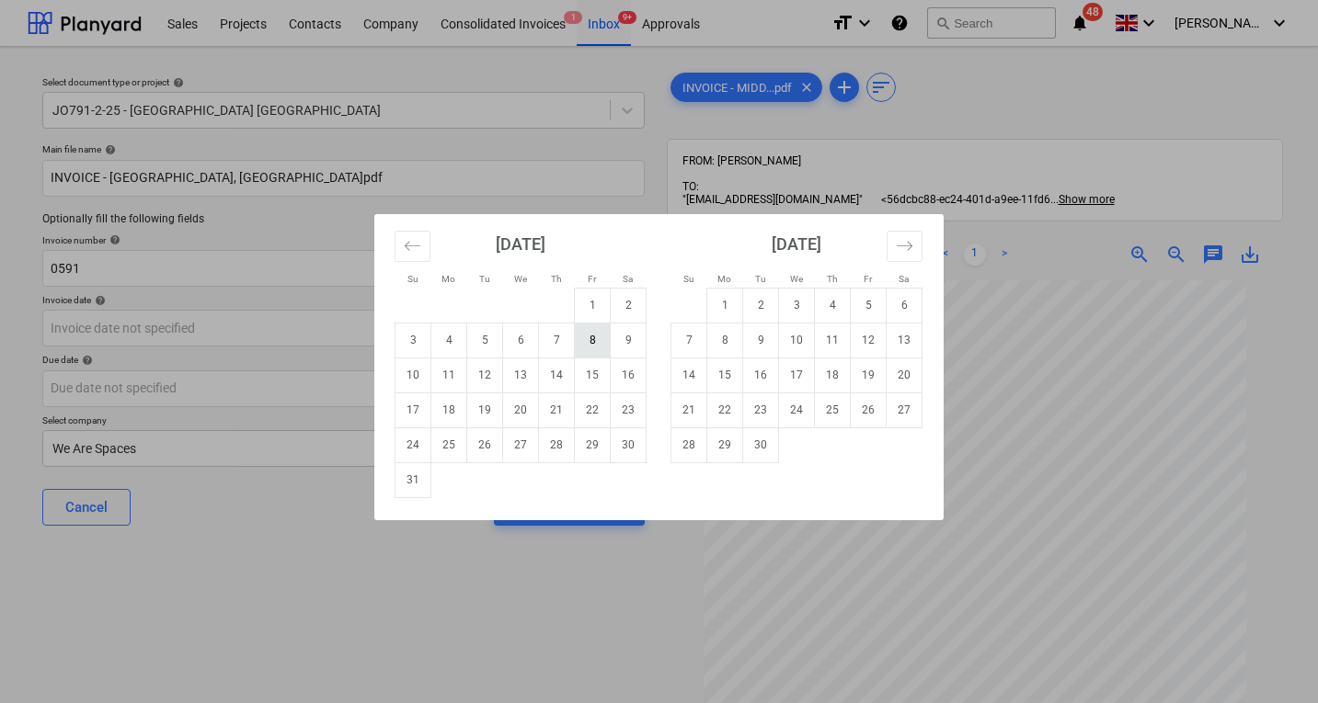
click at [596, 342] on td "8" at bounding box center [593, 340] width 36 height 35
type input "08 Aug 2025"
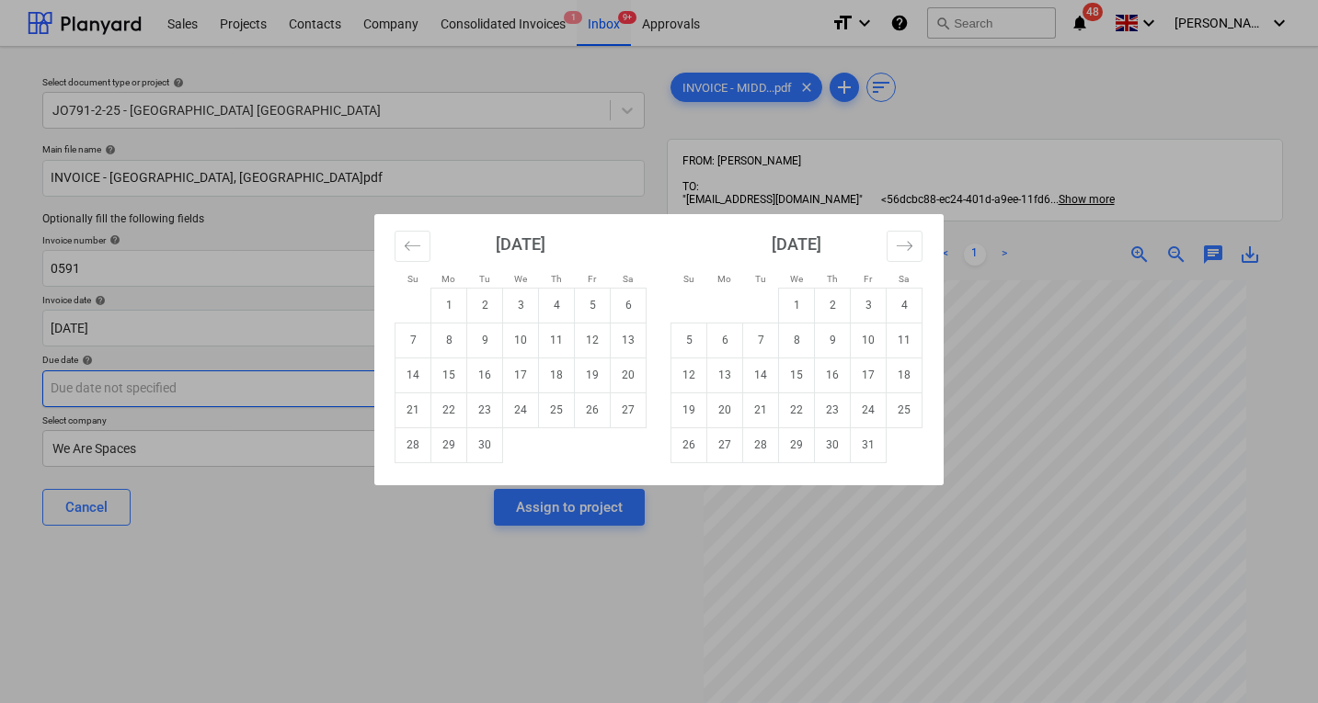
click at [233, 382] on body "Sales Projects Contacts Company Consolidated Invoices 1 Inbox 9+ Approvals form…" at bounding box center [659, 351] width 1318 height 703
click at [401, 244] on button "Move backward to switch to the previous month." at bounding box center [412, 246] width 36 height 31
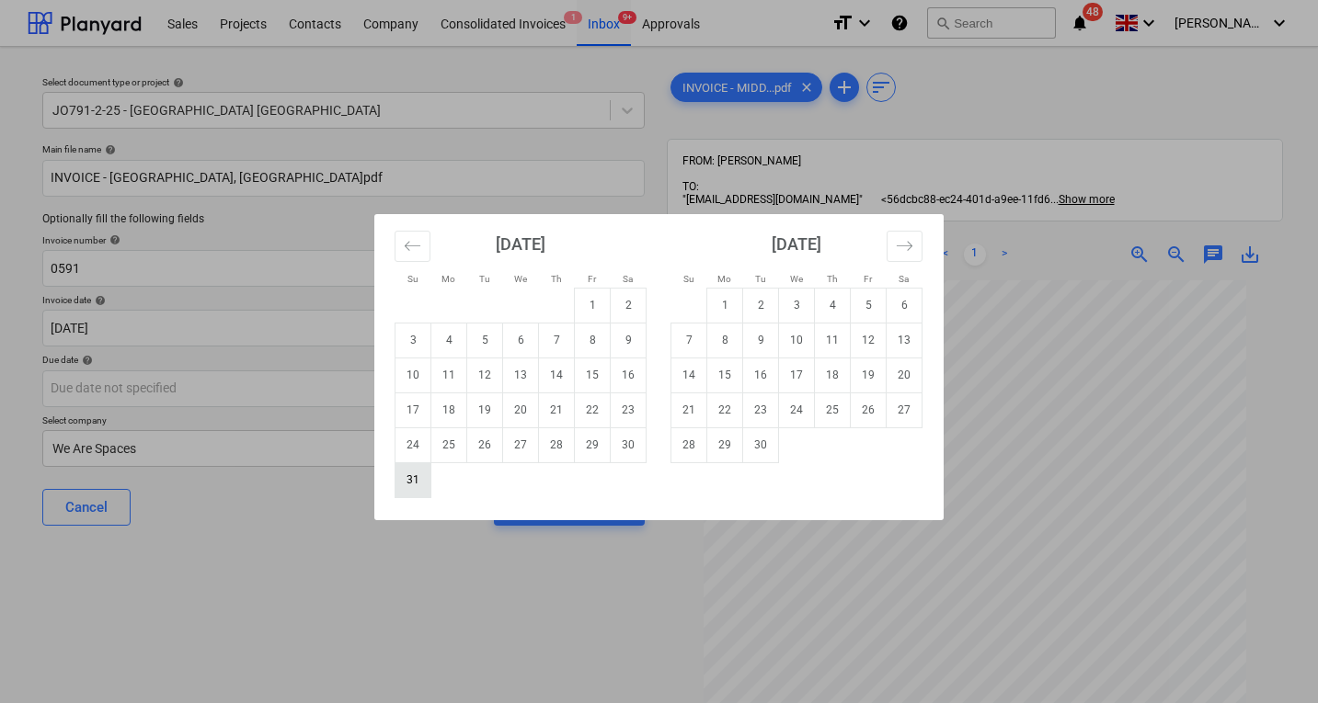
click at [419, 484] on td "31" at bounding box center [413, 479] width 36 height 35
type input "31 Aug 2025"
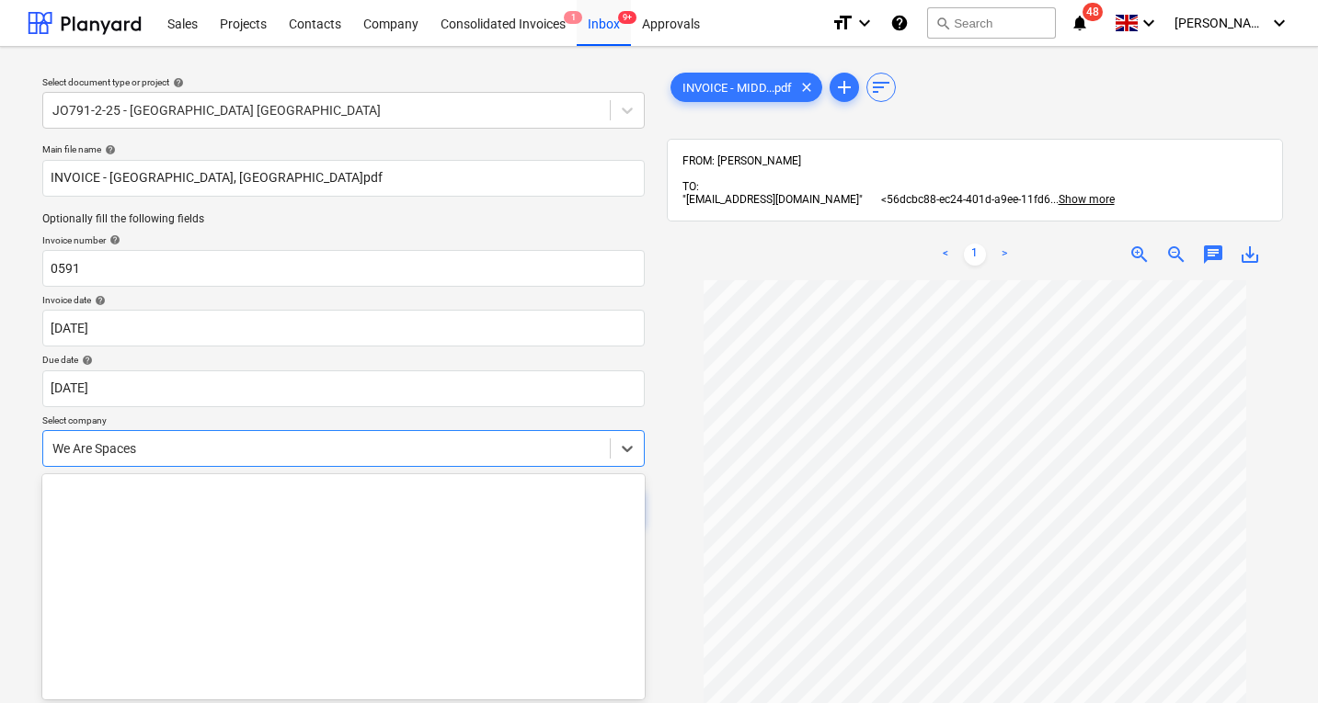
scroll to position [58, 0]
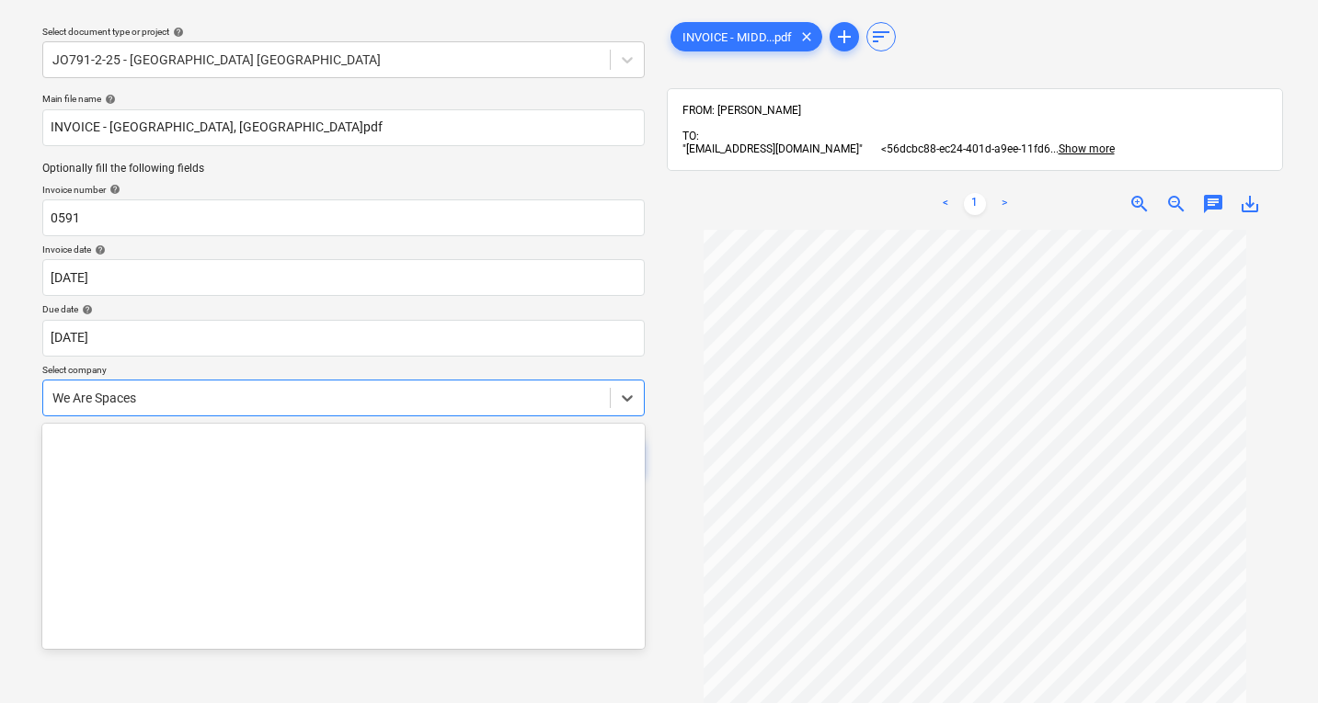
click at [327, 442] on body "Sales Projects Contacts Company Consolidated Invoices 1 Inbox 9+ Approvals form…" at bounding box center [659, 300] width 1318 height 703
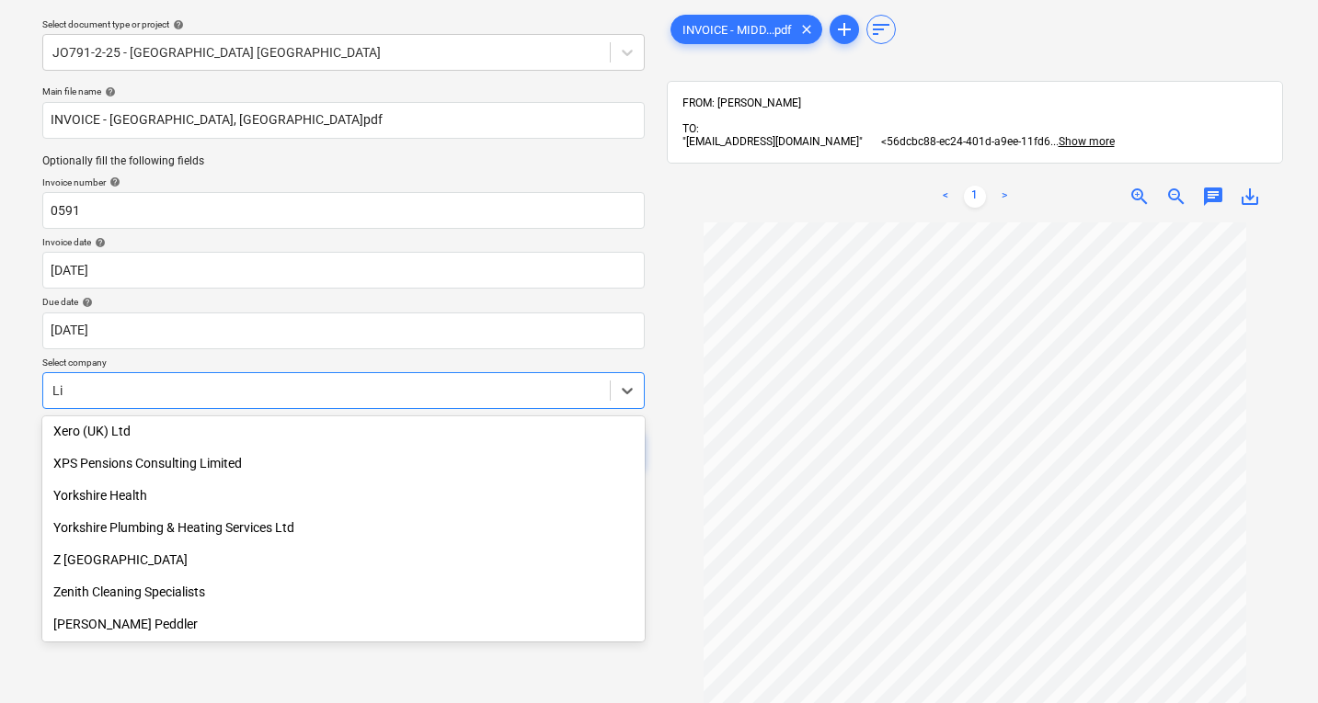
scroll to position [5249, 0]
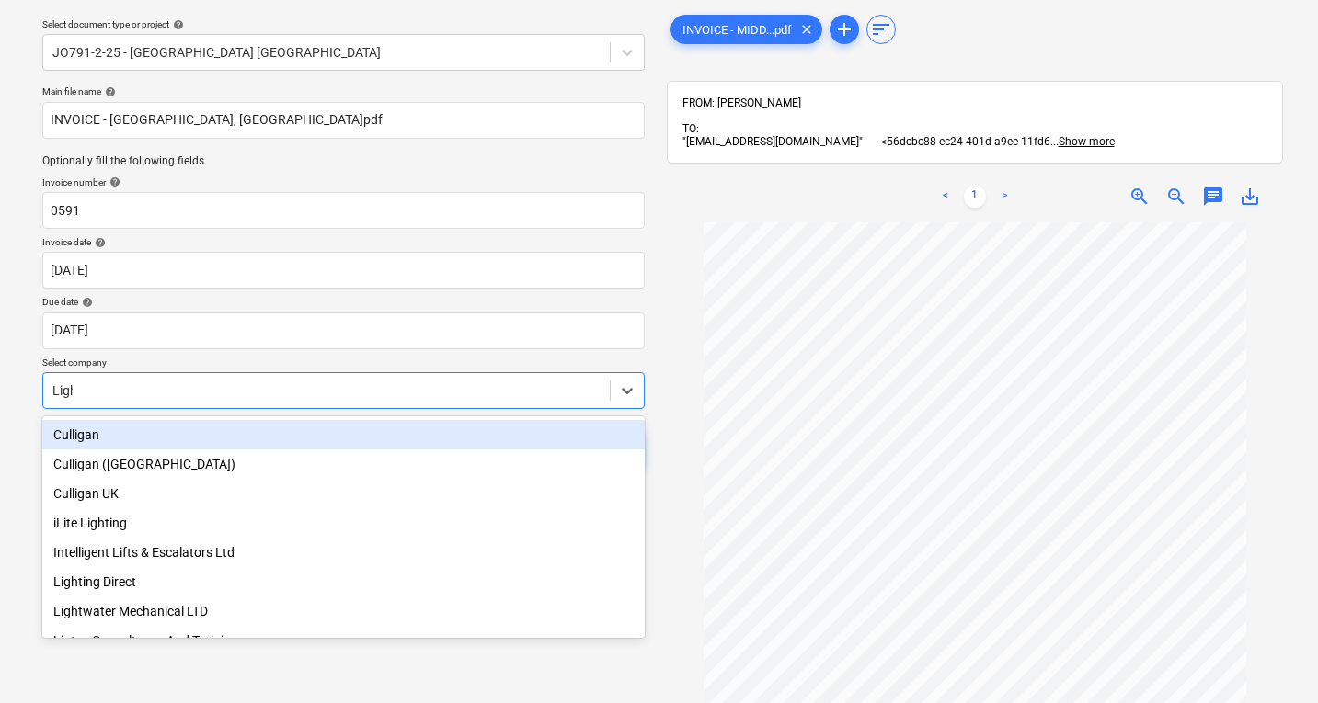
type input "Light"
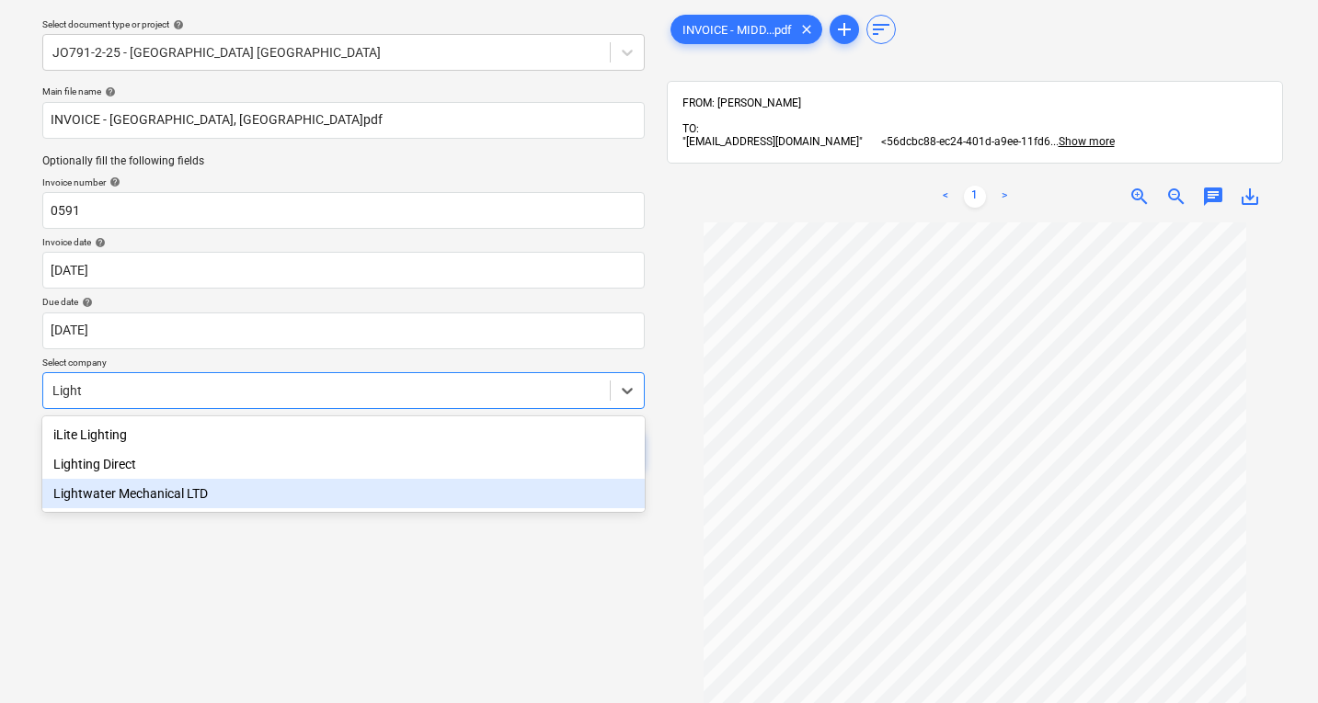
click at [222, 494] on div "Lightwater Mechanical LTD" at bounding box center [343, 493] width 602 height 29
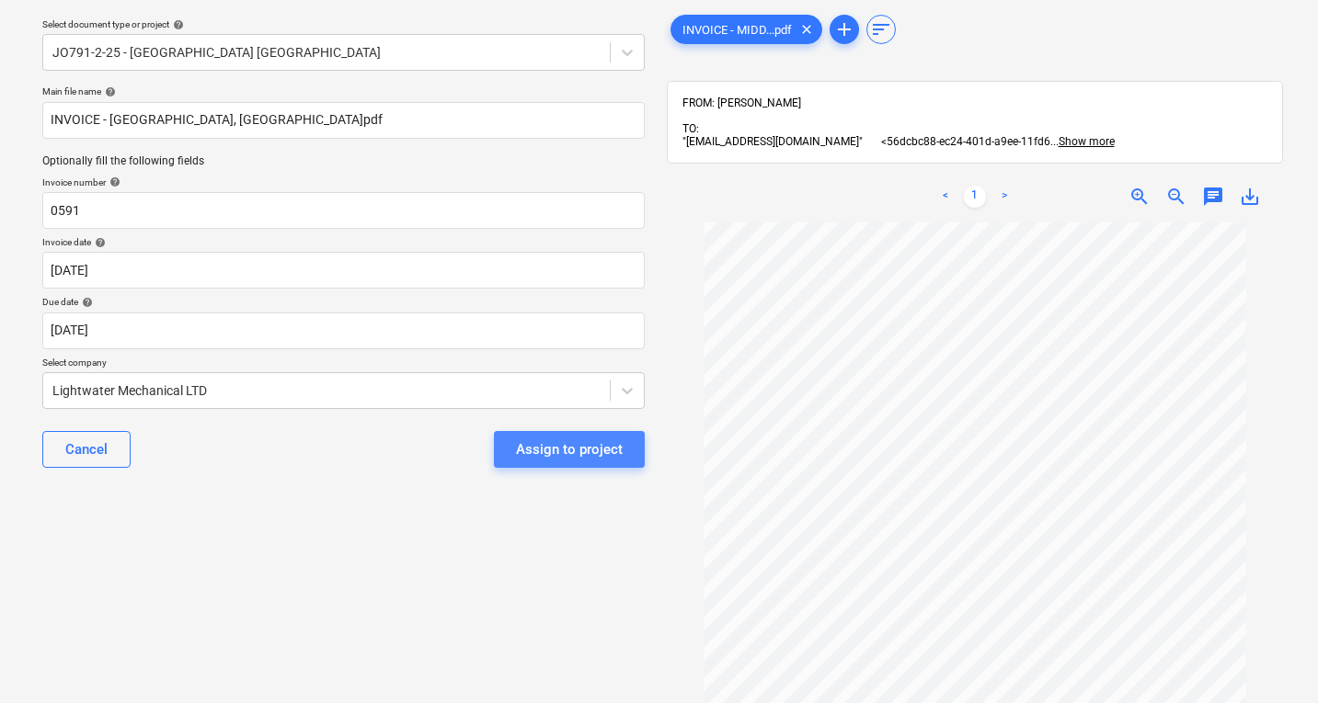
click at [571, 451] on div "Assign to project" at bounding box center [569, 450] width 107 height 24
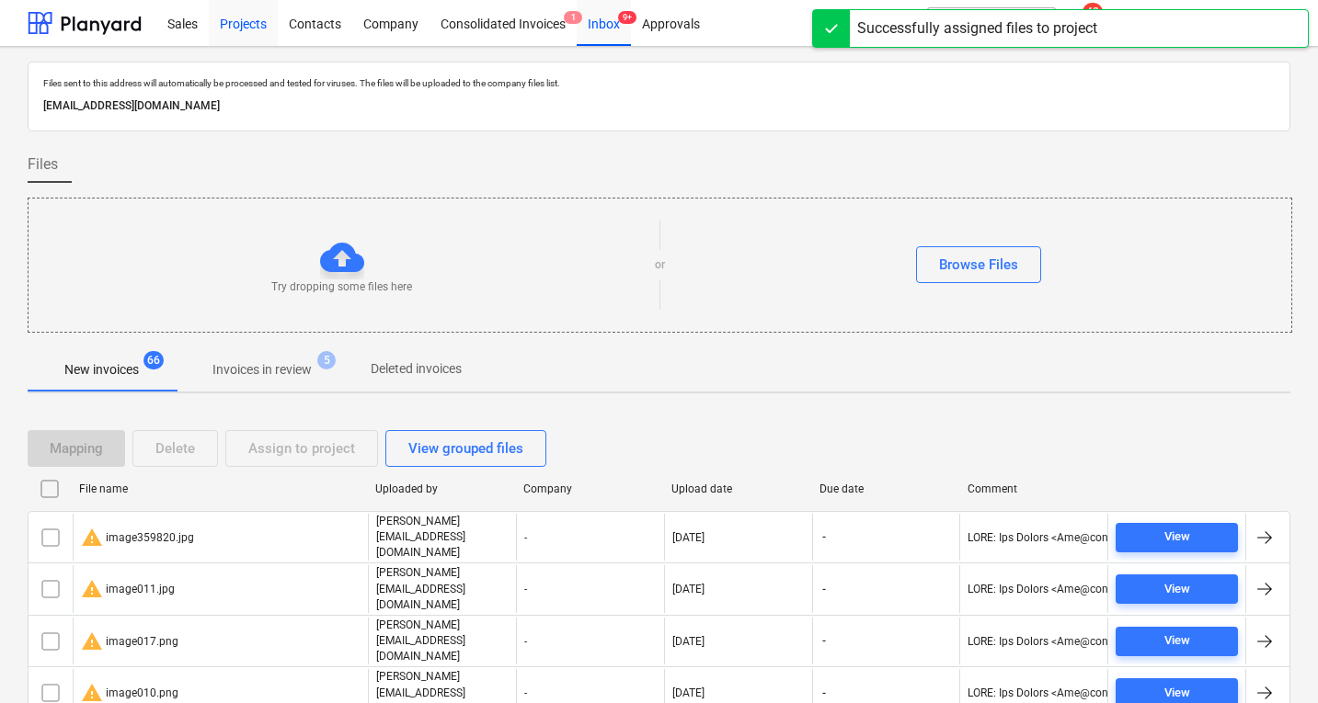
click at [245, 27] on div "Projects" at bounding box center [243, 22] width 69 height 47
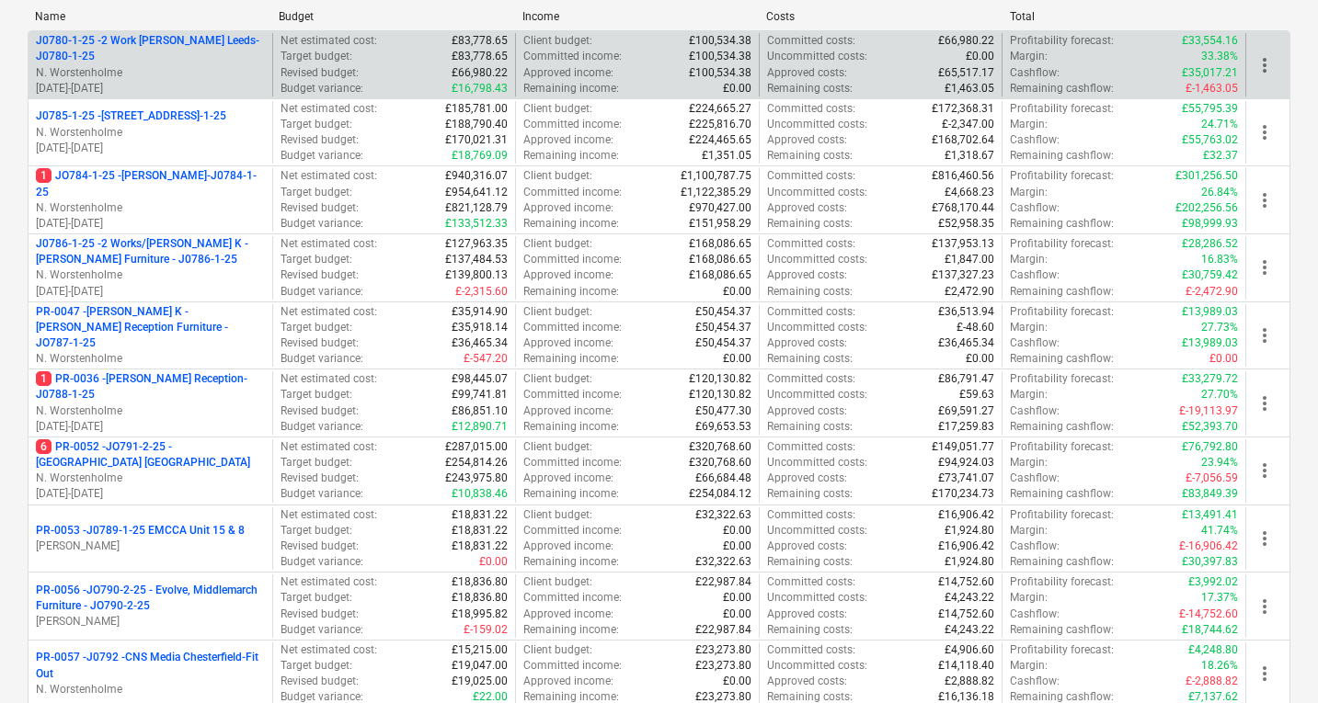
scroll to position [367, 0]
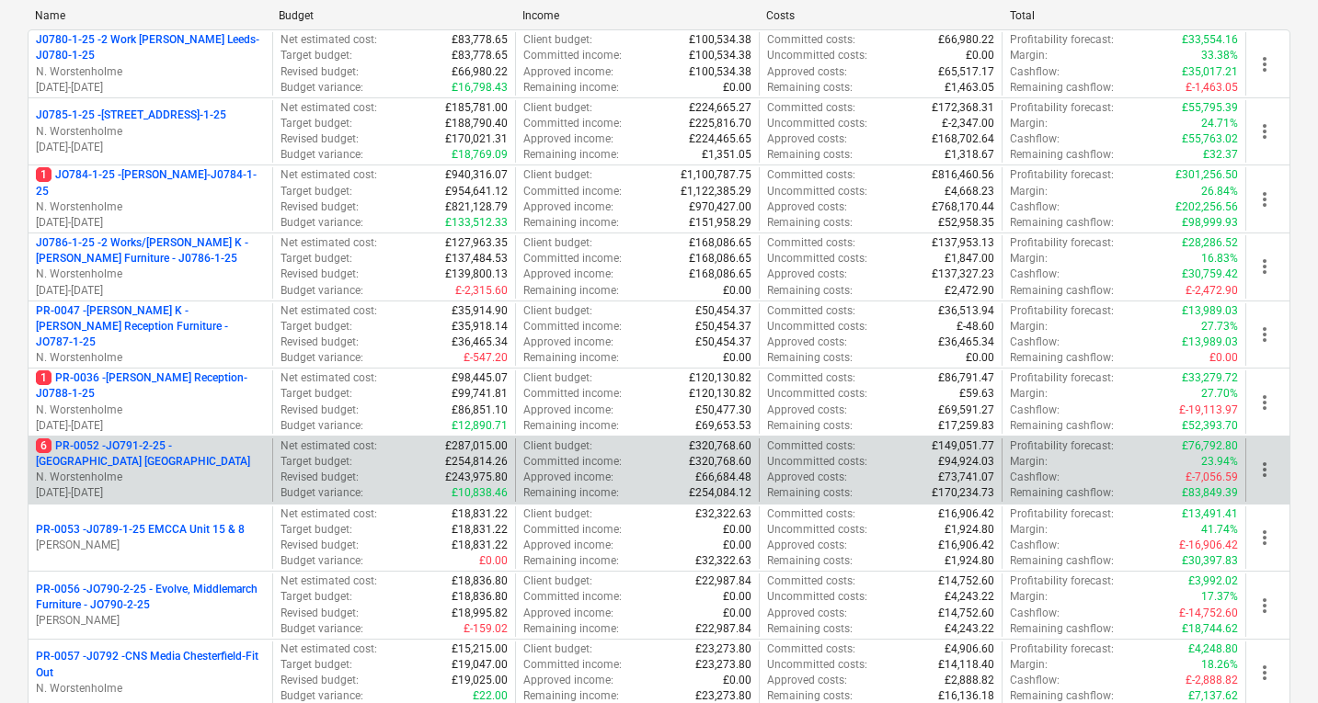
click at [182, 462] on p "6 PR-0052 - JO791-2-25 - Middlemarch Coventry" at bounding box center [150, 454] width 229 height 31
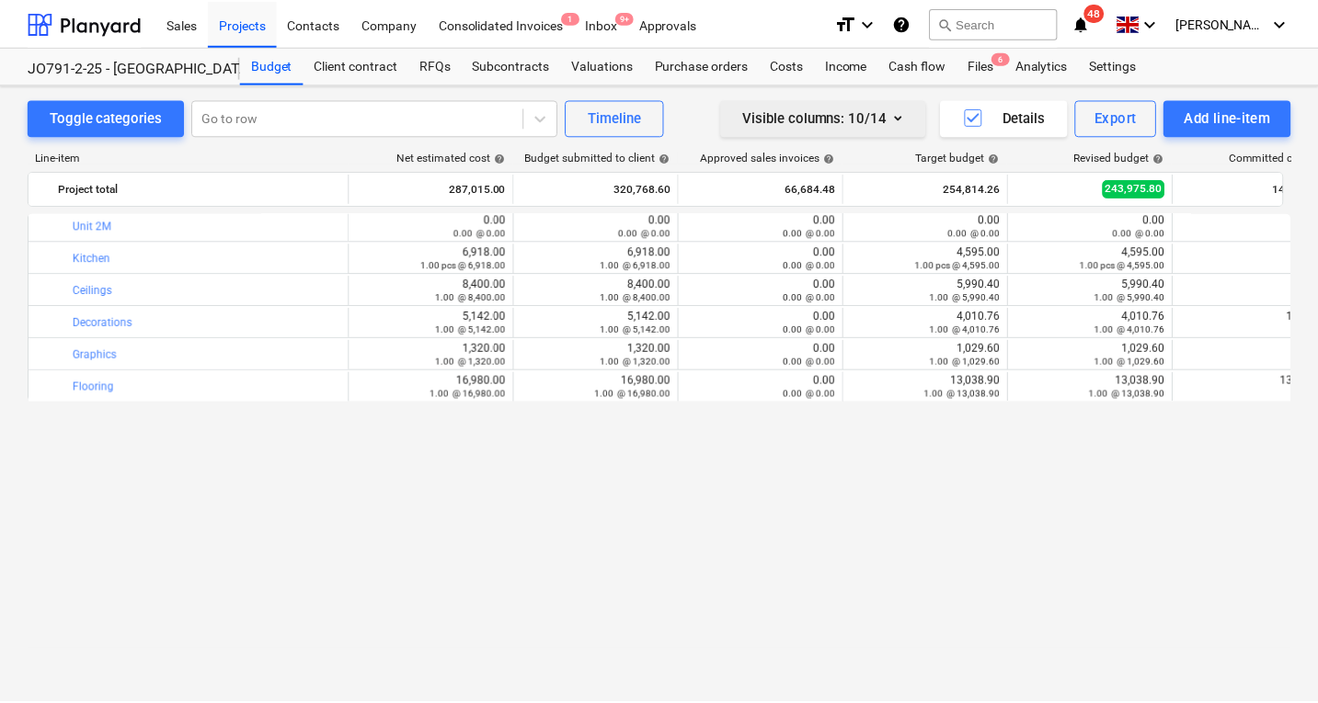
scroll to position [221, 0]
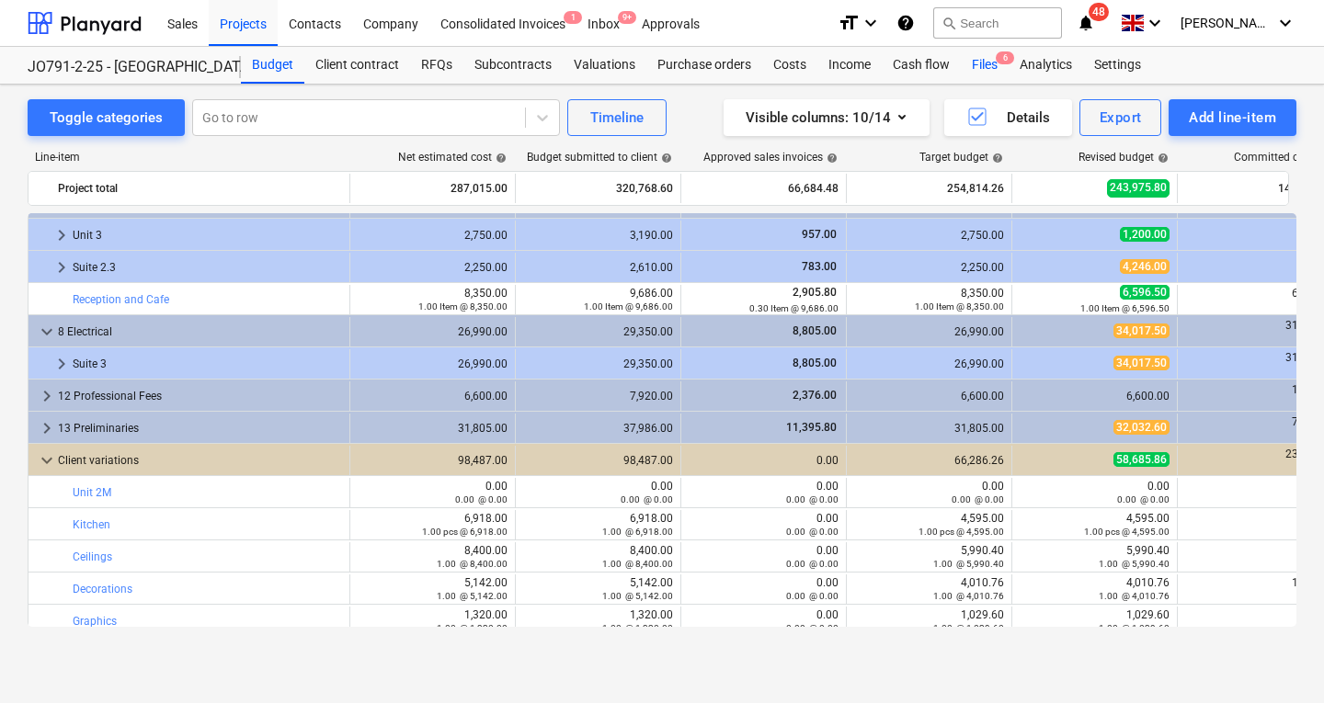
click at [989, 70] on div "Files 6" at bounding box center [985, 65] width 48 height 37
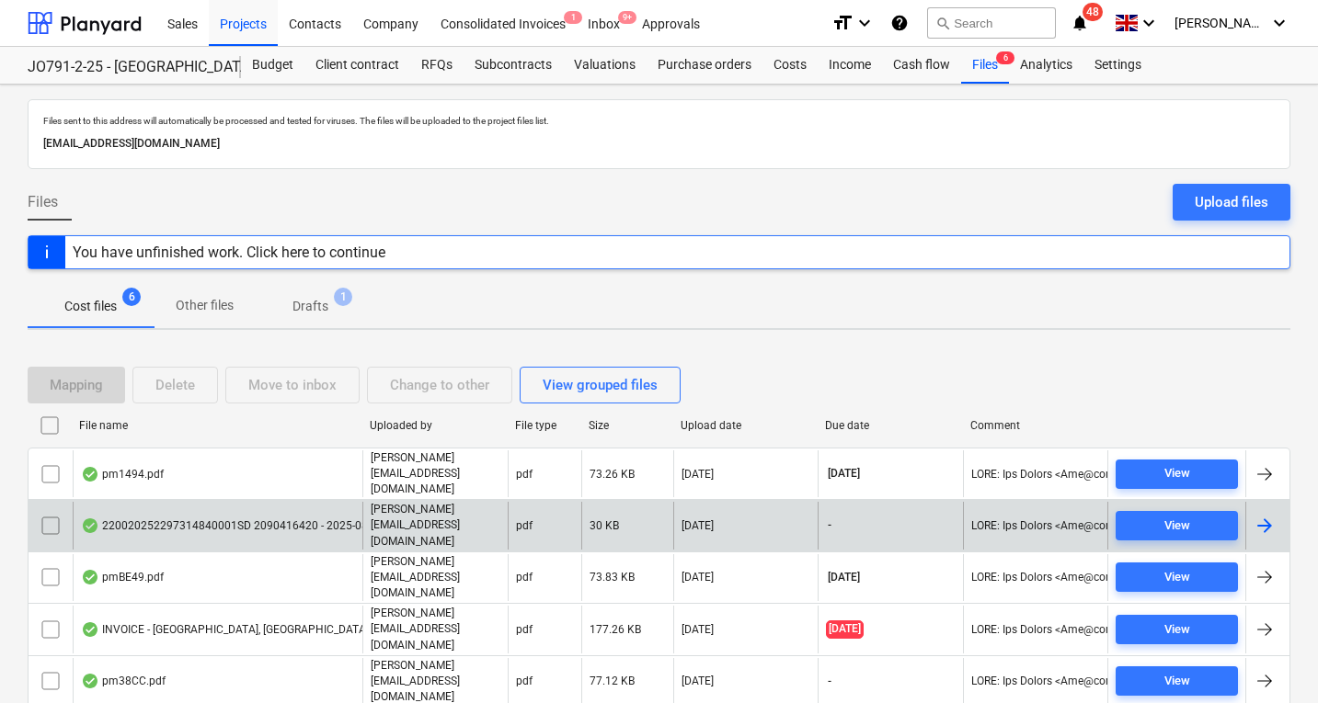
click at [234, 519] on div "220020252297314840001SD 2090416420 - 2025-08-01_11-17.pdf" at bounding box center [258, 526] width 355 height 15
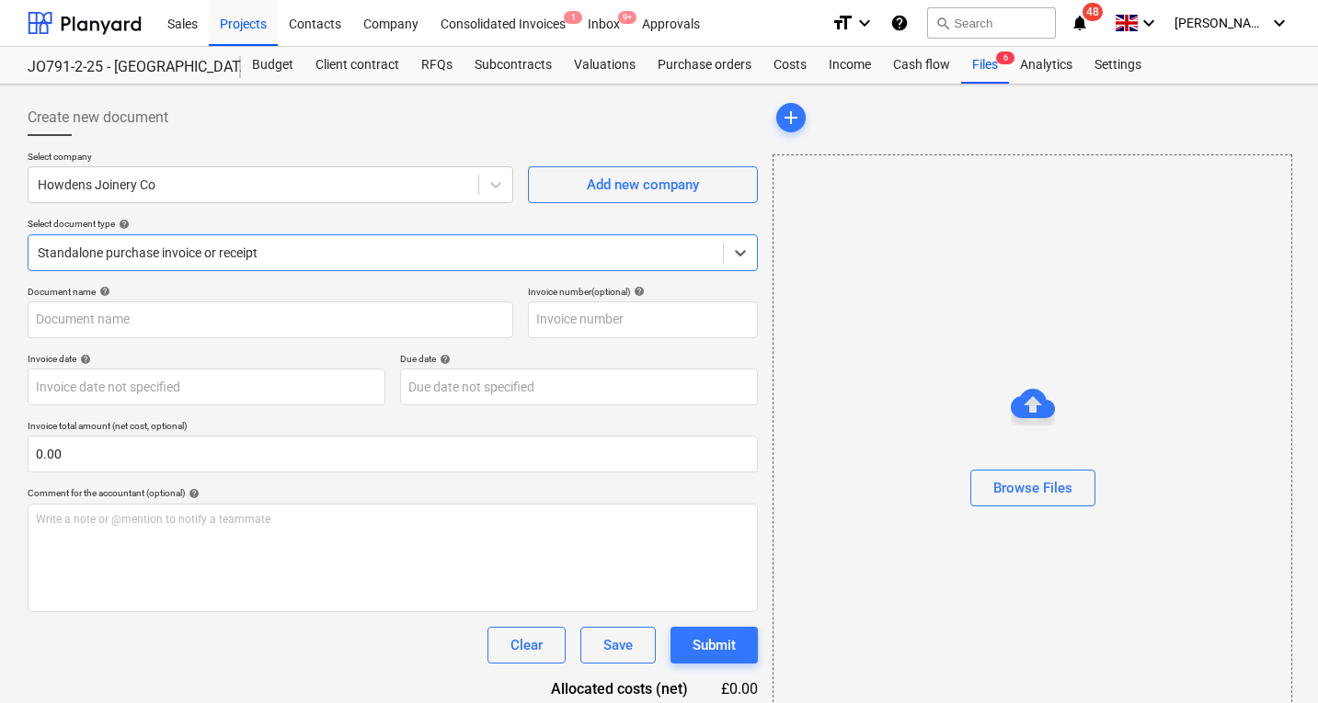
type input "1101944540"
type input "29 Jul 2025"
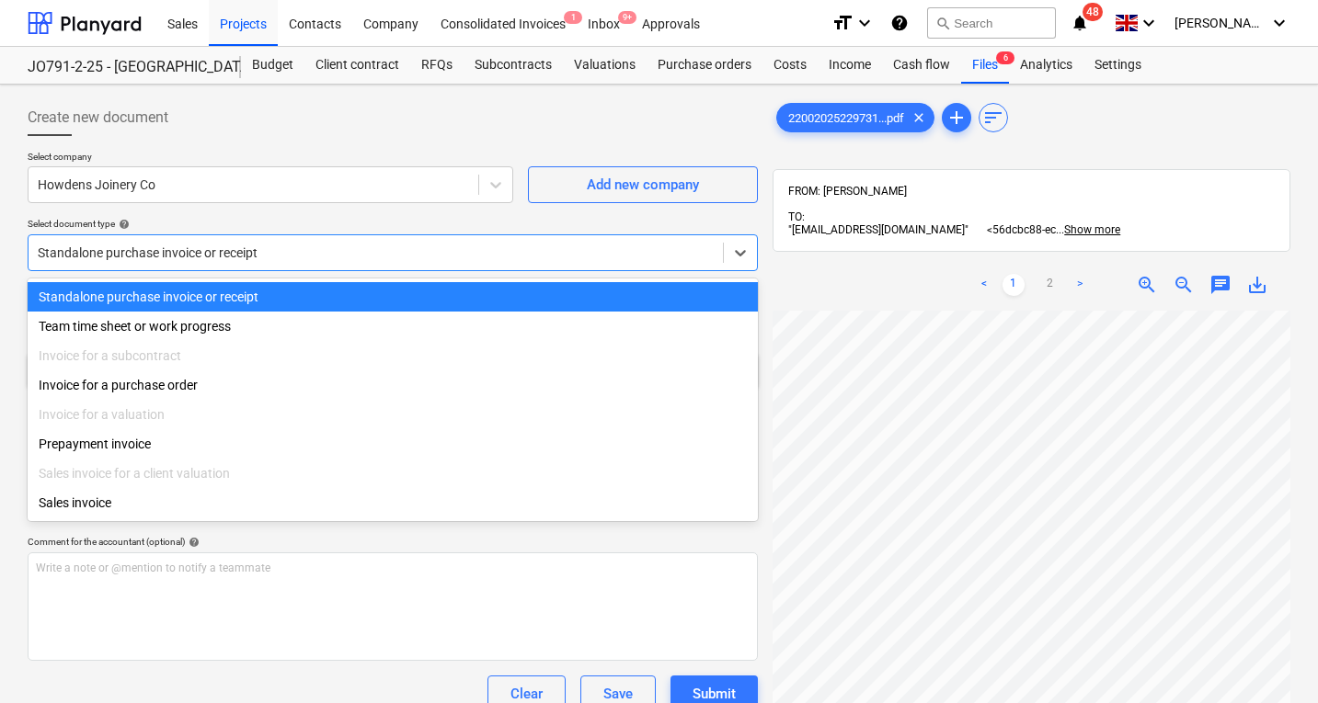
click at [234, 252] on div at bounding box center [376, 253] width 676 height 18
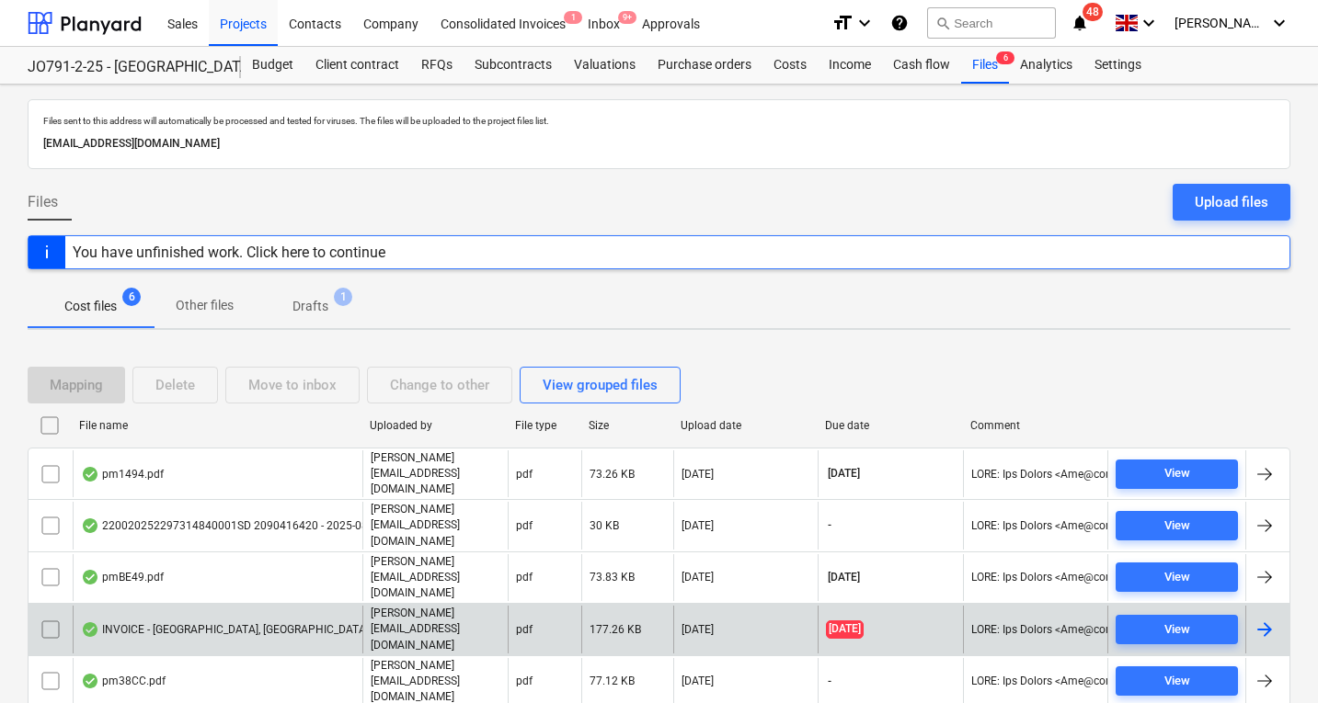
click at [324, 622] on div "INVOICE - MIDDLEMARCH BUSINESS PARK, COVENTRY_000294.pdf" at bounding box center [233, 629] width 304 height 15
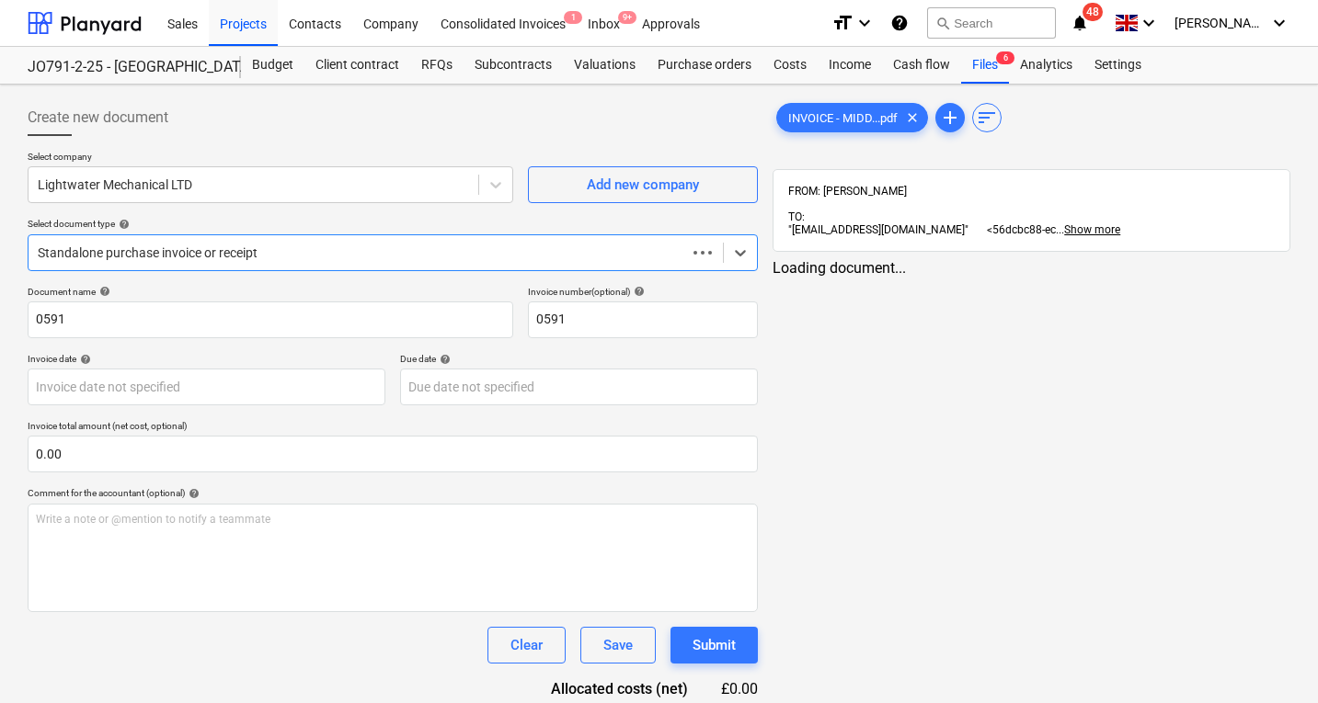
type input "08 Aug 2025"
type input "31 Aug 2025"
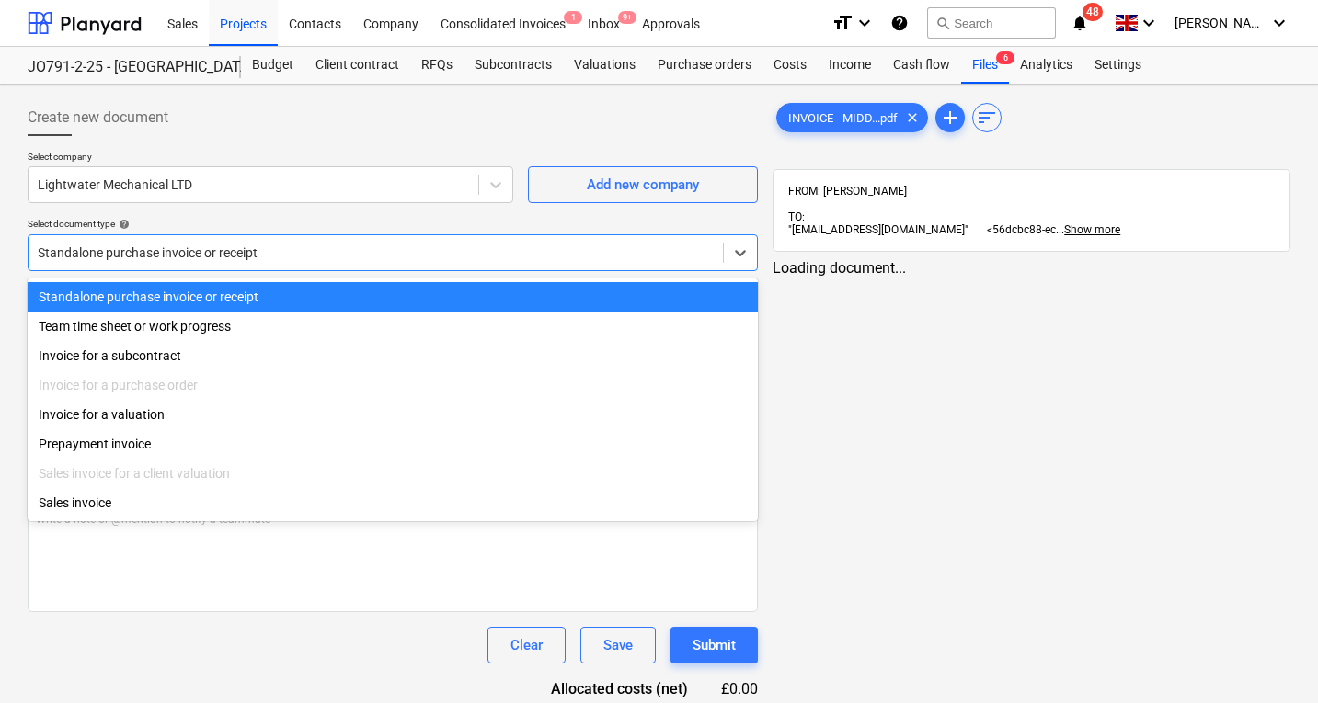
click at [247, 240] on div "Standalone purchase invoice or receipt" at bounding box center [376, 253] width 694 height 26
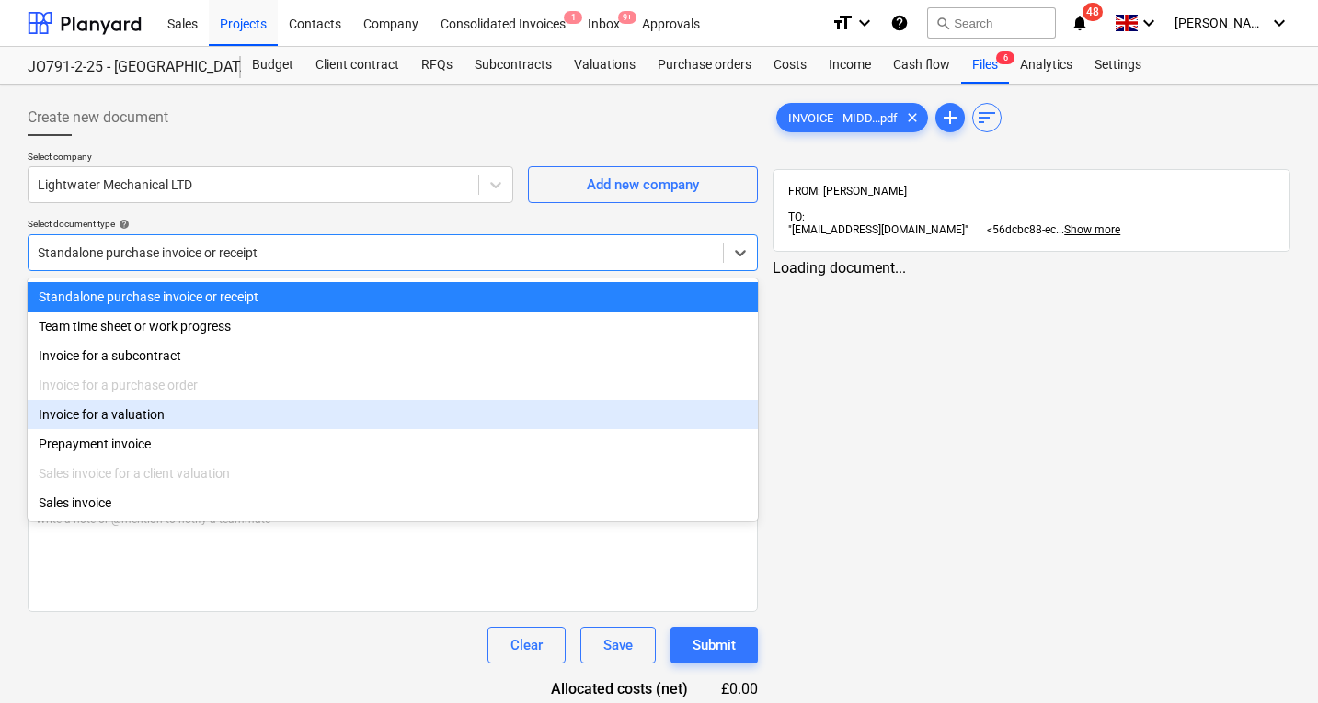
click at [211, 420] on div "Invoice for a valuation" at bounding box center [393, 414] width 730 height 29
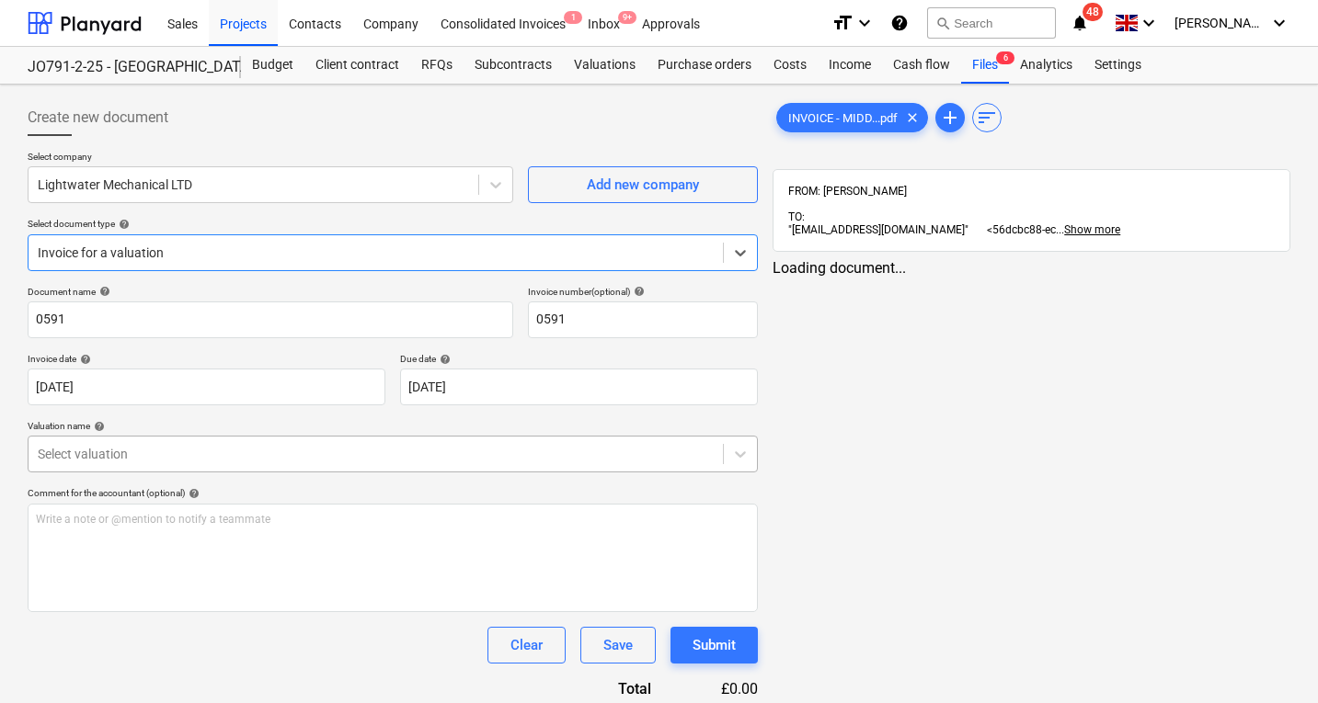
click at [261, 462] on div at bounding box center [376, 454] width 676 height 18
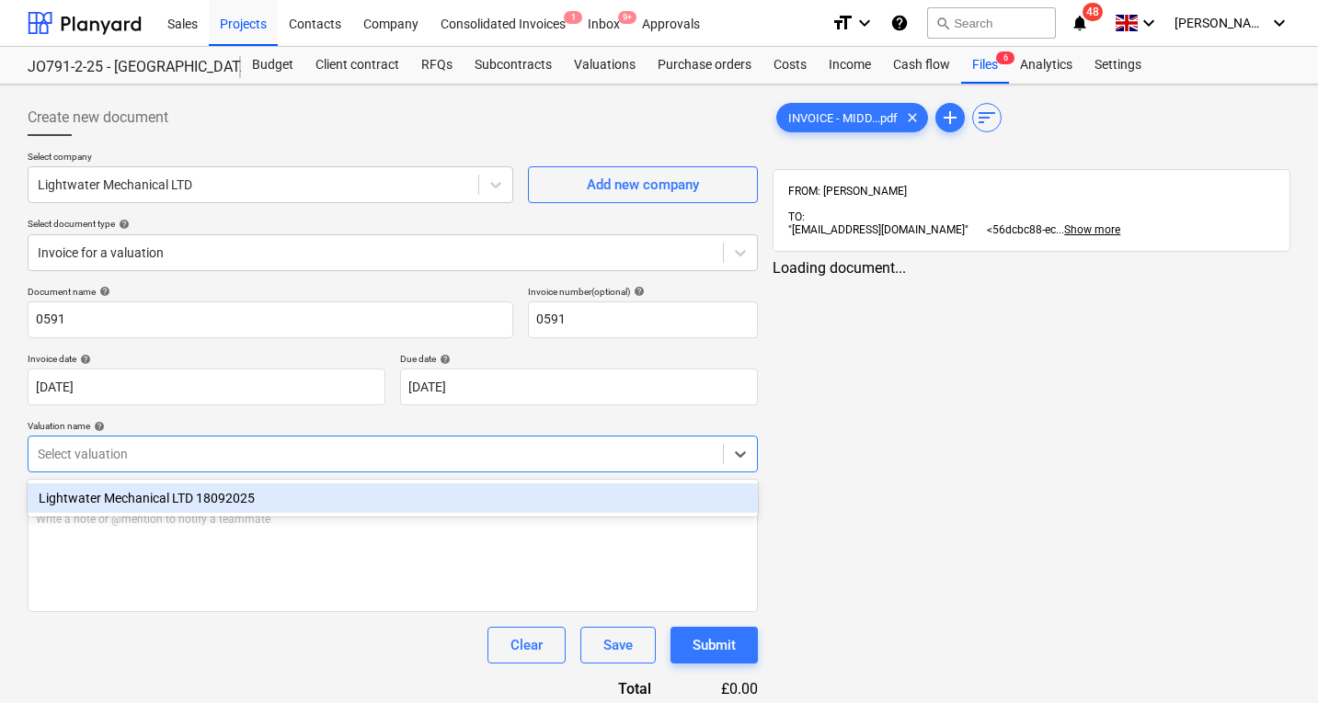
click at [260, 499] on div "Lightwater Mechanical LTD 18092025" at bounding box center [393, 498] width 730 height 29
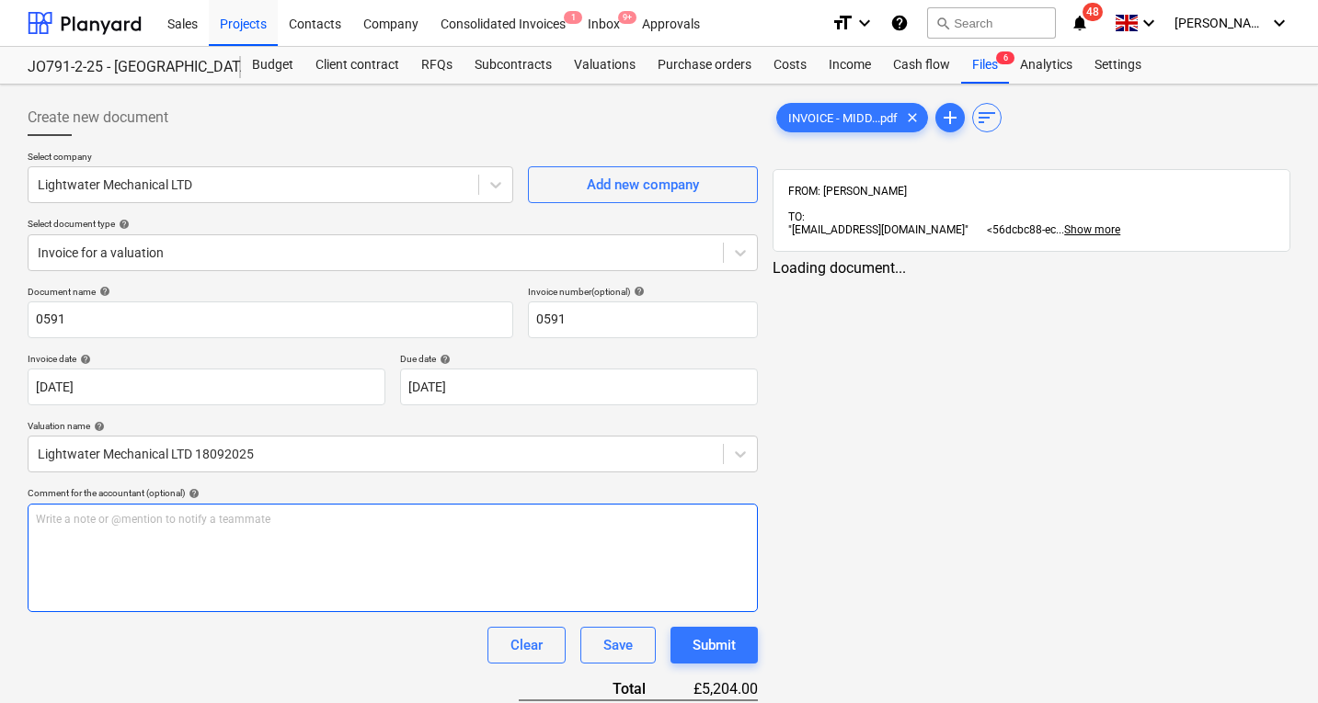
click at [262, 530] on div "Write a note or @mention to notify a teammate ﻿" at bounding box center [393, 558] width 730 height 108
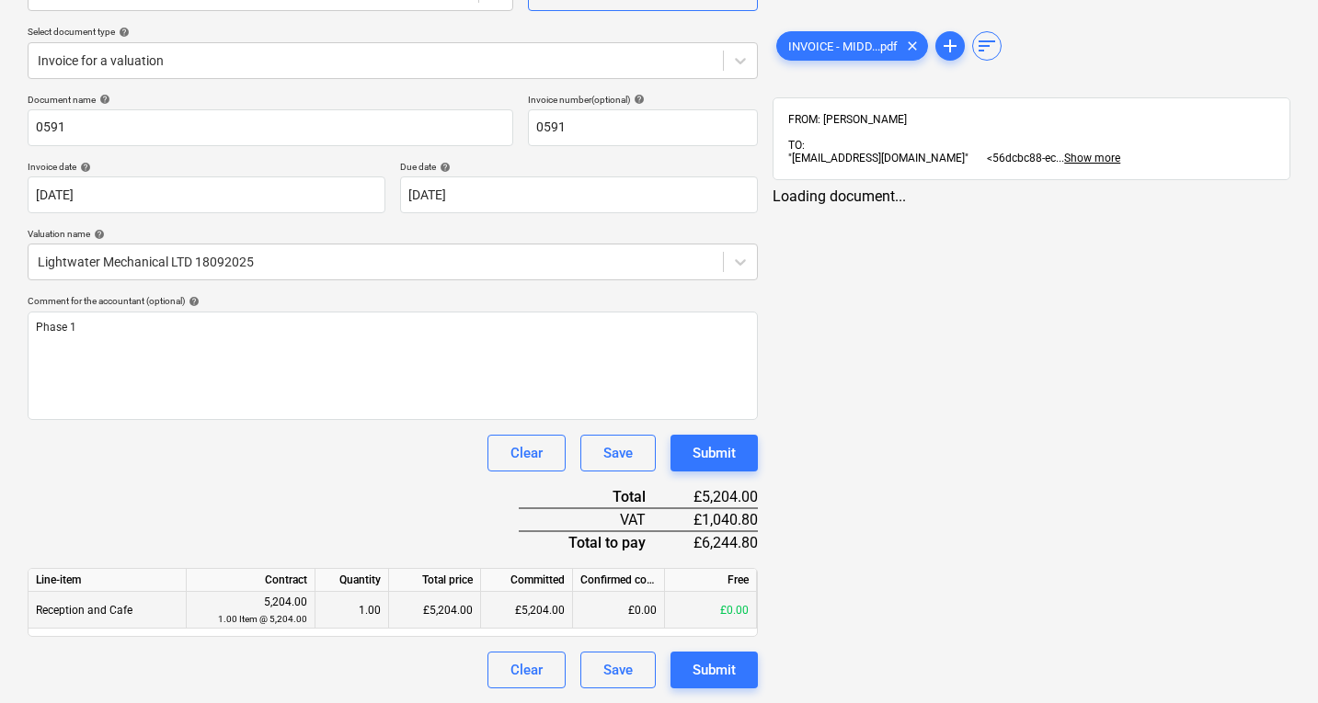
click at [622, 611] on div "£0.00" at bounding box center [619, 610] width 92 height 37
click at [549, 616] on div "£5,204.00" at bounding box center [527, 610] width 92 height 37
click at [627, 618] on div "£0.00" at bounding box center [619, 610] width 92 height 37
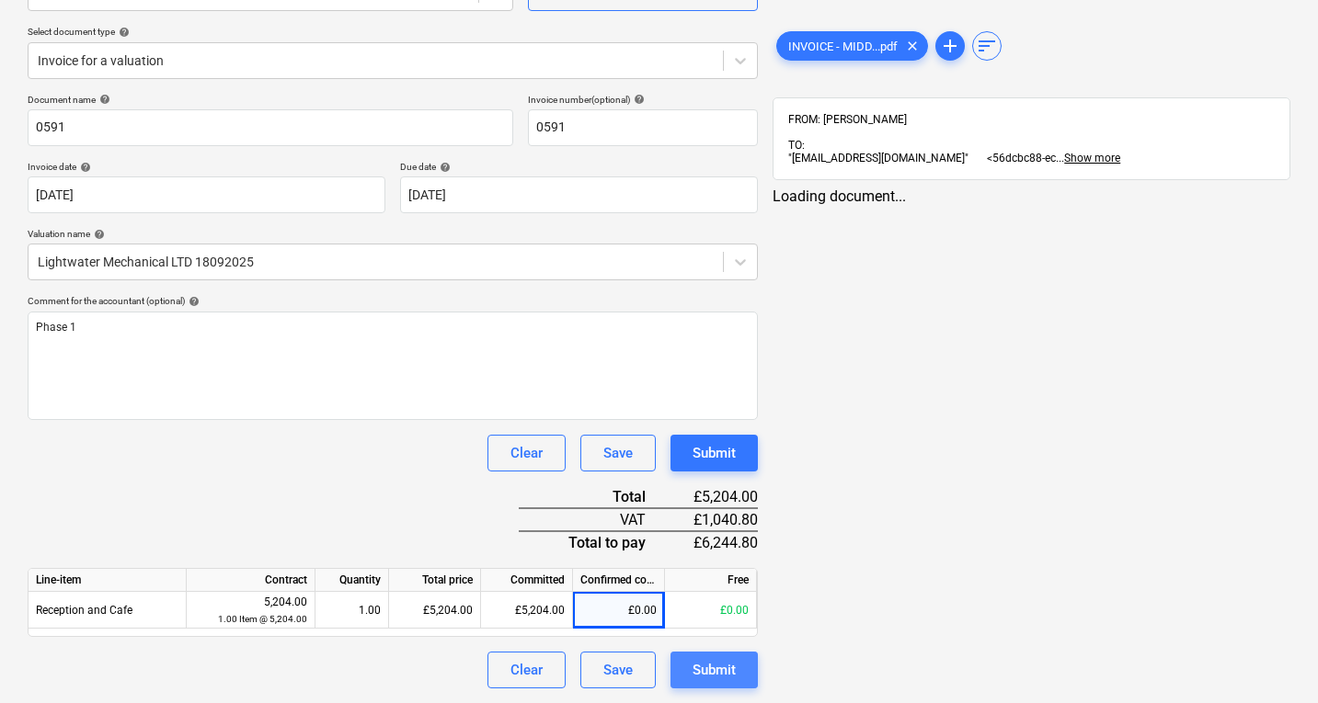
click at [726, 667] on div "Submit" at bounding box center [713, 670] width 43 height 24
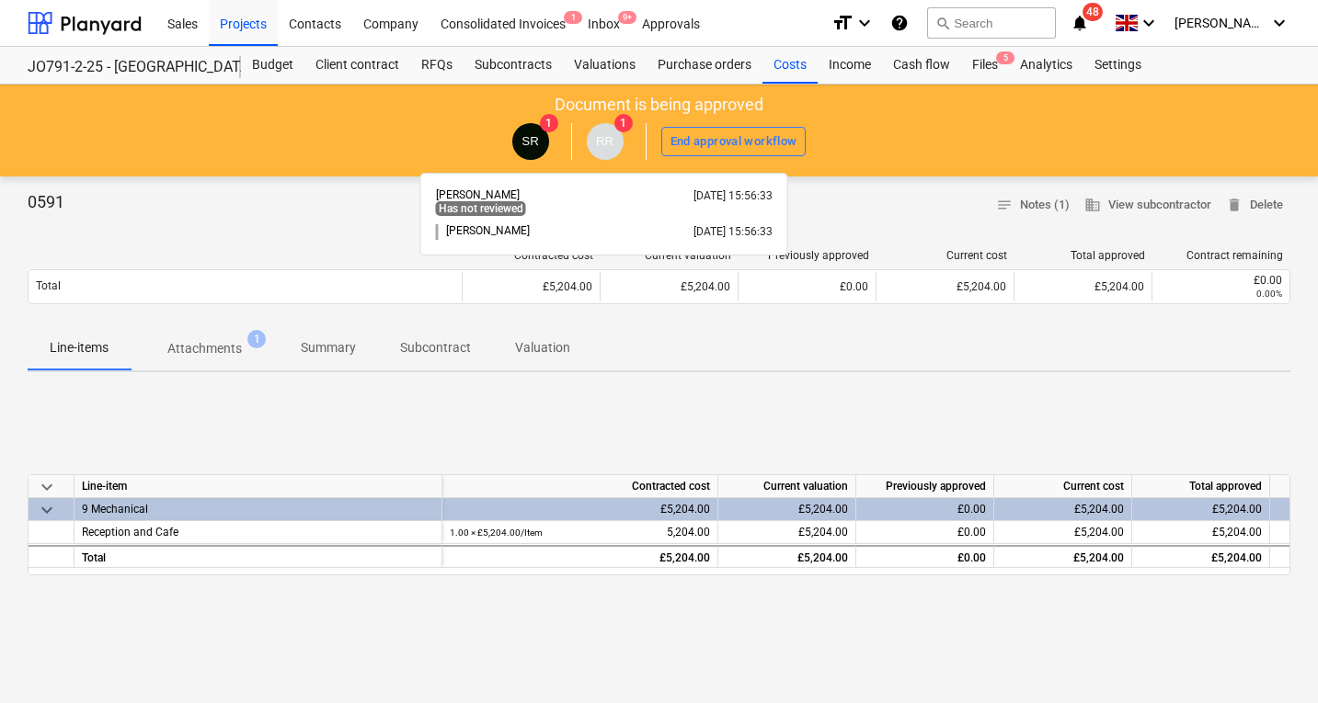
click at [609, 137] on span "RR" at bounding box center [604, 141] width 17 height 14
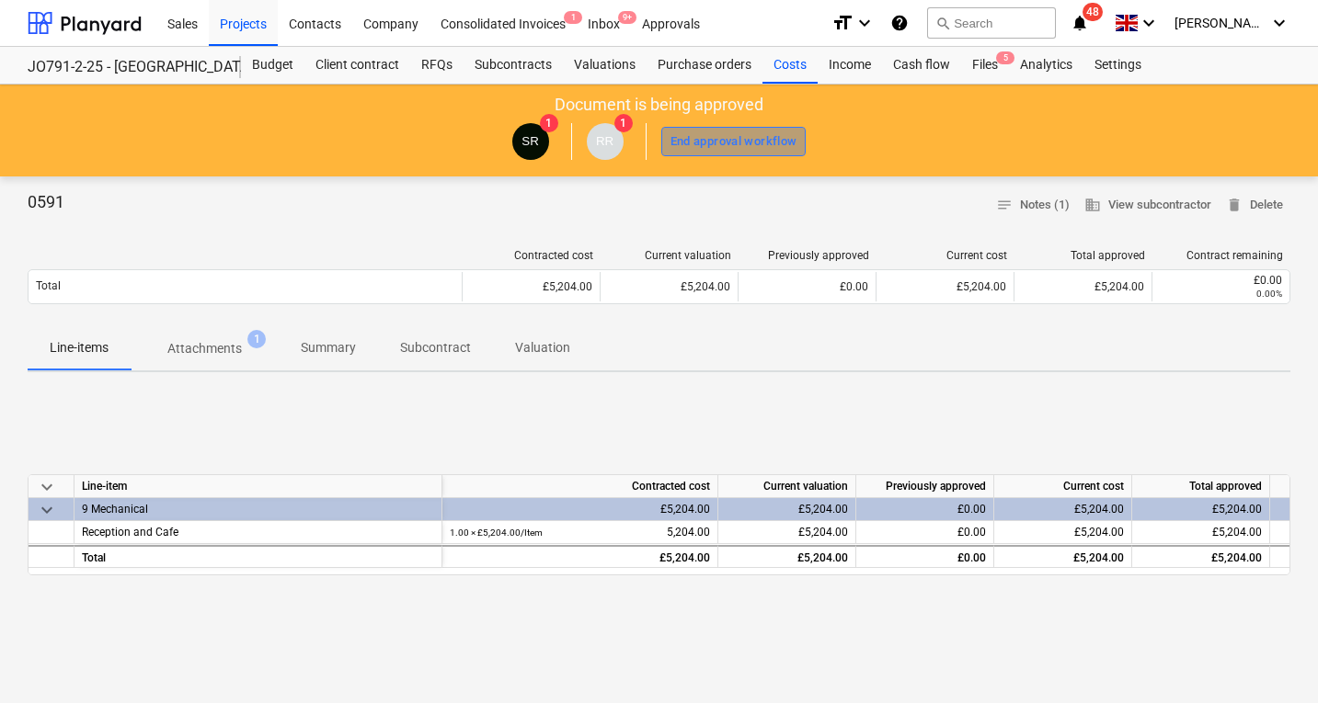
click at [747, 142] on div "End approval workflow" at bounding box center [733, 141] width 127 height 21
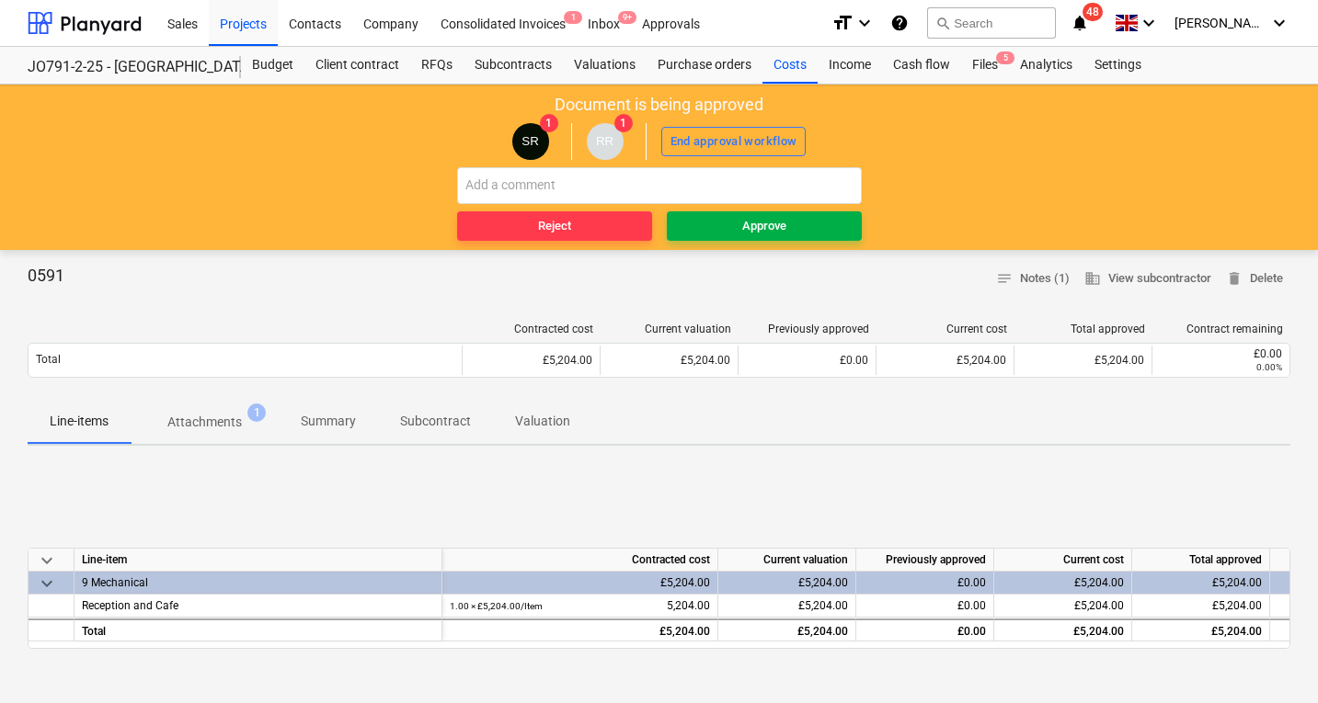
click at [747, 235] on div "Approve" at bounding box center [764, 226] width 44 height 21
